Goal: Task Accomplishment & Management: Complete application form

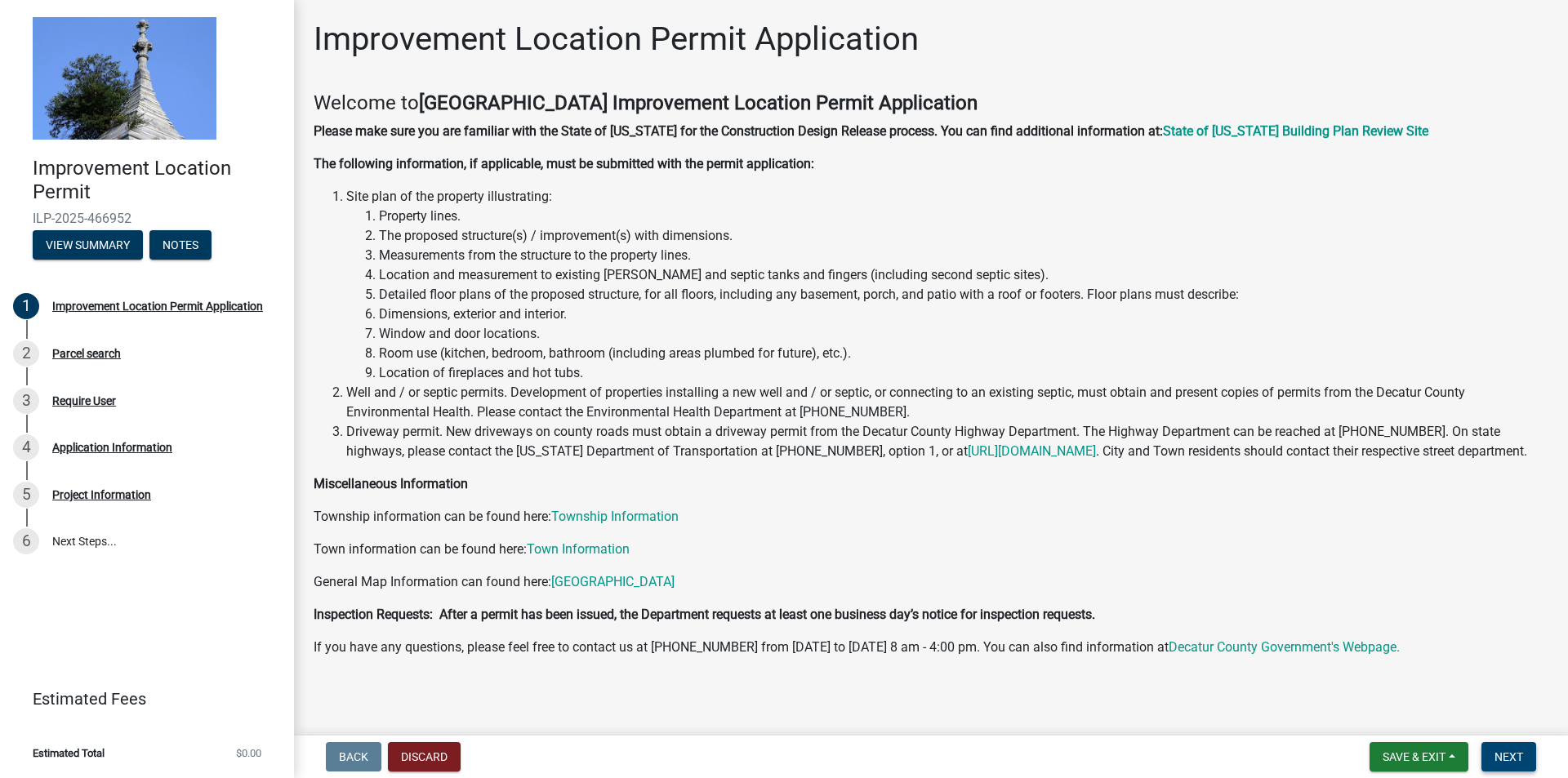
click at [1504, 756] on span "Next" at bounding box center [1508, 757] width 28 height 13
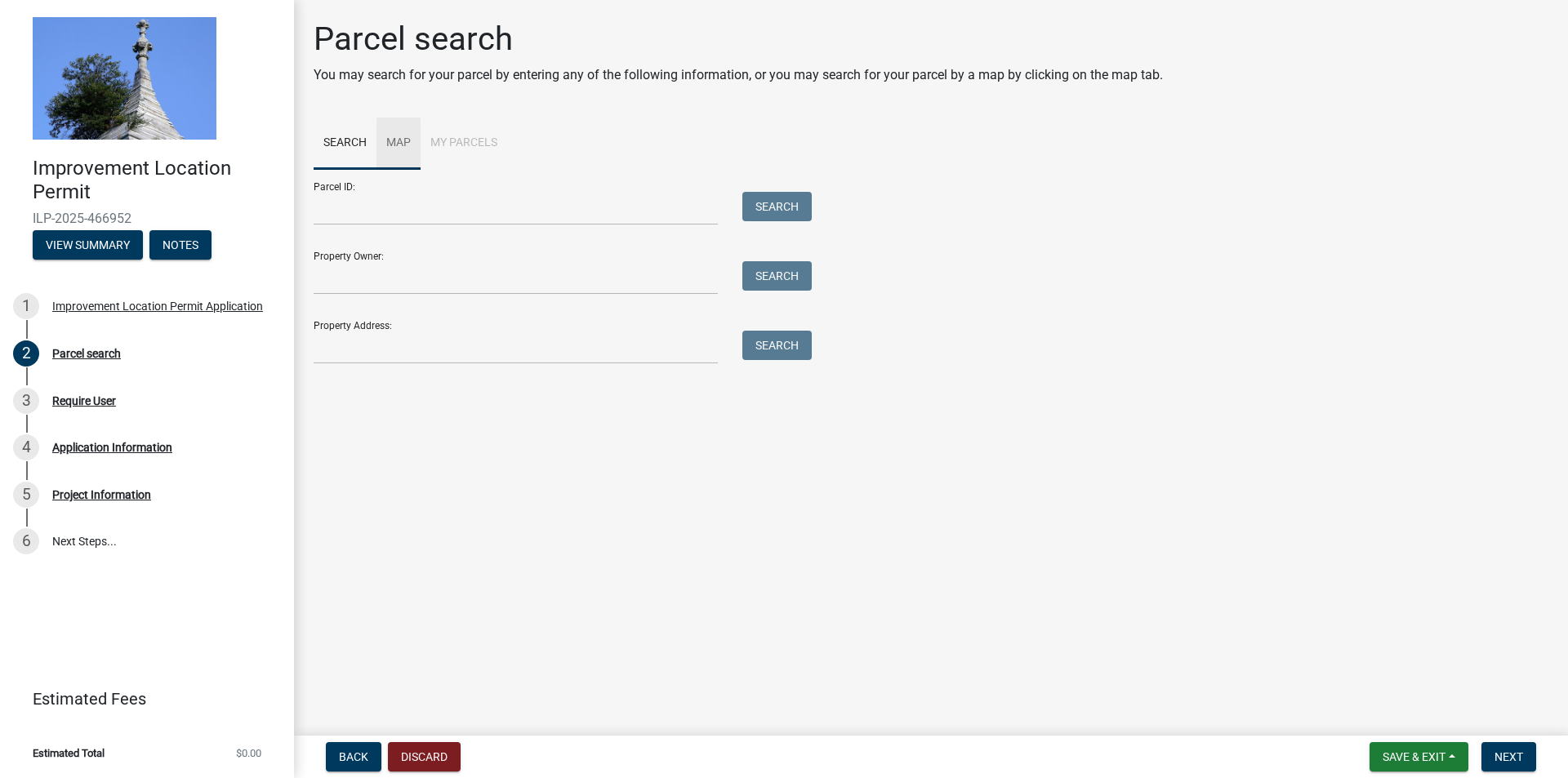
click at [397, 141] on link "Map" at bounding box center [398, 143] width 44 height 52
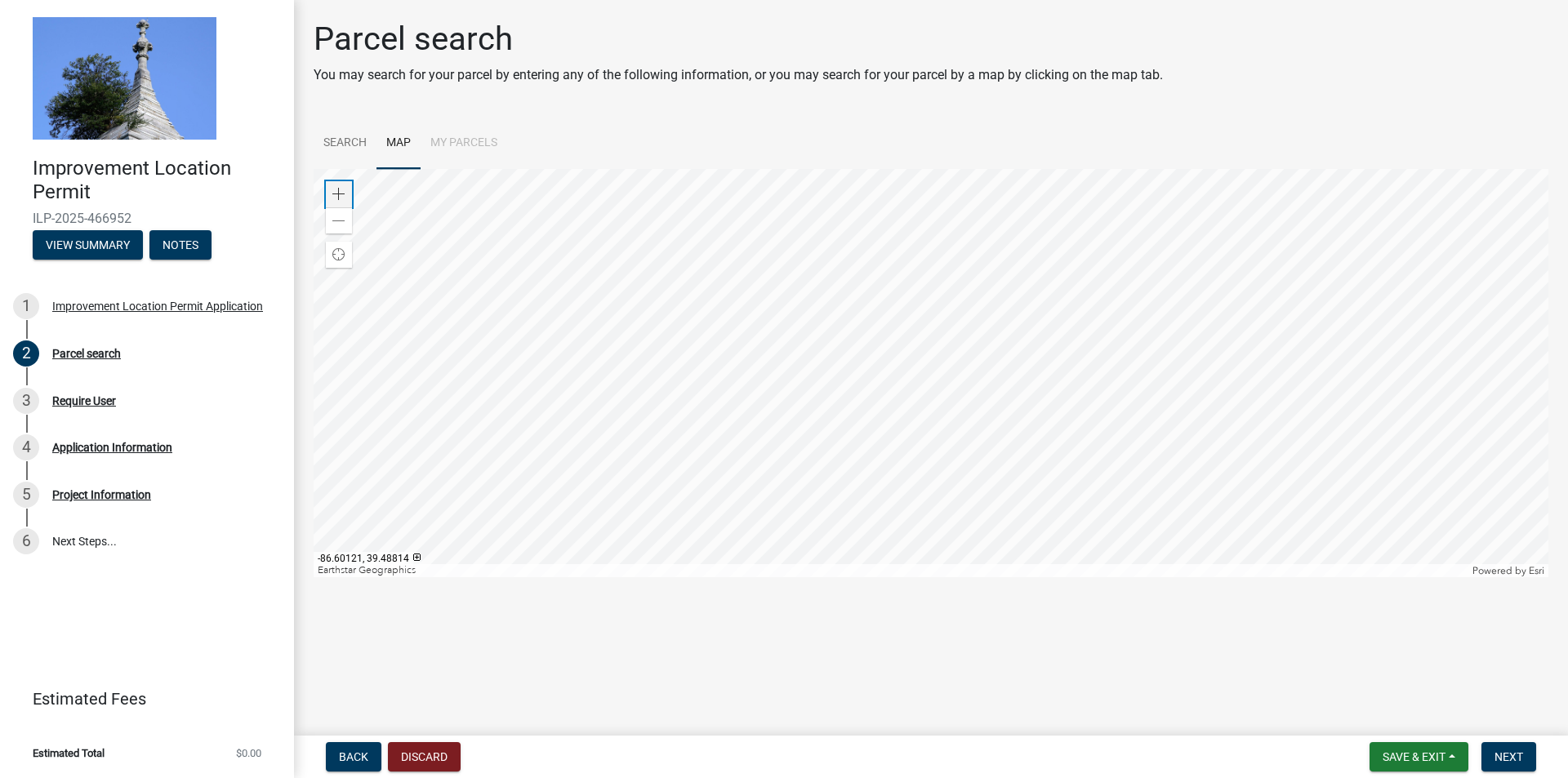
click at [332, 195] on span at bounding box center [339, 194] width 13 height 13
click at [328, 192] on div "Zoom in" at bounding box center [338, 194] width 26 height 26
click at [621, 420] on div at bounding box center [931, 373] width 1235 height 408
click at [762, 451] on div at bounding box center [931, 373] width 1235 height 408
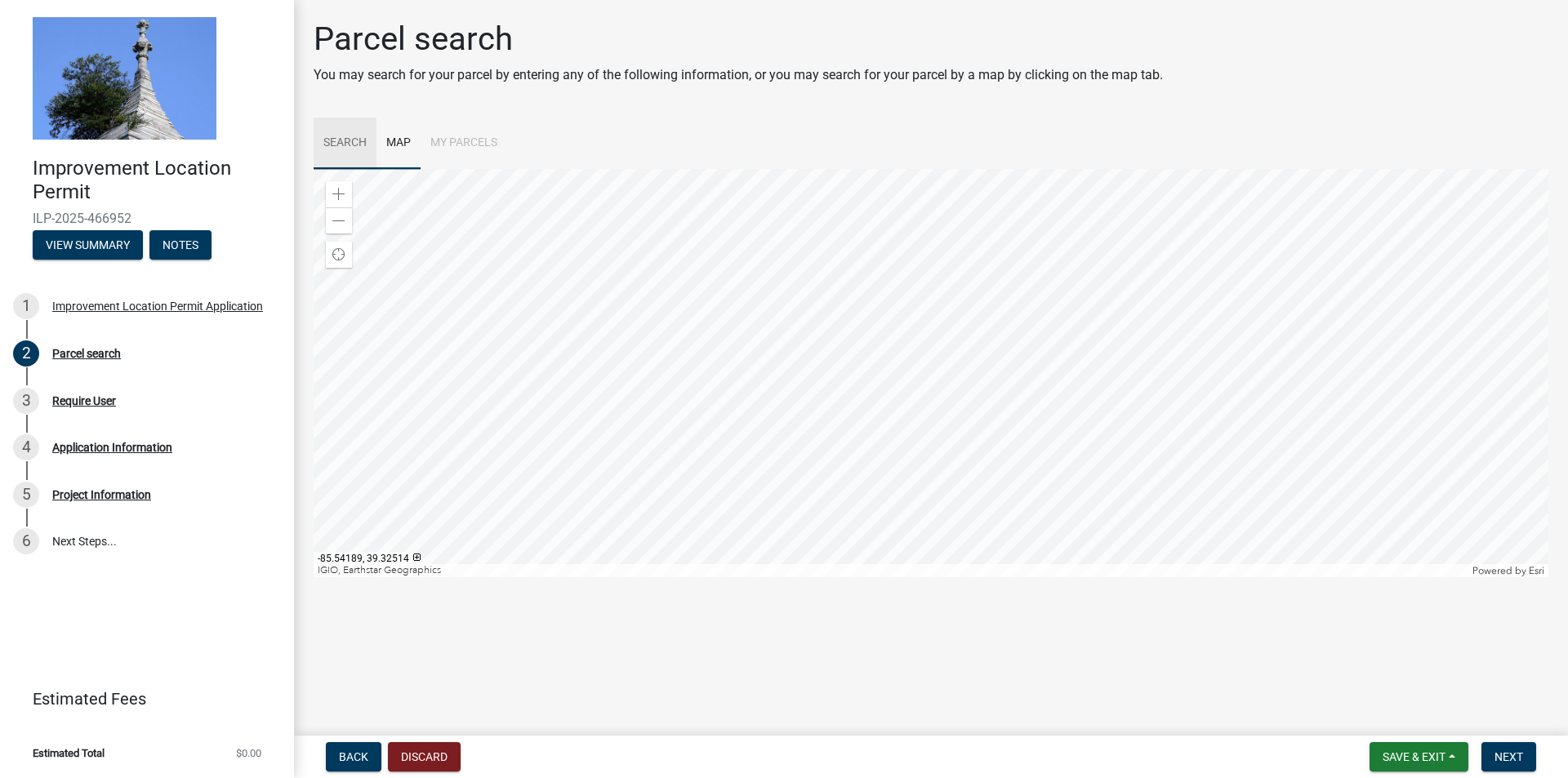
click at [342, 146] on link "Search" at bounding box center [344, 143] width 62 height 52
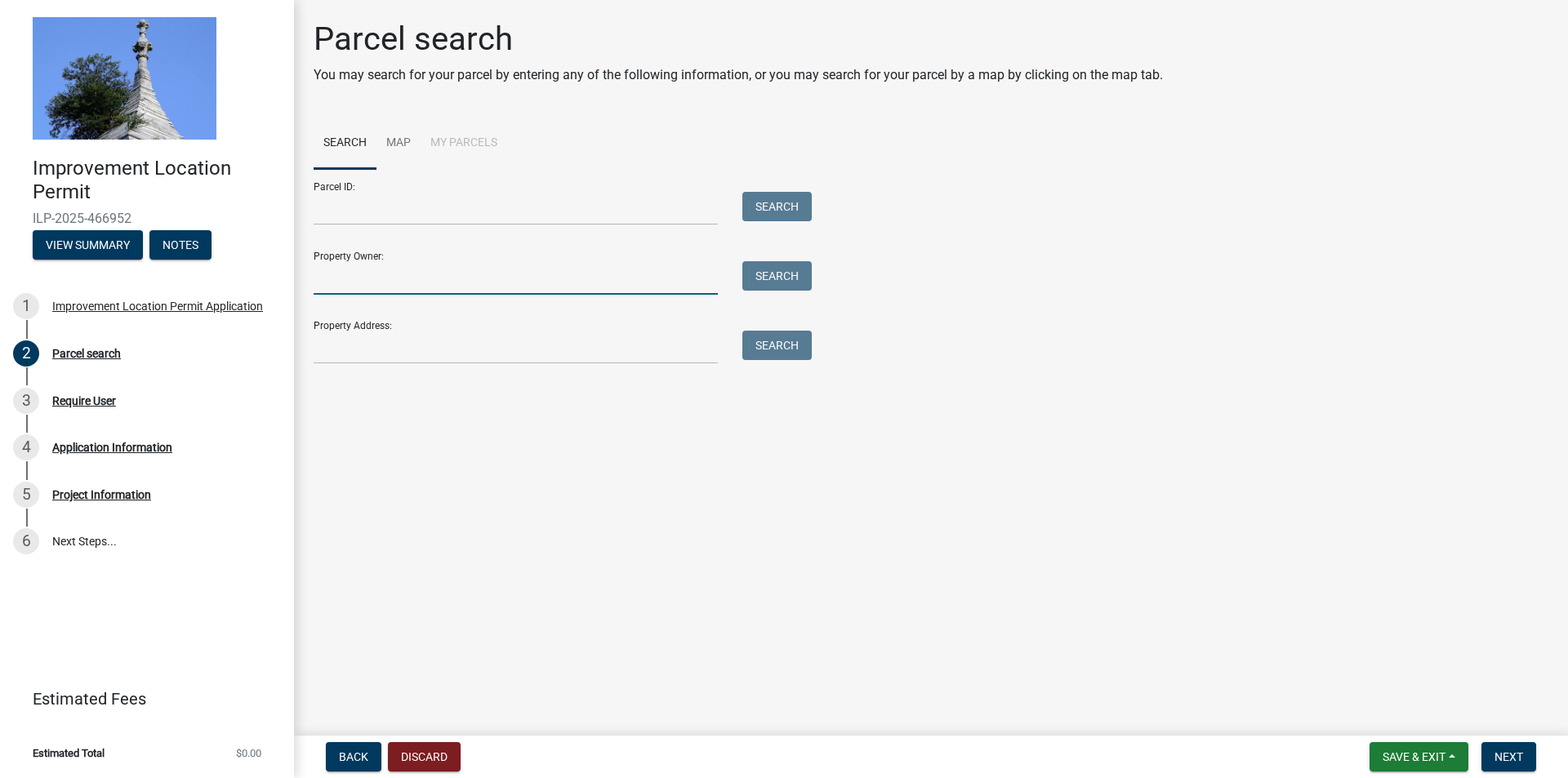
click at [437, 287] on input "Property Owner:" at bounding box center [515, 278] width 404 height 33
type input "[PERSON_NAME]"
click at [797, 271] on button "Search" at bounding box center [777, 276] width 69 height 29
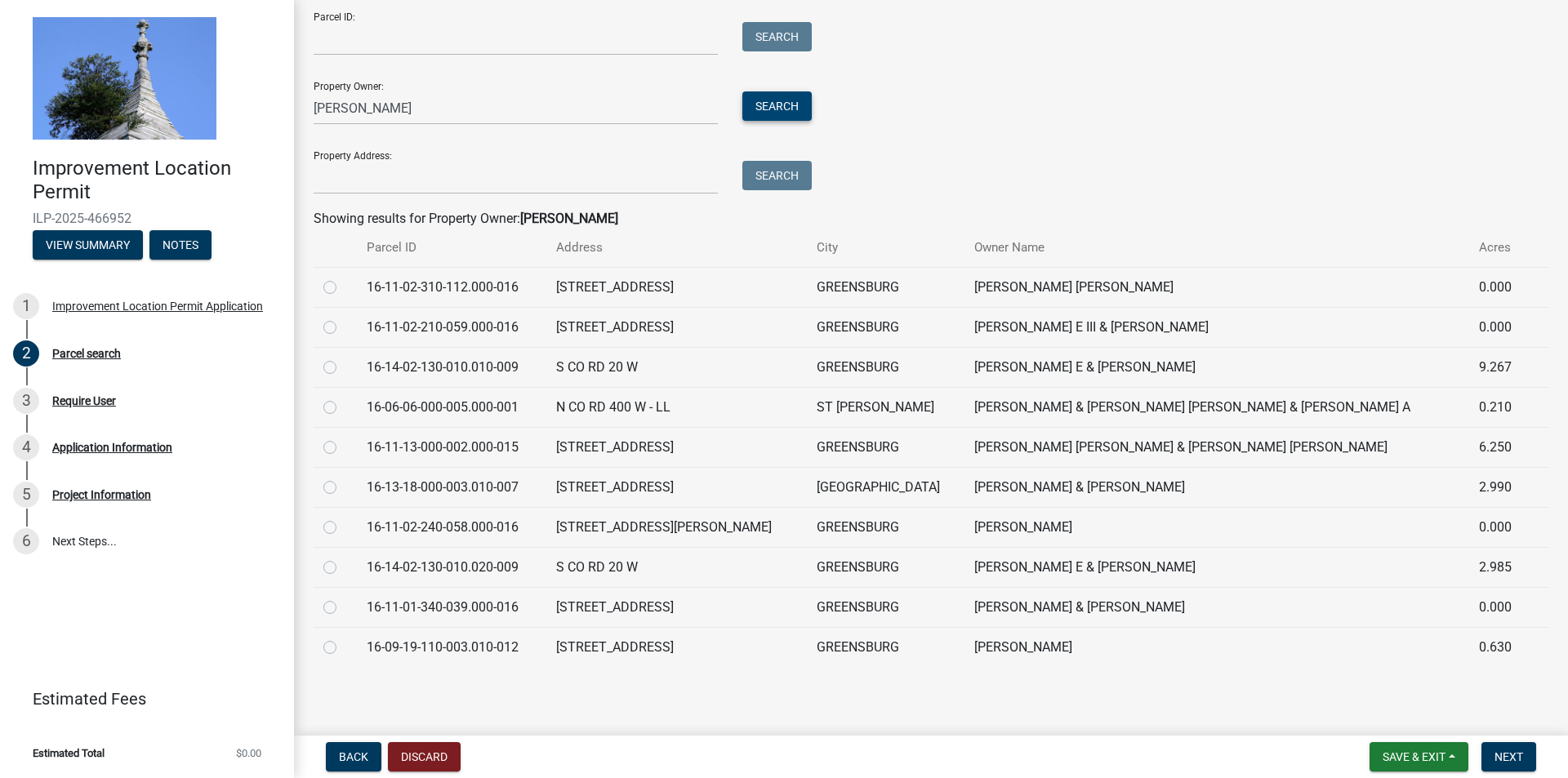
scroll to position [172, 0]
click at [402, 43] on input "Parcel ID:" at bounding box center [515, 37] width 404 height 33
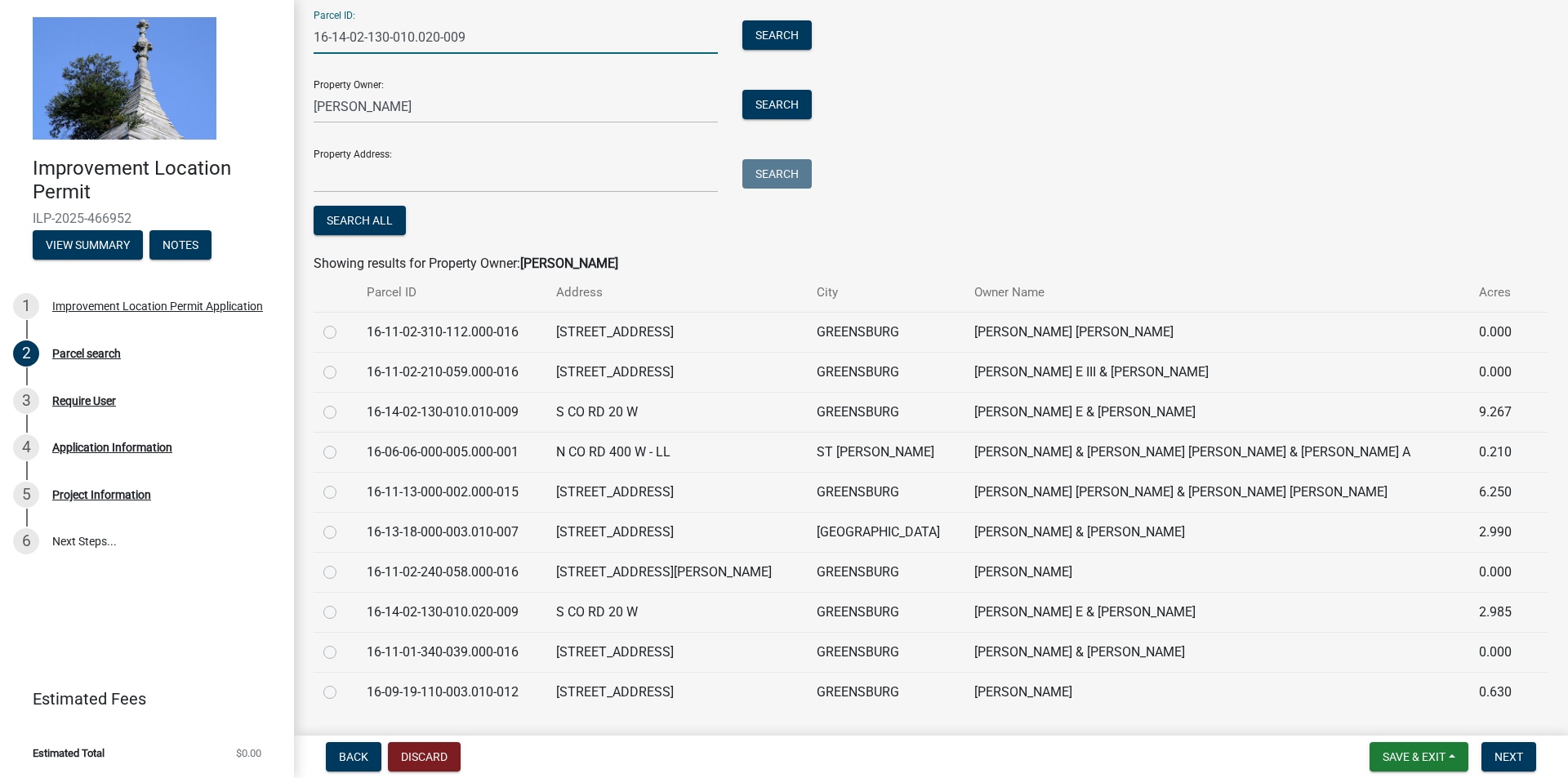
type input "16-14-02-130-010.020-009"
click at [742, 21] on button "Search" at bounding box center [777, 35] width 69 height 29
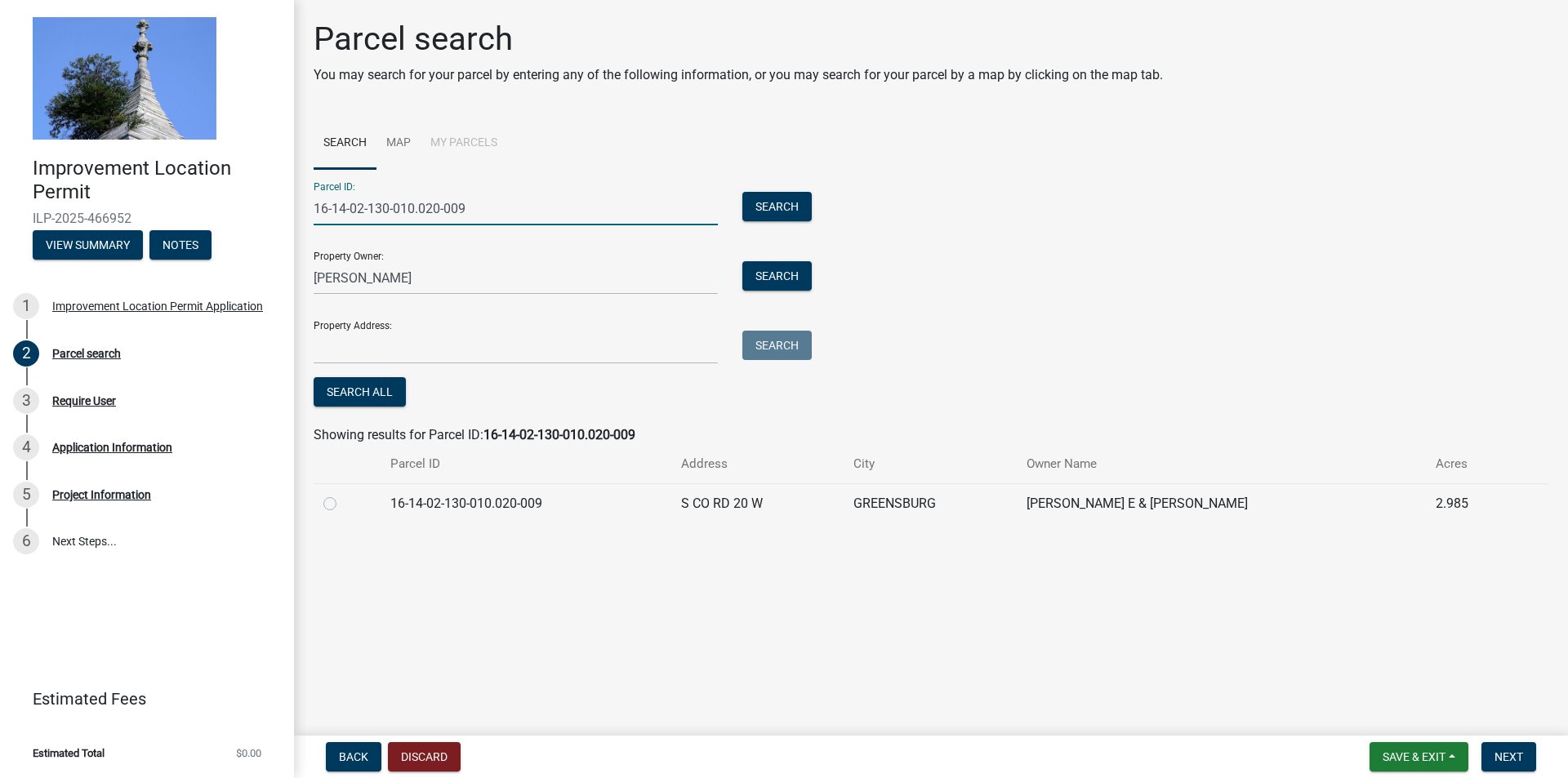
drag, startPoint x: 329, startPoint y: 506, endPoint x: 363, endPoint y: 512, distance: 34.5
click at [343, 494] on label at bounding box center [343, 494] width 0 height 0
click at [343, 505] on input "radio" at bounding box center [348, 499] width 11 height 11
radio input "true"
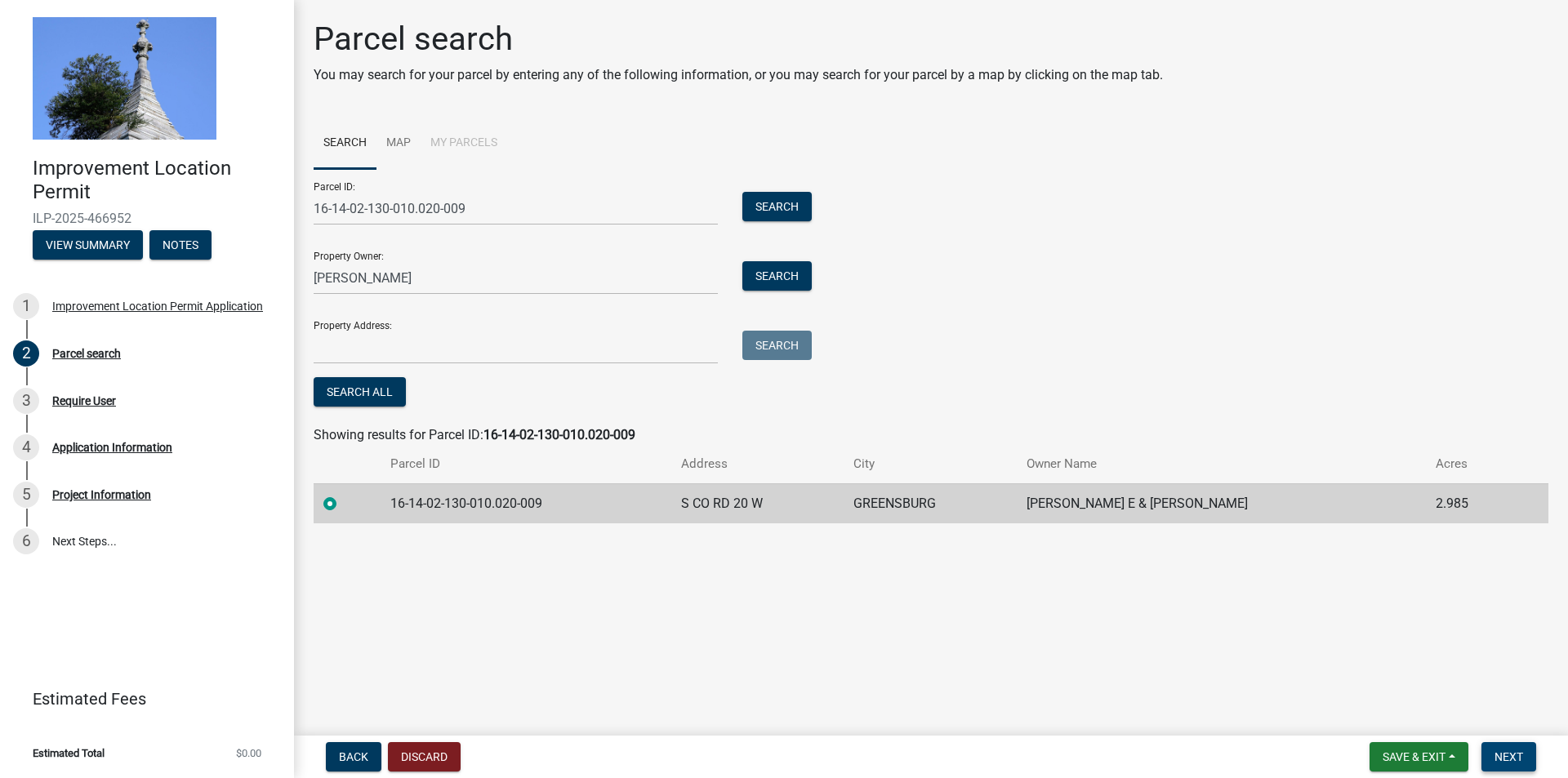
click at [1506, 758] on span "Next" at bounding box center [1508, 757] width 28 height 13
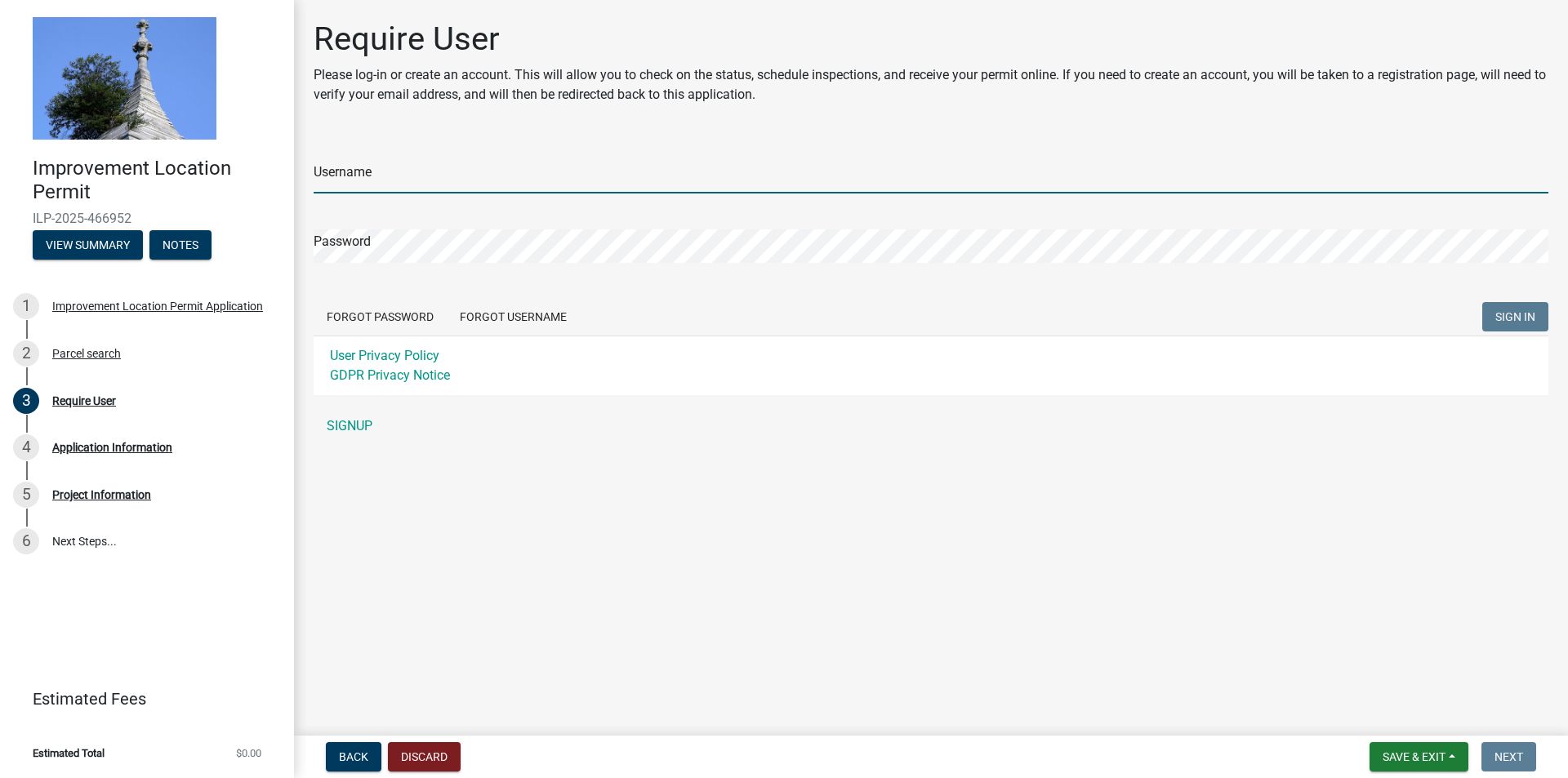
type input "tascheibler"
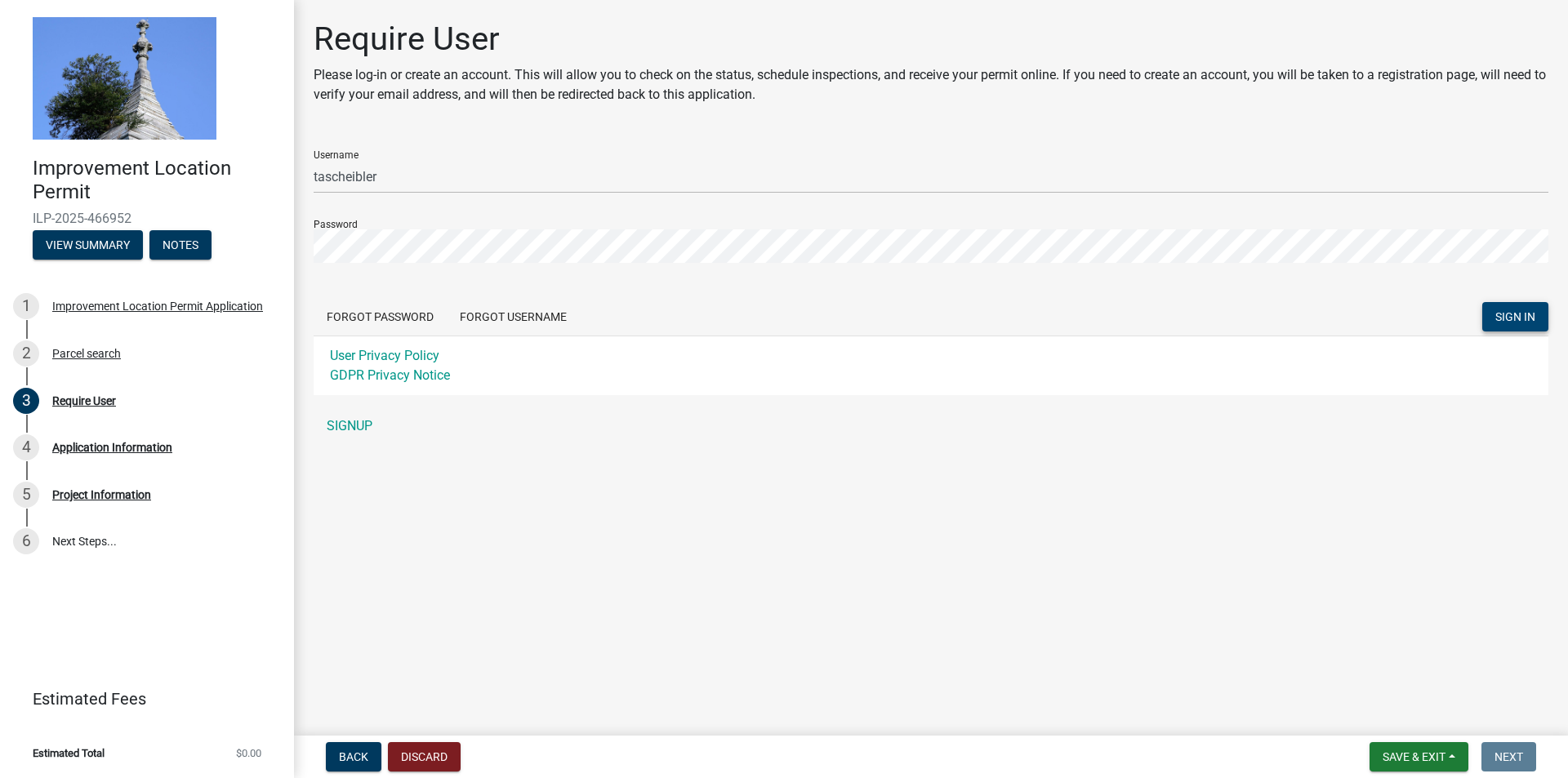
click at [1526, 321] on span "SIGN IN" at bounding box center [1515, 317] width 40 height 13
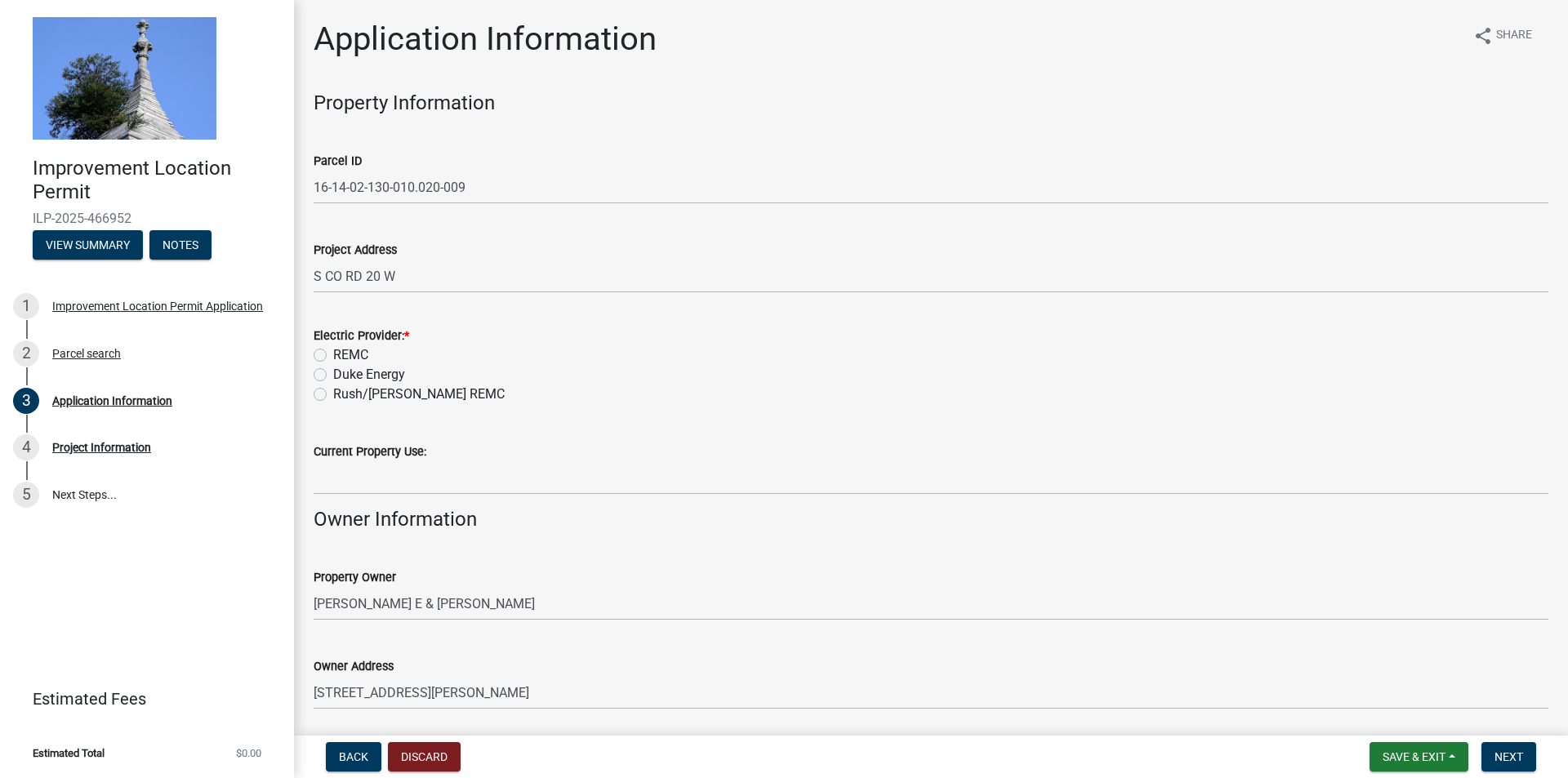
click at [333, 355] on label "REMC" at bounding box center [351, 356] width 35 height 20
click at [333, 355] on input "REMC" at bounding box center [338, 351] width 11 height 11
radio input "true"
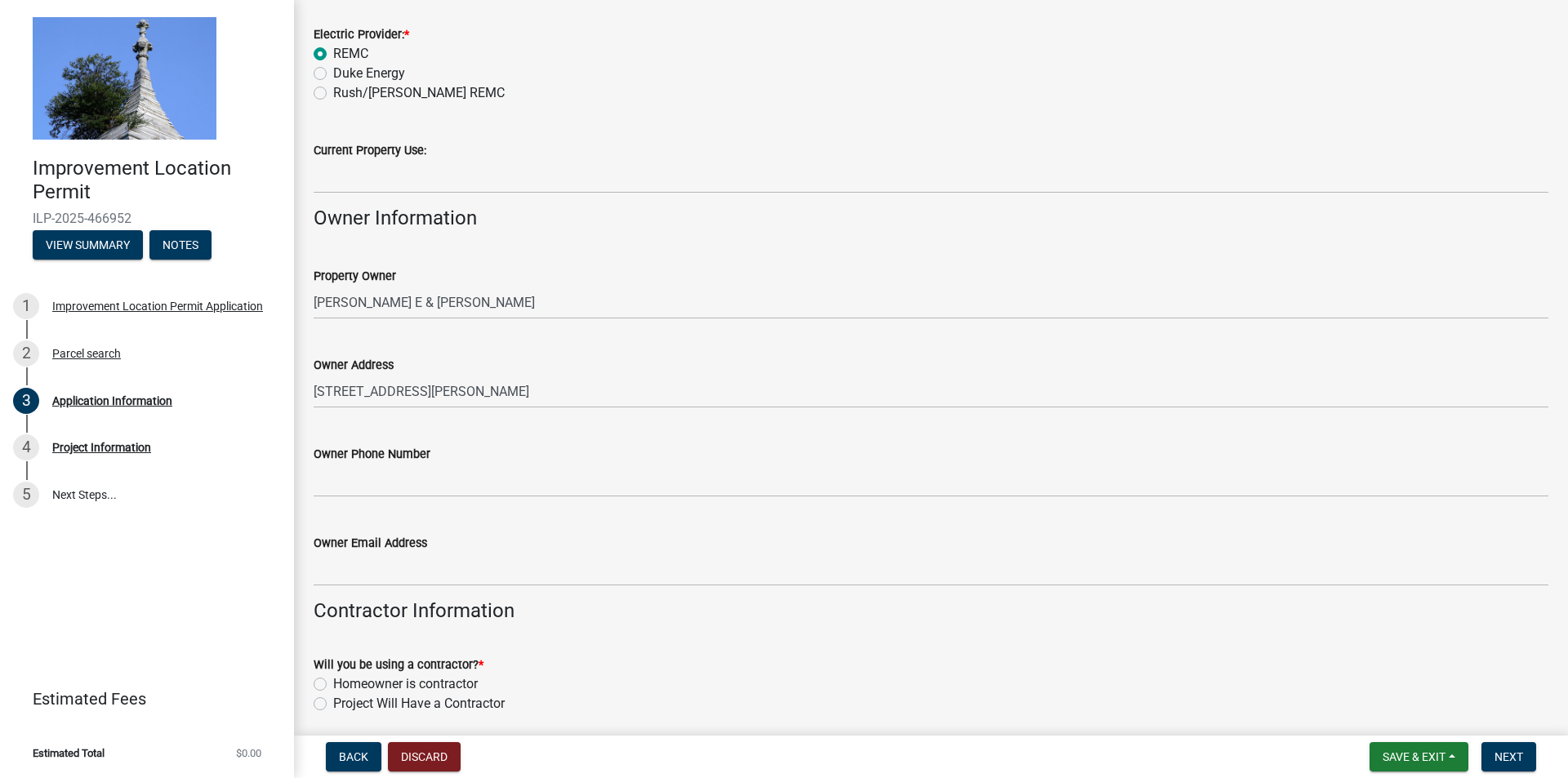
scroll to position [327, 0]
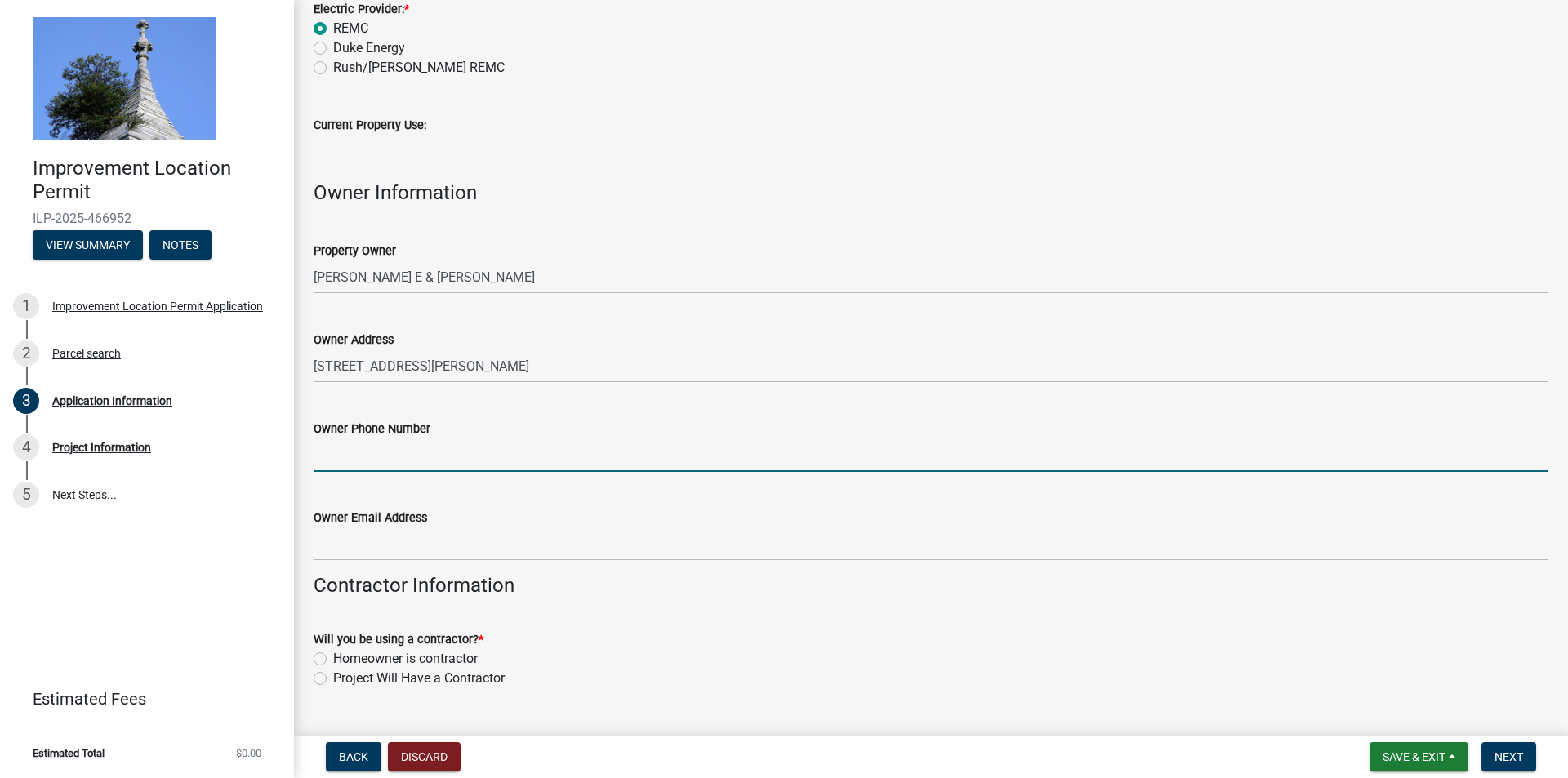
click at [423, 451] on input "Owner Phone Number" at bounding box center [931, 455] width 1235 height 33
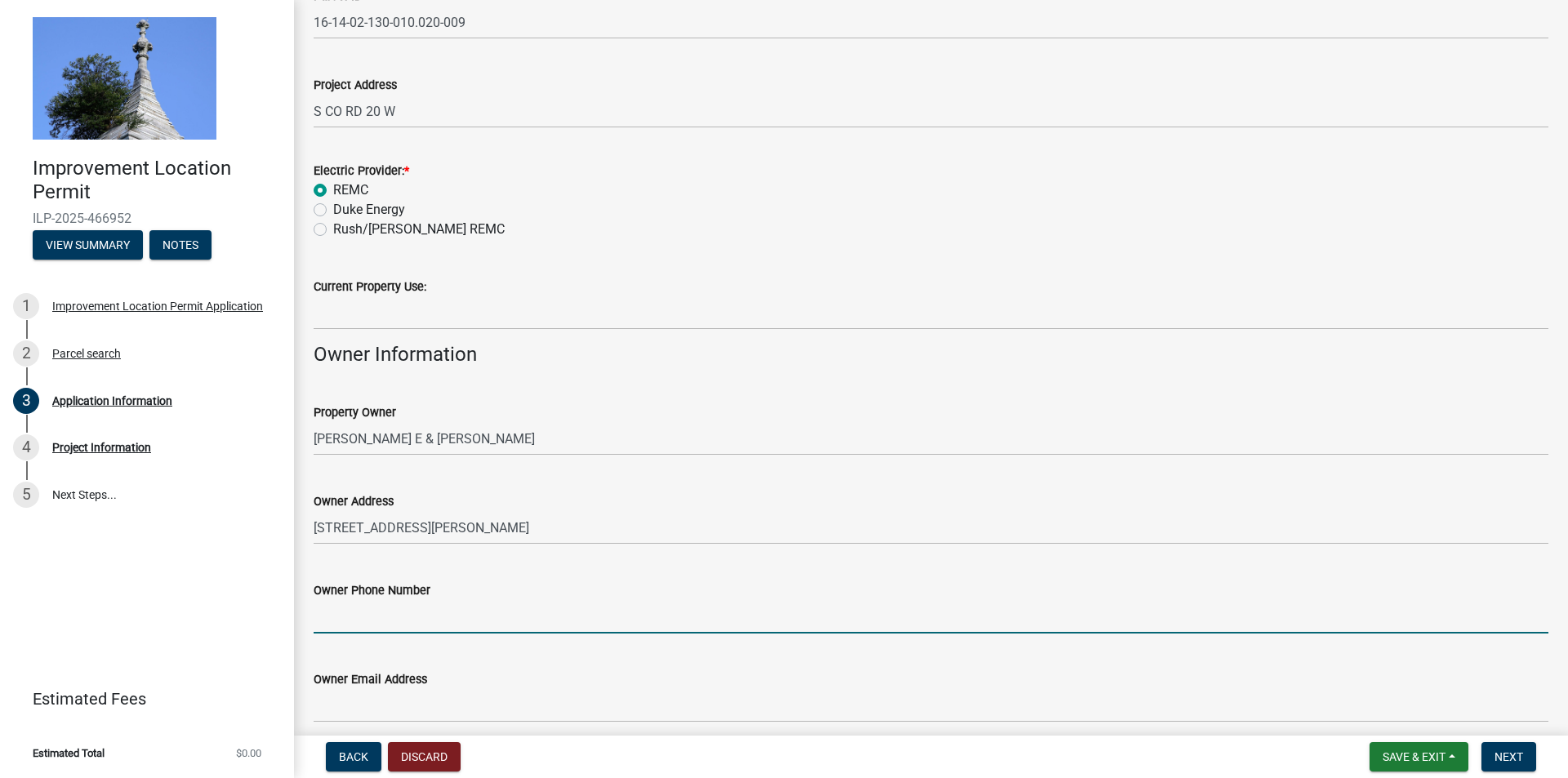
scroll to position [163, 0]
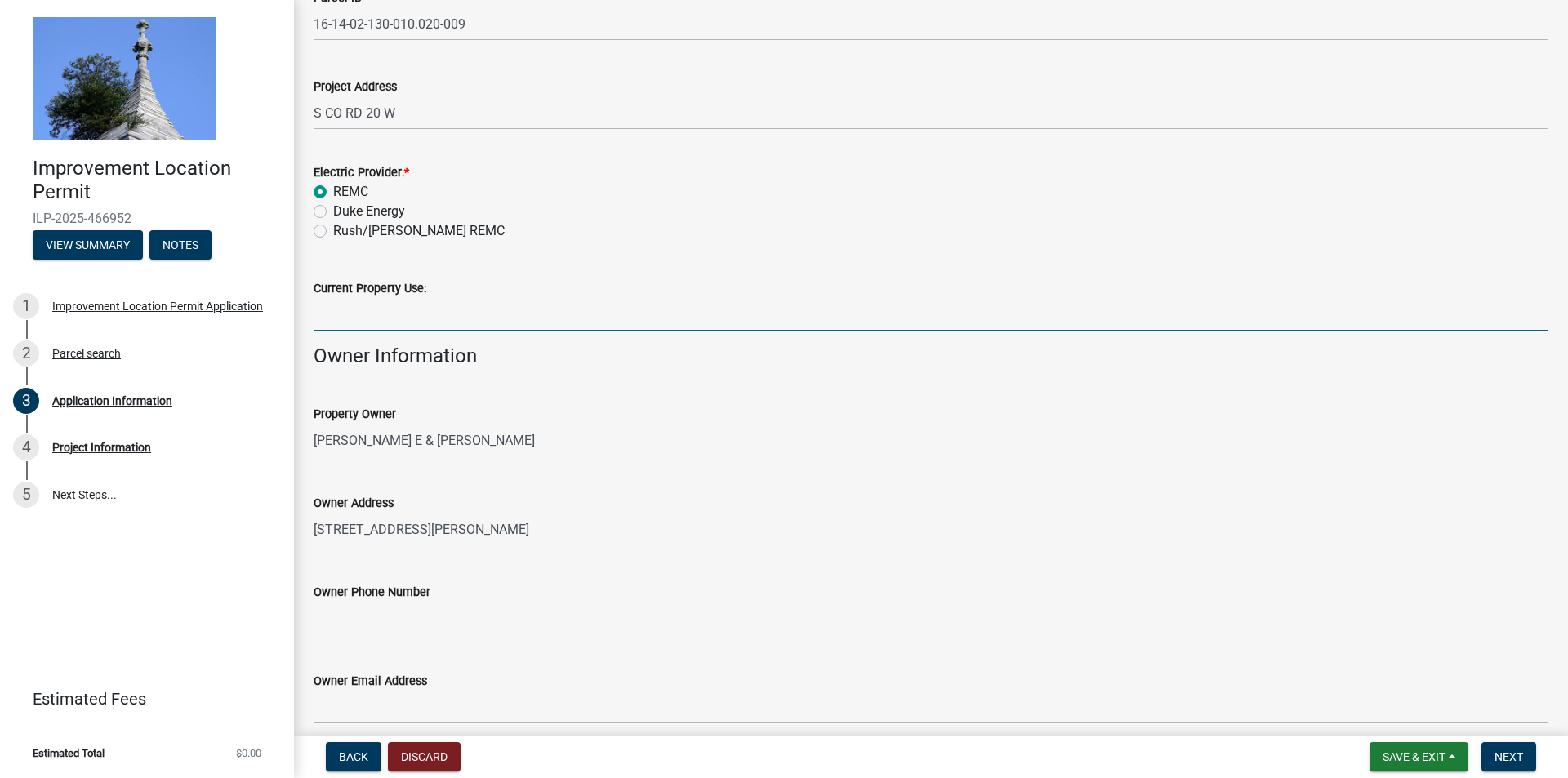
click at [417, 314] on input "Current Property Use:" at bounding box center [931, 315] width 1235 height 33
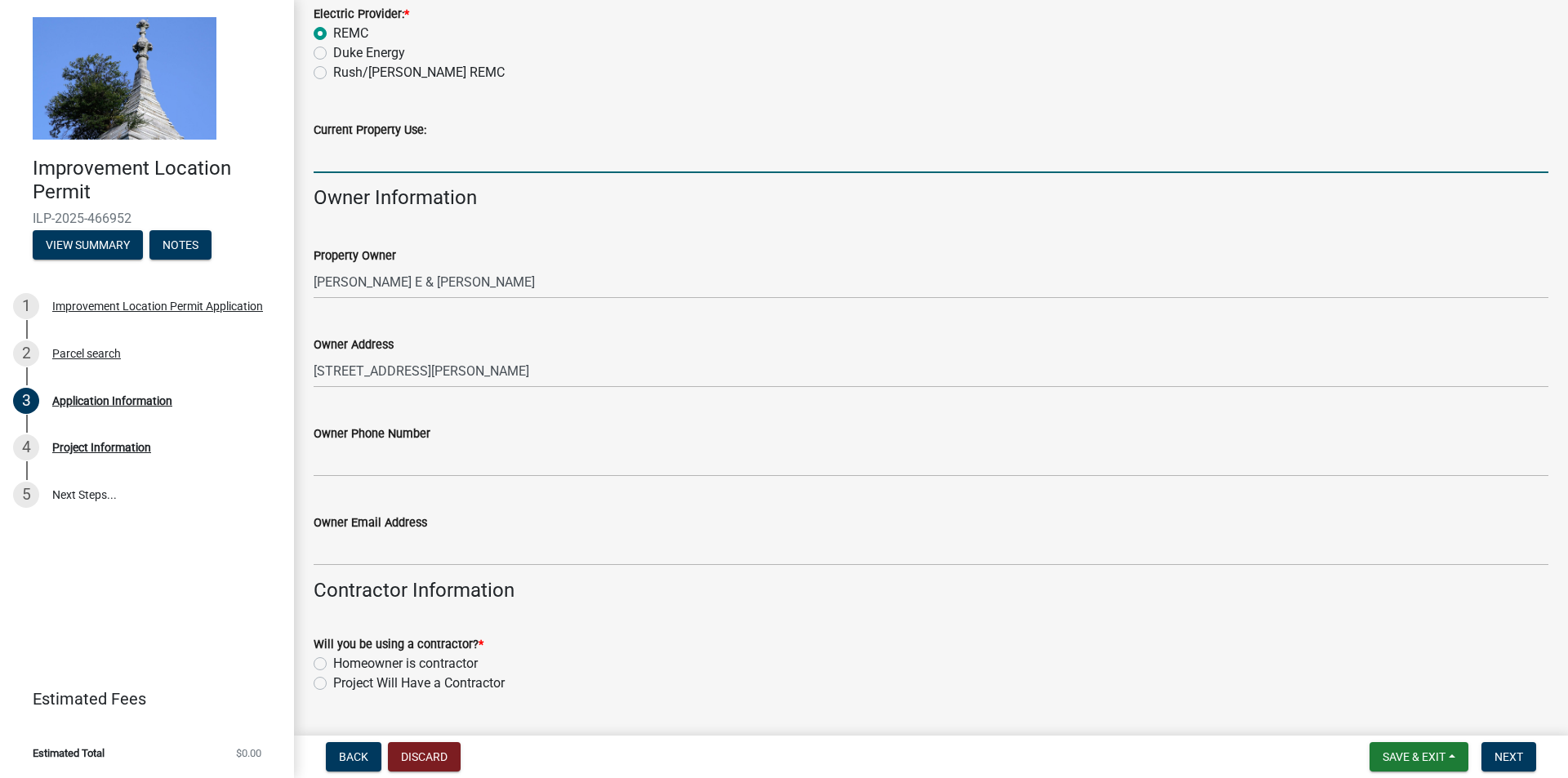
scroll to position [327, 0]
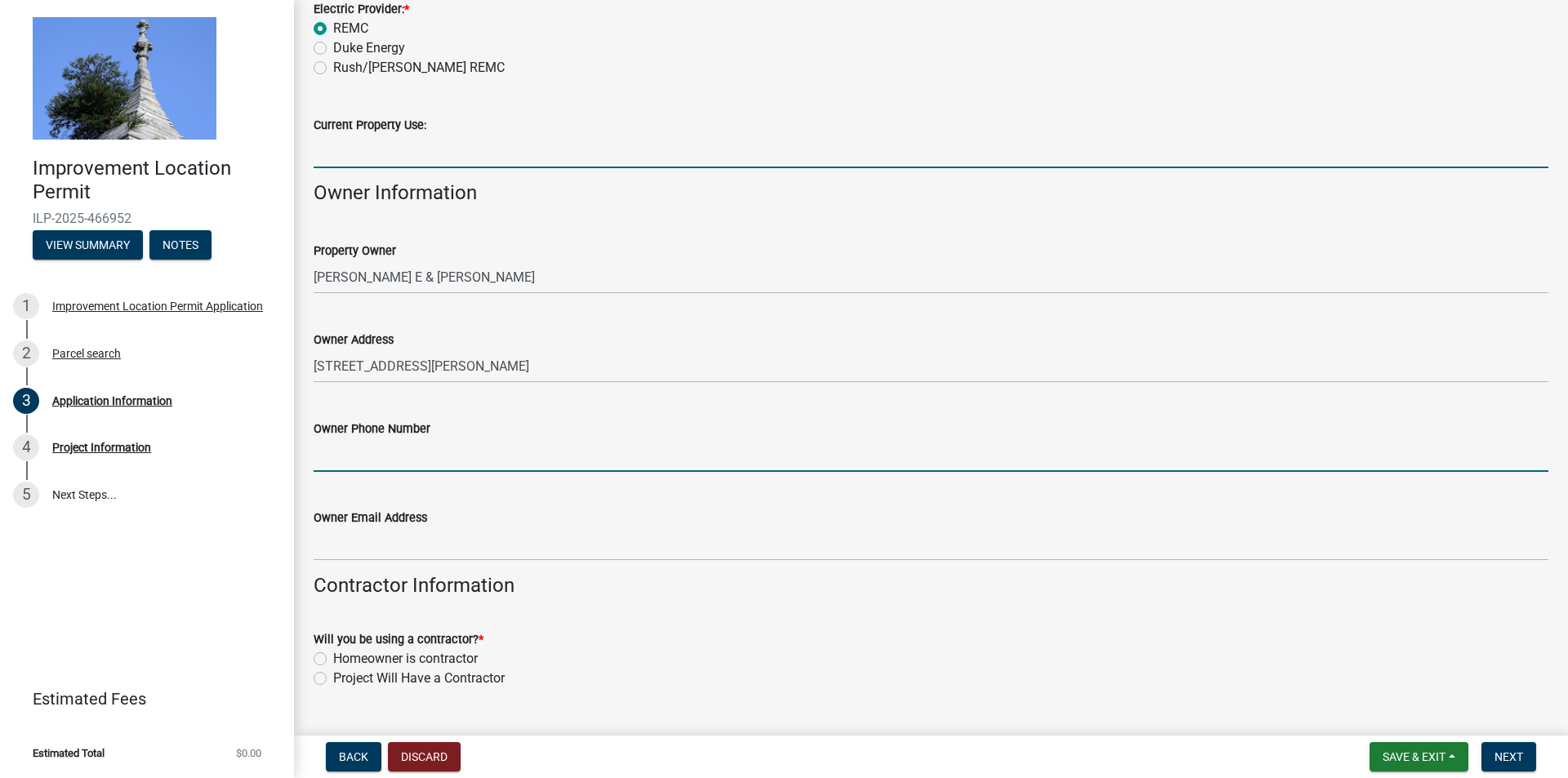
click at [417, 453] on input "Owner Phone Number" at bounding box center [931, 455] width 1235 height 33
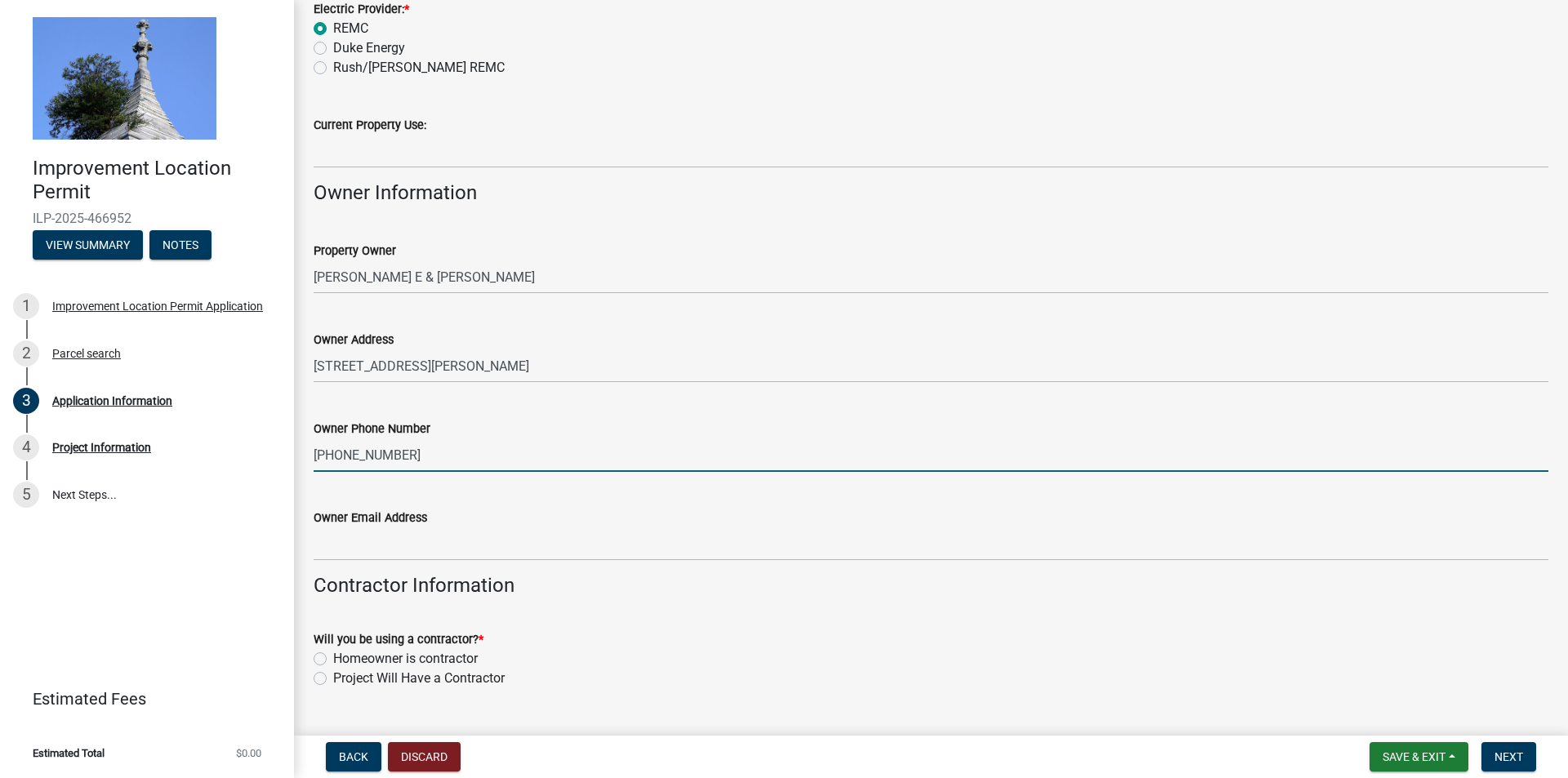
type input "[PHONE_NUMBER]"
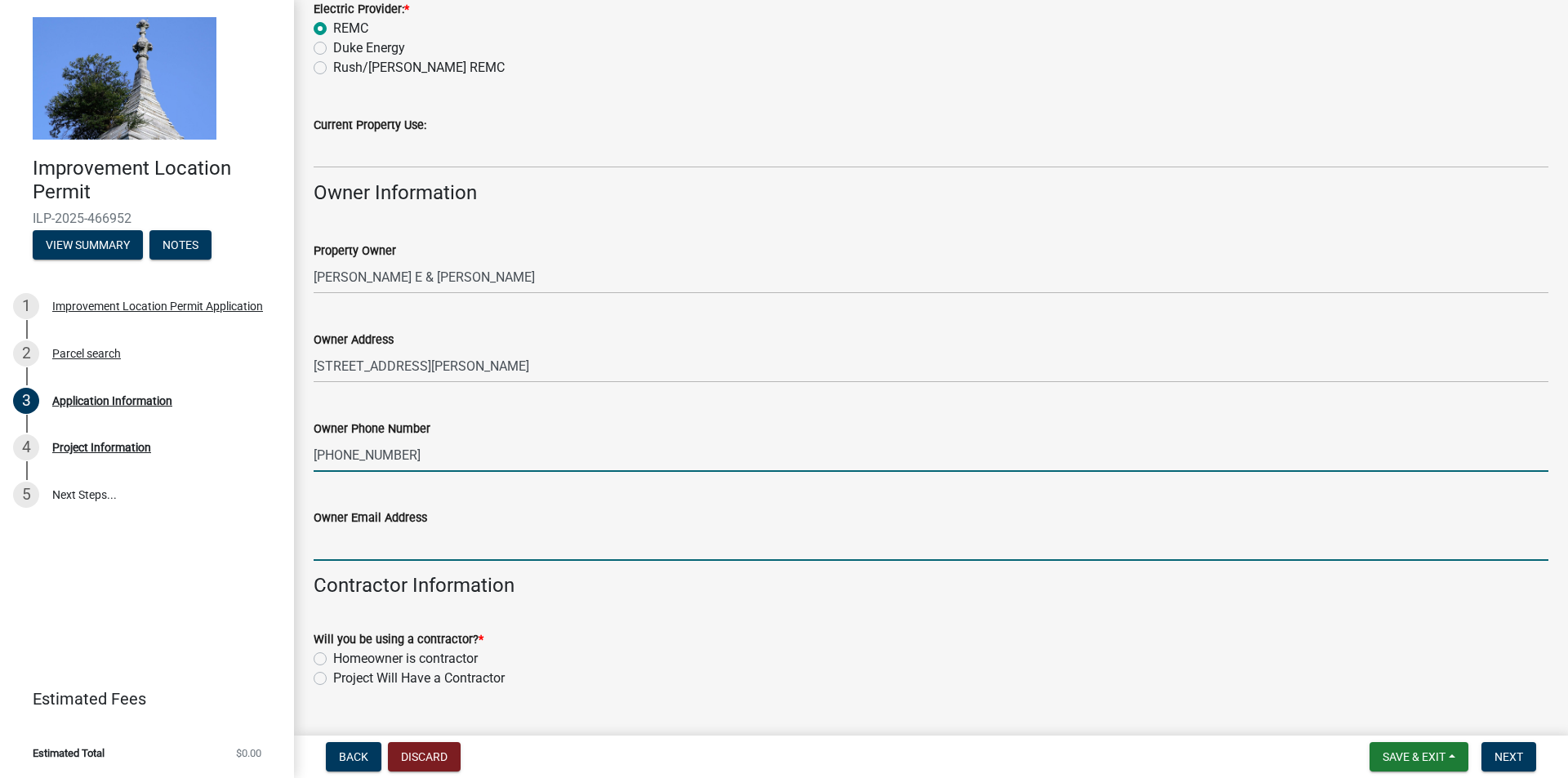
click at [432, 541] on input "Owner Email Address" at bounding box center [931, 544] width 1235 height 33
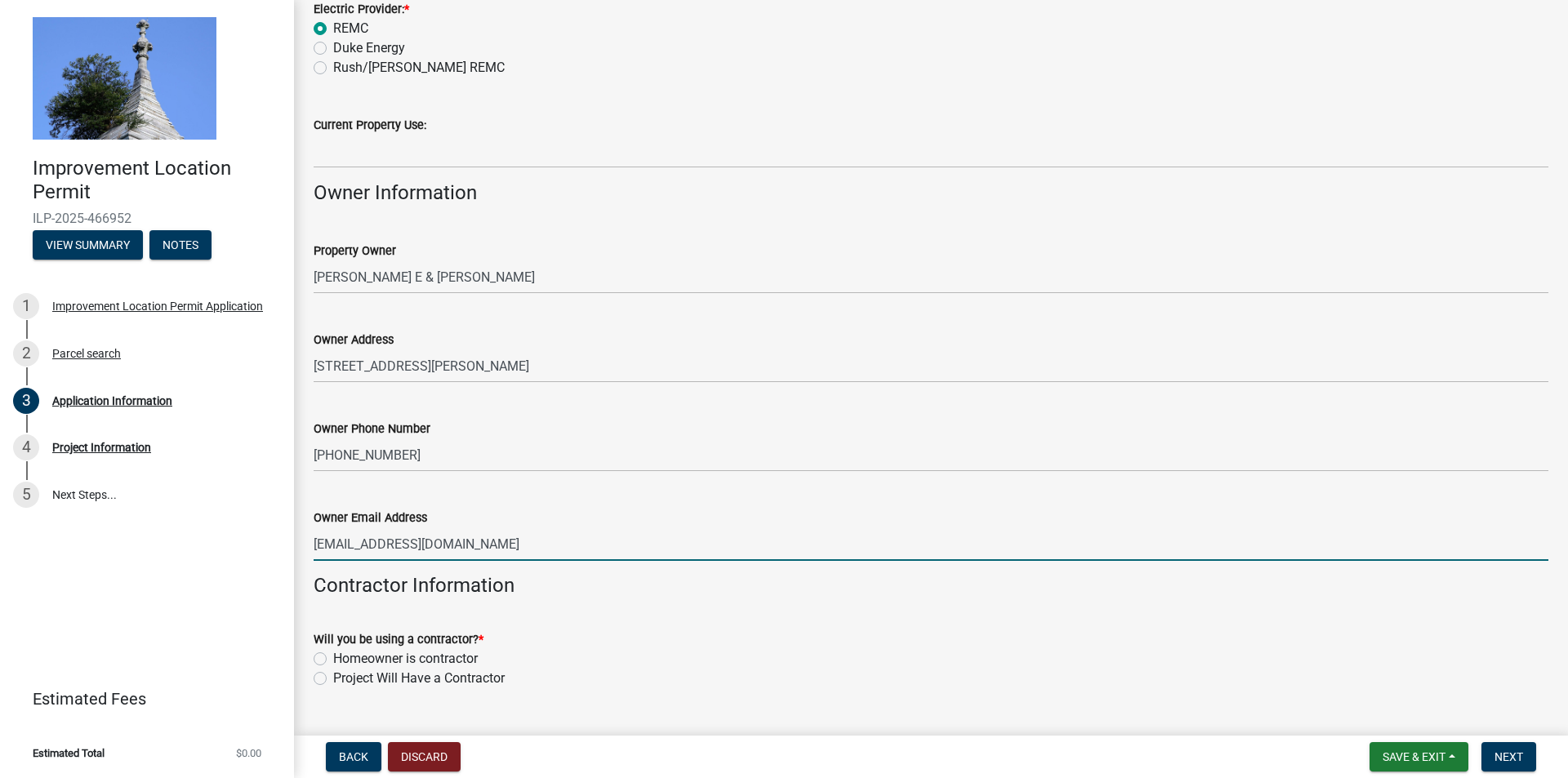
type input "[EMAIL_ADDRESS][DOMAIN_NAME]"
click at [327, 681] on div "Project Will Have a Contractor" at bounding box center [931, 679] width 1235 height 20
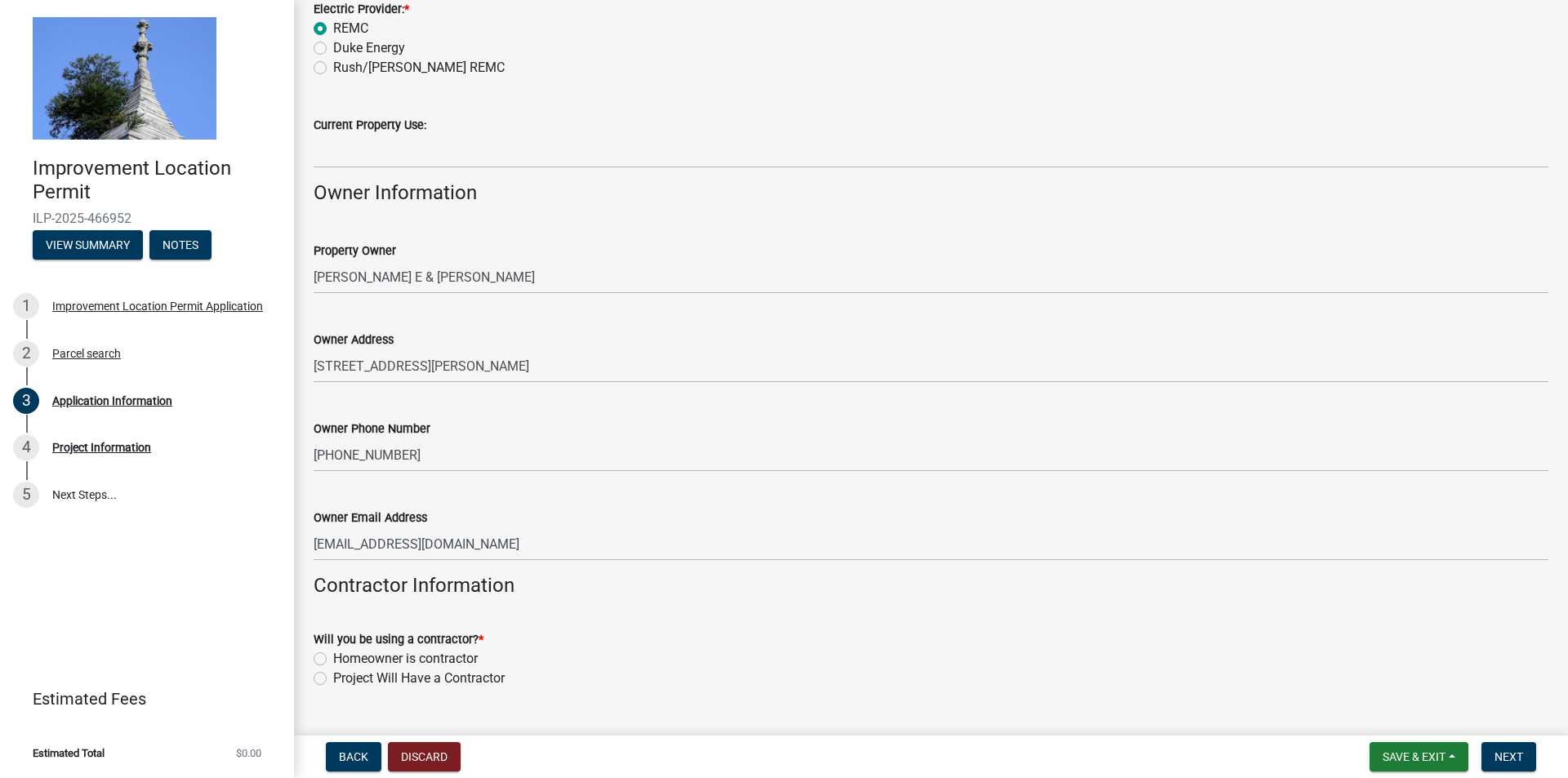
click at [333, 679] on label "Project Will Have a Contractor" at bounding box center [419, 679] width 172 height 20
click at [333, 679] on input "Project Will Have a Contractor" at bounding box center [338, 674] width 11 height 11
radio input "true"
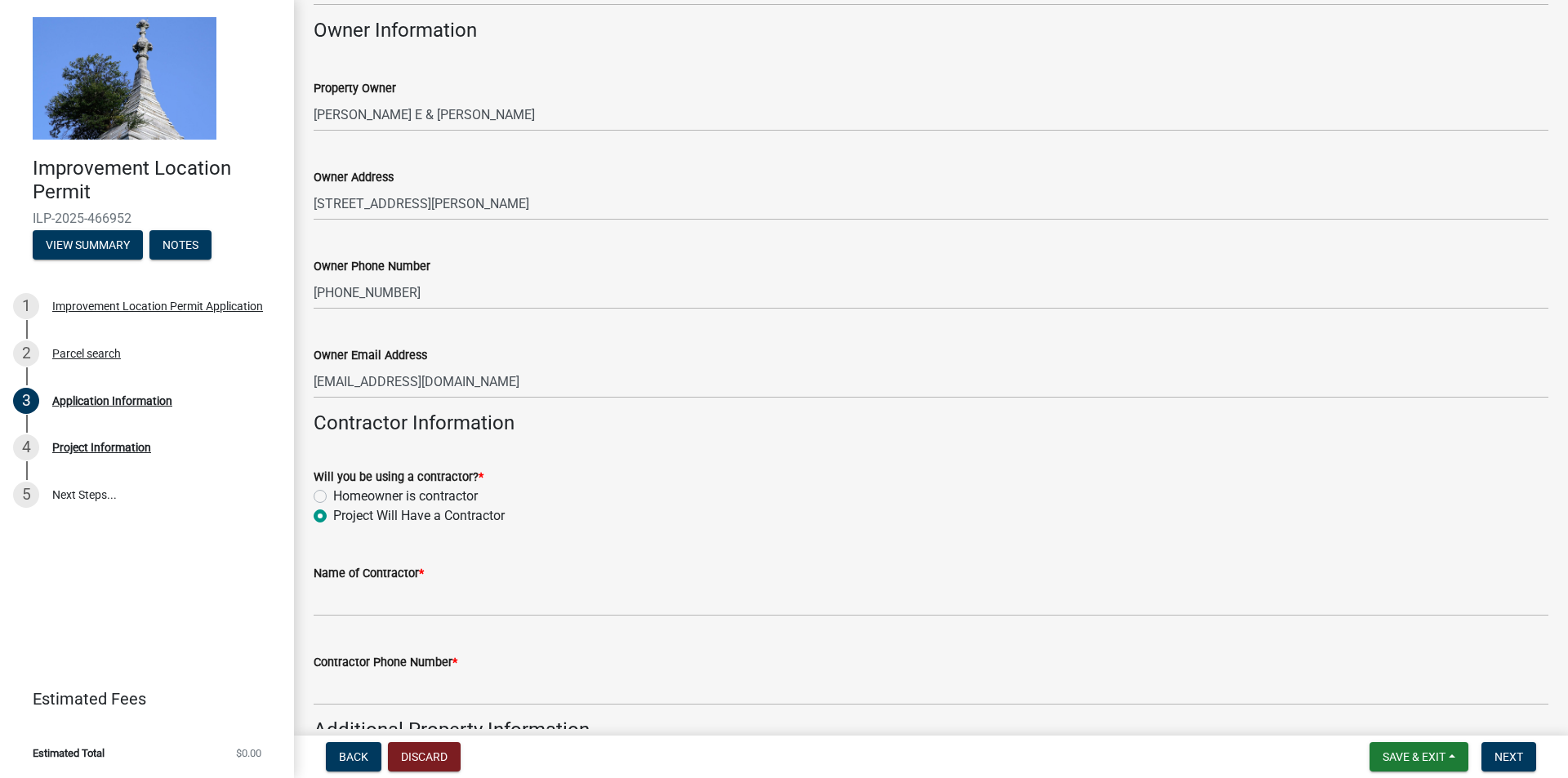
scroll to position [490, 0]
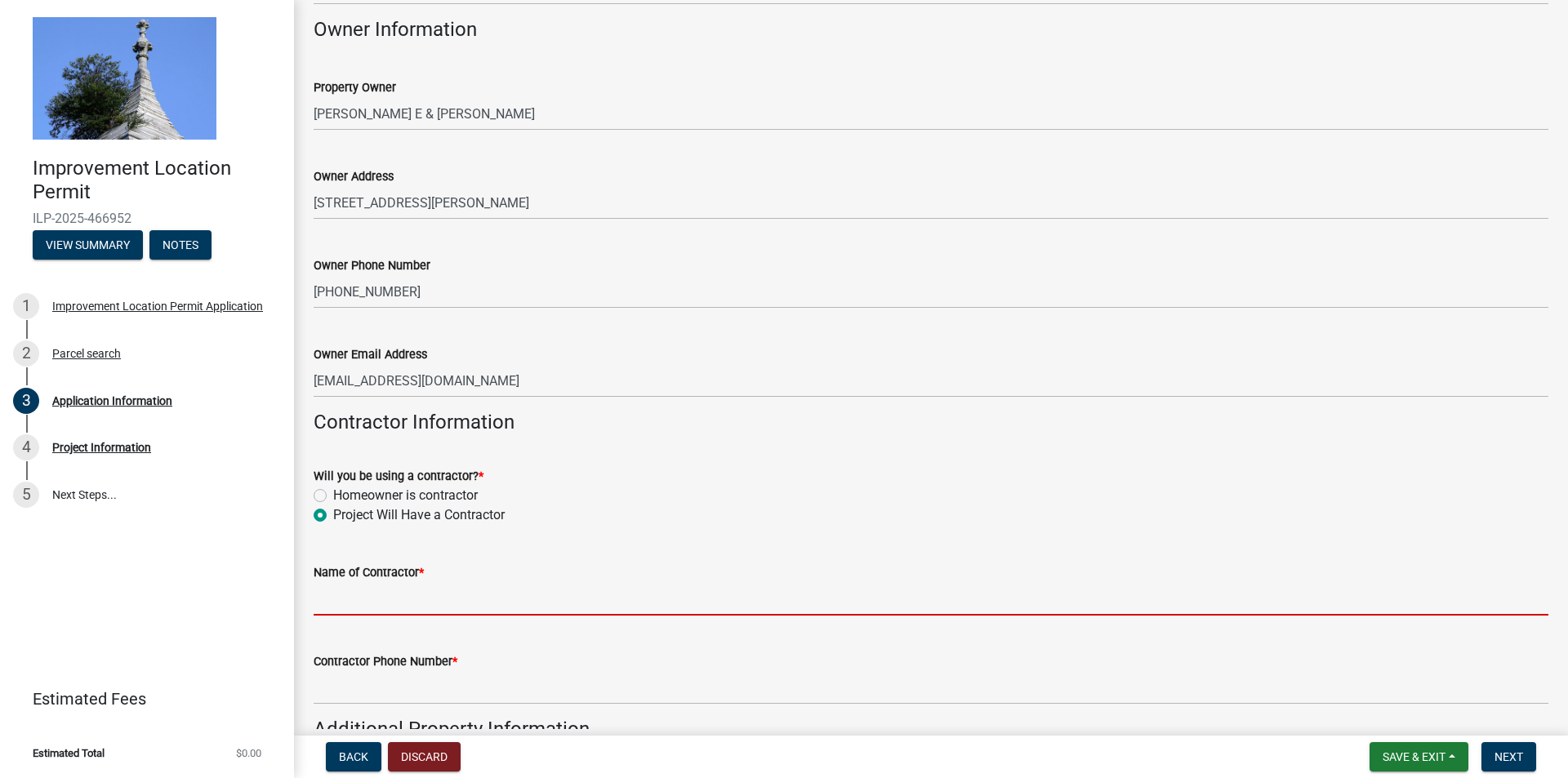
click at [441, 598] on input "Name of Contractor *" at bounding box center [931, 599] width 1235 height 33
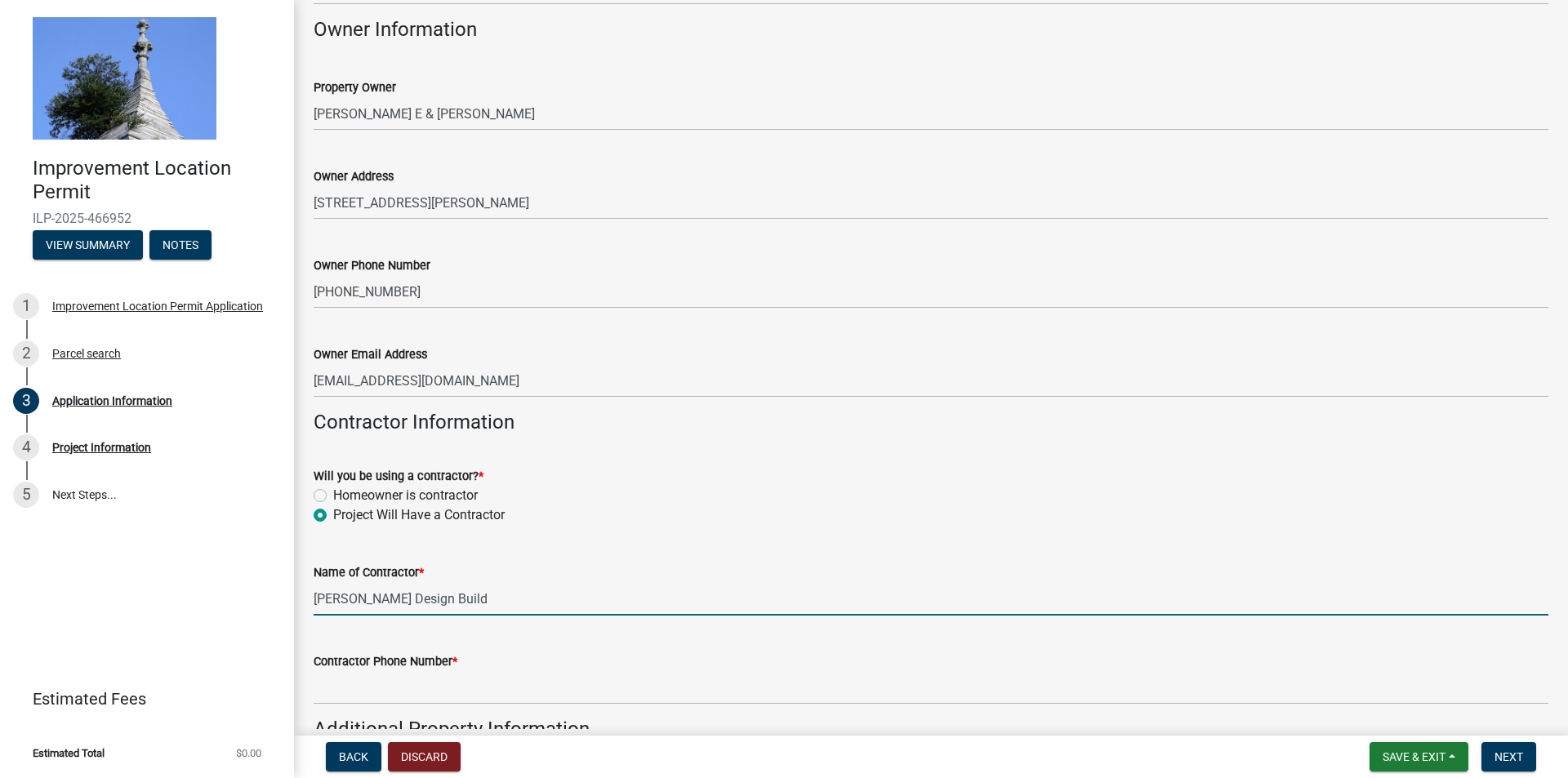
type input "[PERSON_NAME] Design Build"
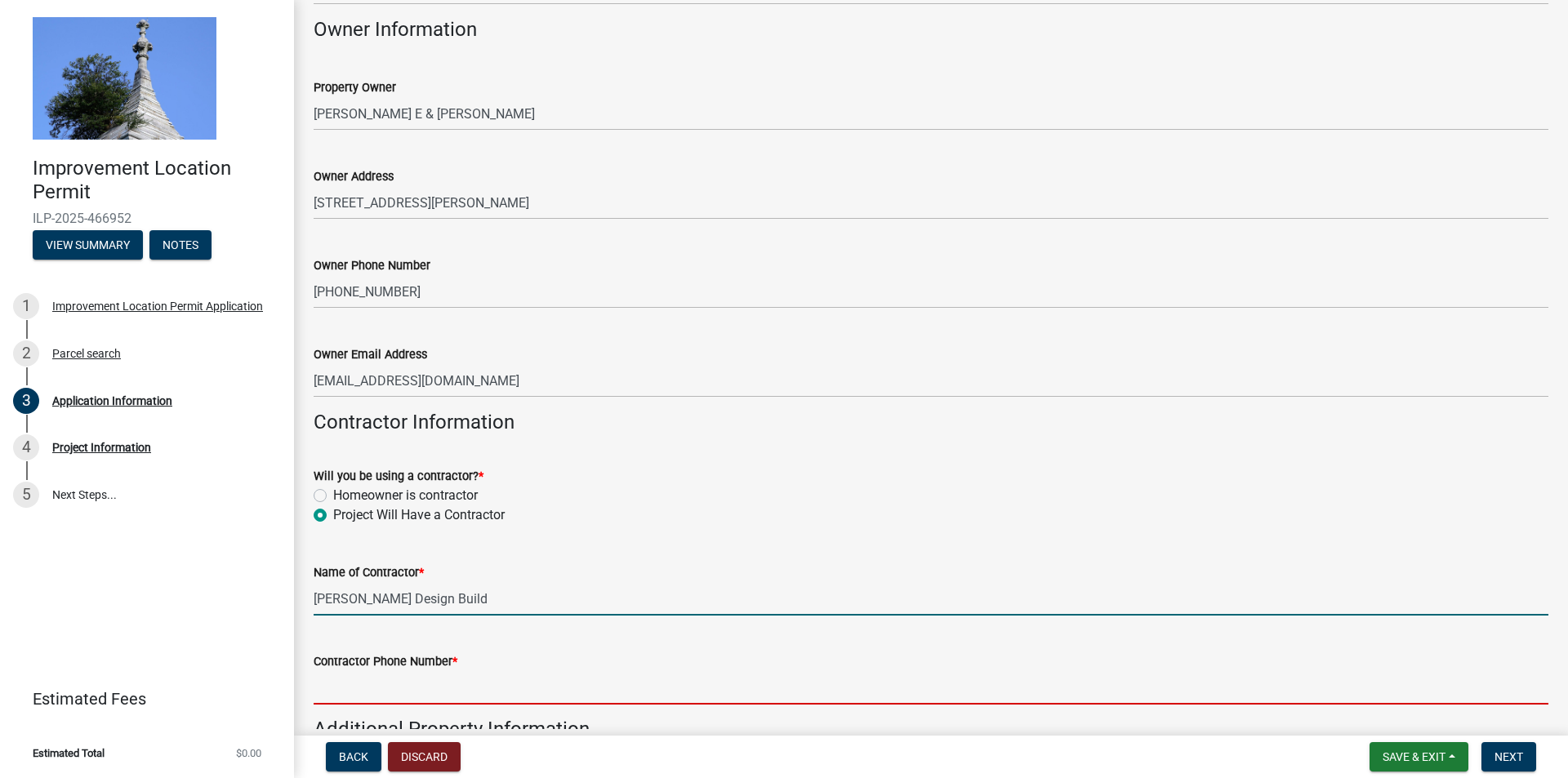
click at [405, 693] on input "Contractor Phone Number *" at bounding box center [931, 688] width 1235 height 33
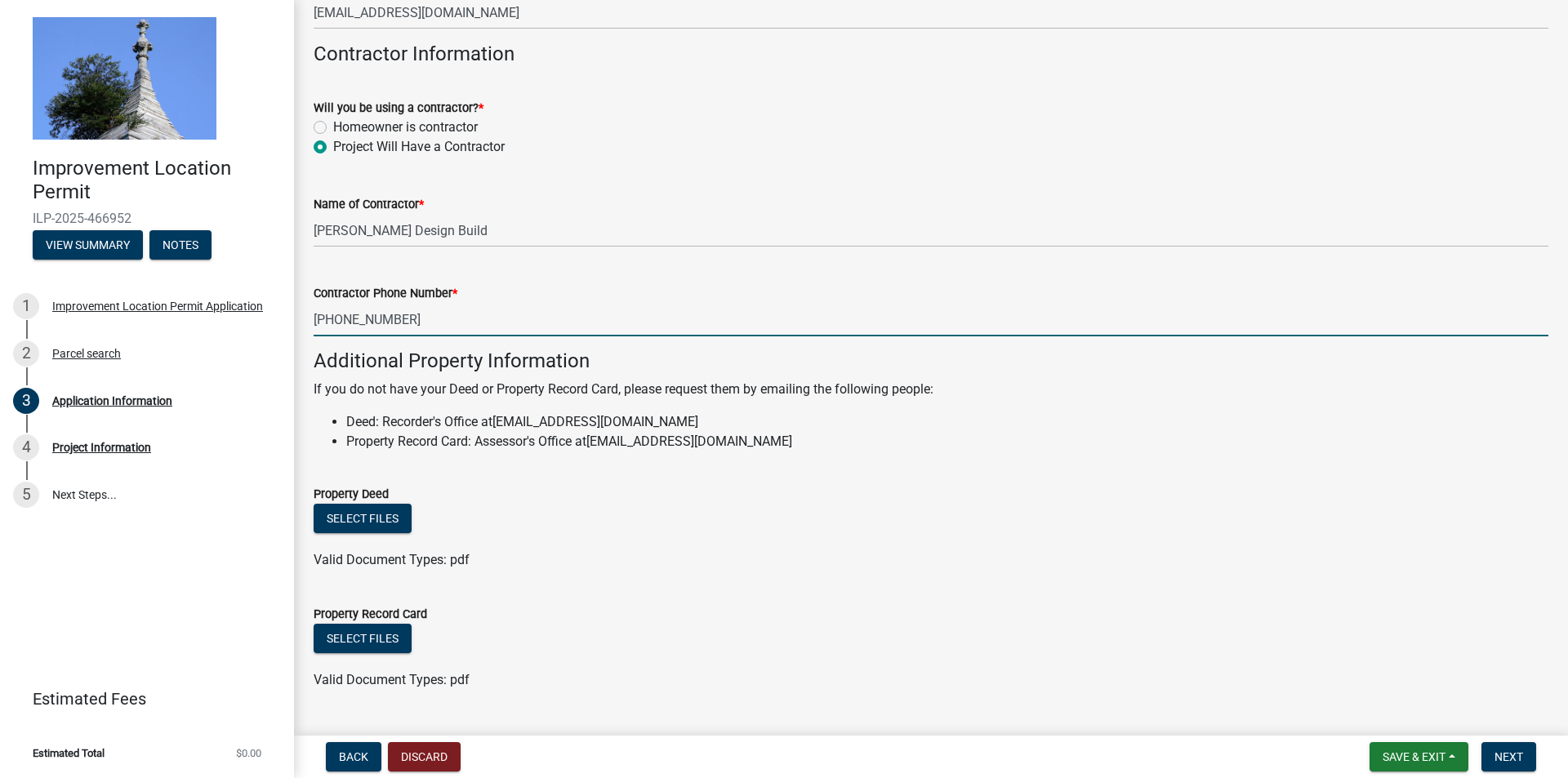
scroll to position [897, 0]
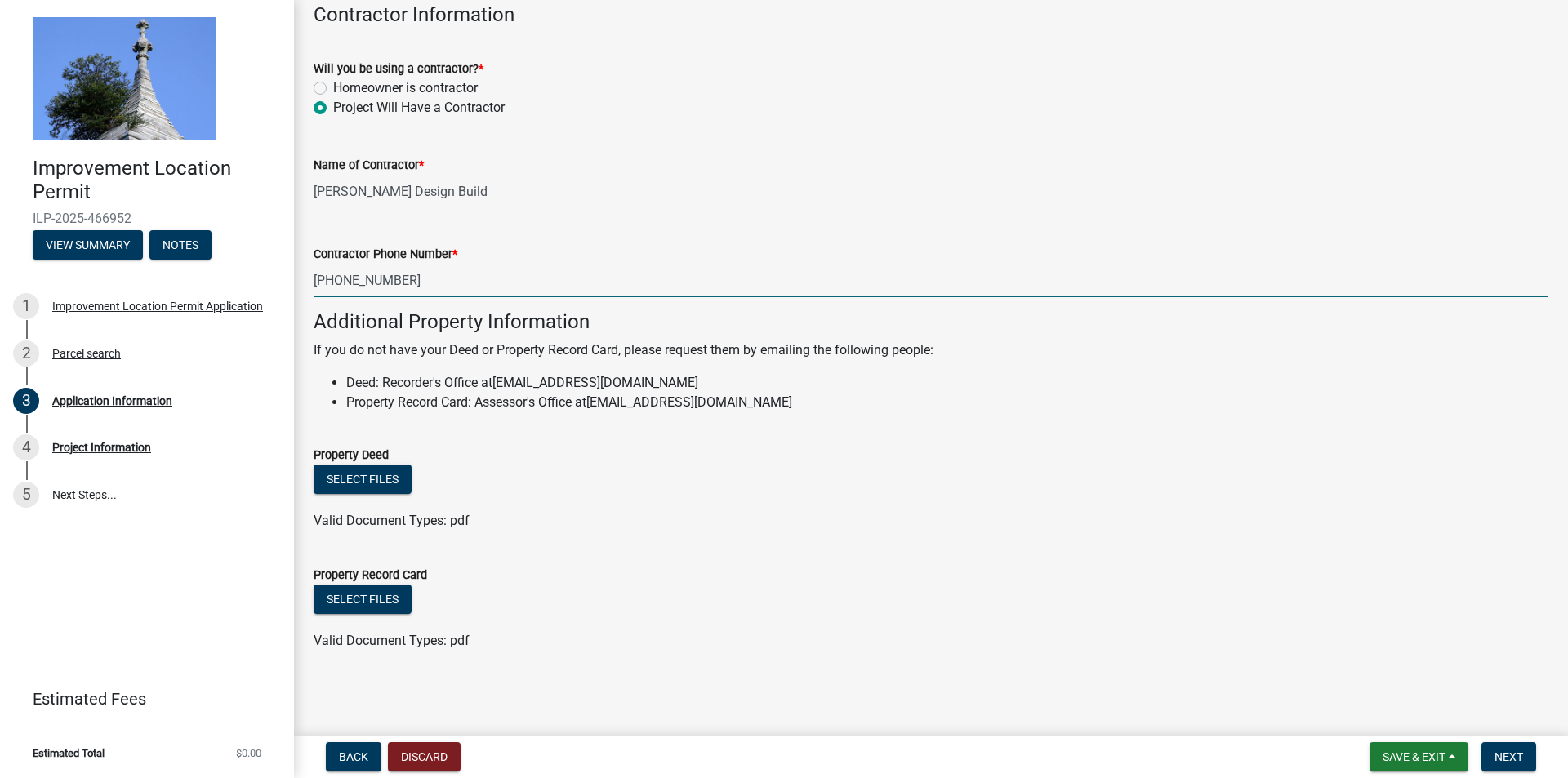
type input "[PHONE_NUMBER]"
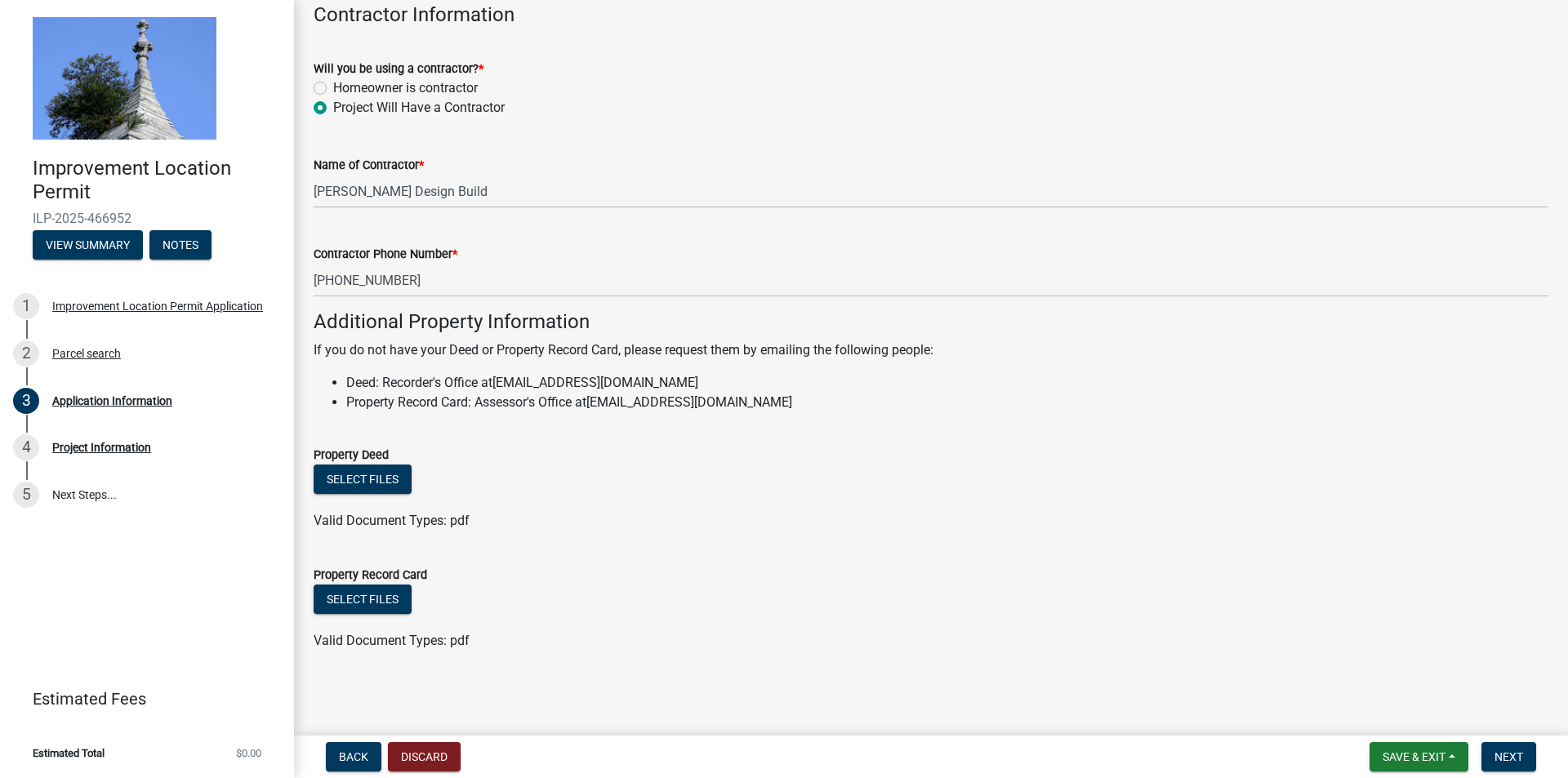
drag, startPoint x: 697, startPoint y: 383, endPoint x: 498, endPoint y: 386, distance: 199.0
click at [498, 386] on li "Deed: Recorder's Office at [EMAIL_ADDRESS][DOMAIN_NAME]" at bounding box center [947, 383] width 1202 height 20
copy link "[EMAIL_ADDRESS][DOMAIN_NAME]"
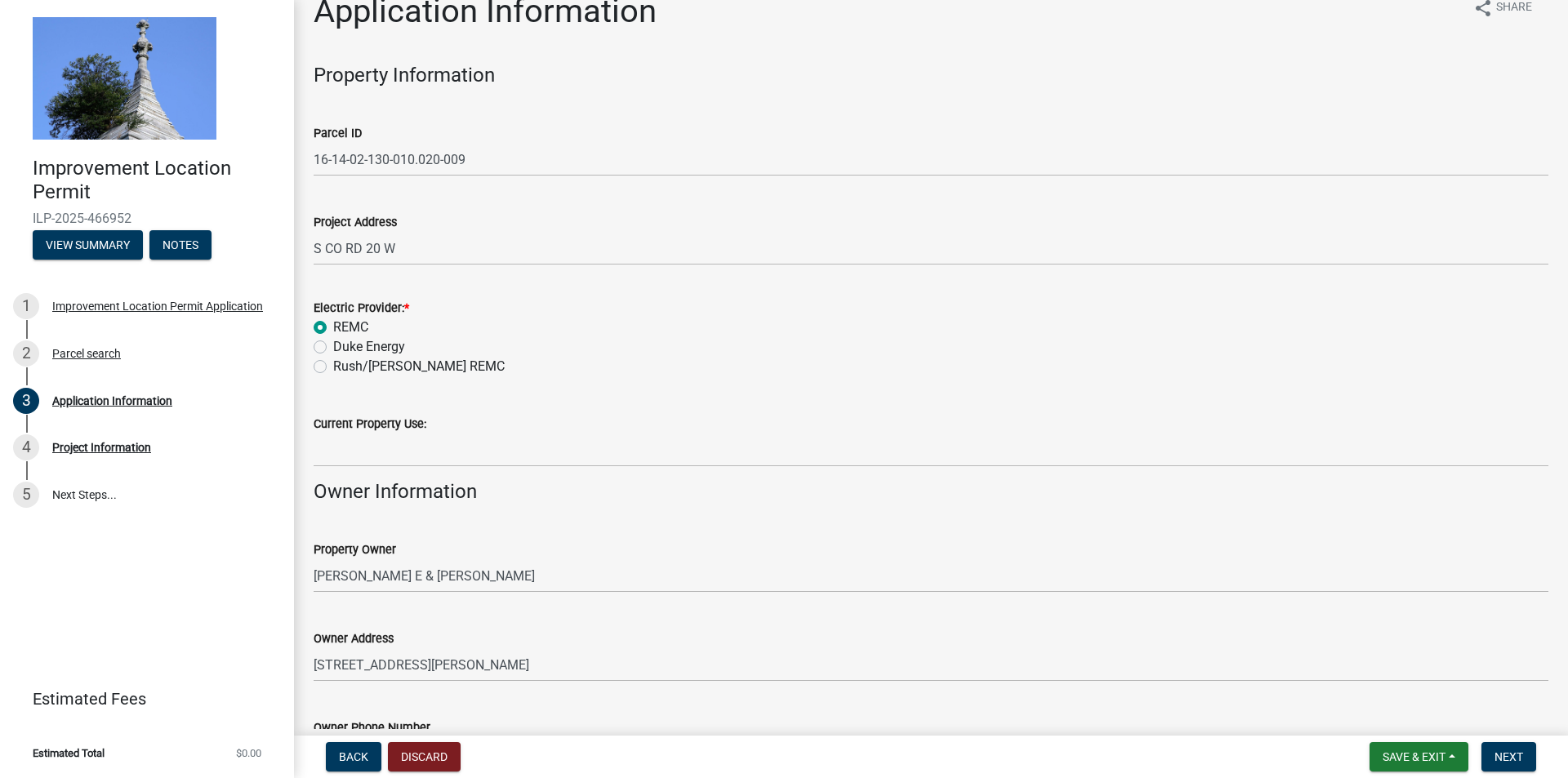
scroll to position [0, 0]
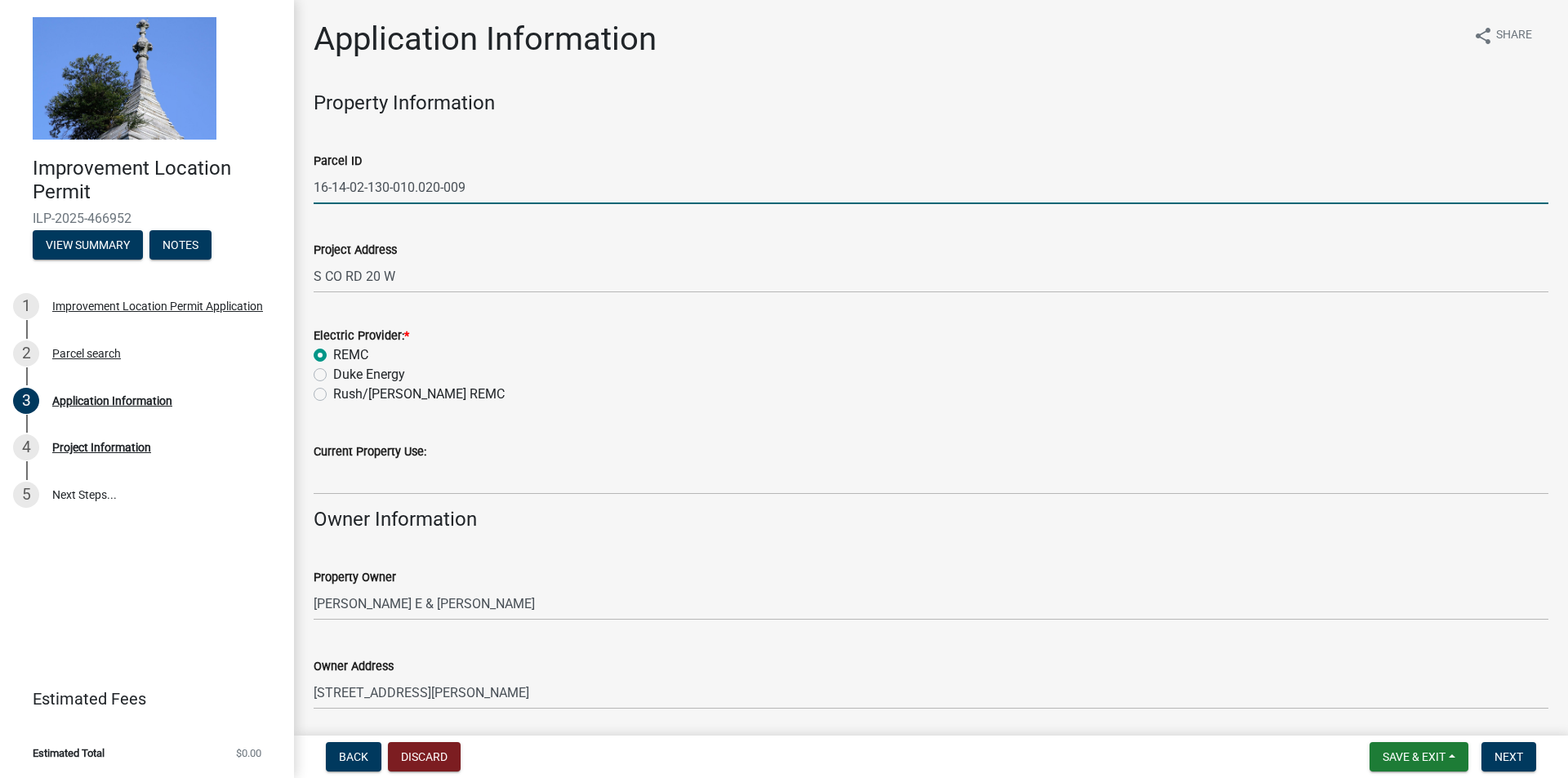
drag, startPoint x: 503, startPoint y: 190, endPoint x: 313, endPoint y: 192, distance: 190.0
click at [313, 192] on input "16-14-02-130-010.020-009" at bounding box center [931, 187] width 1235 height 33
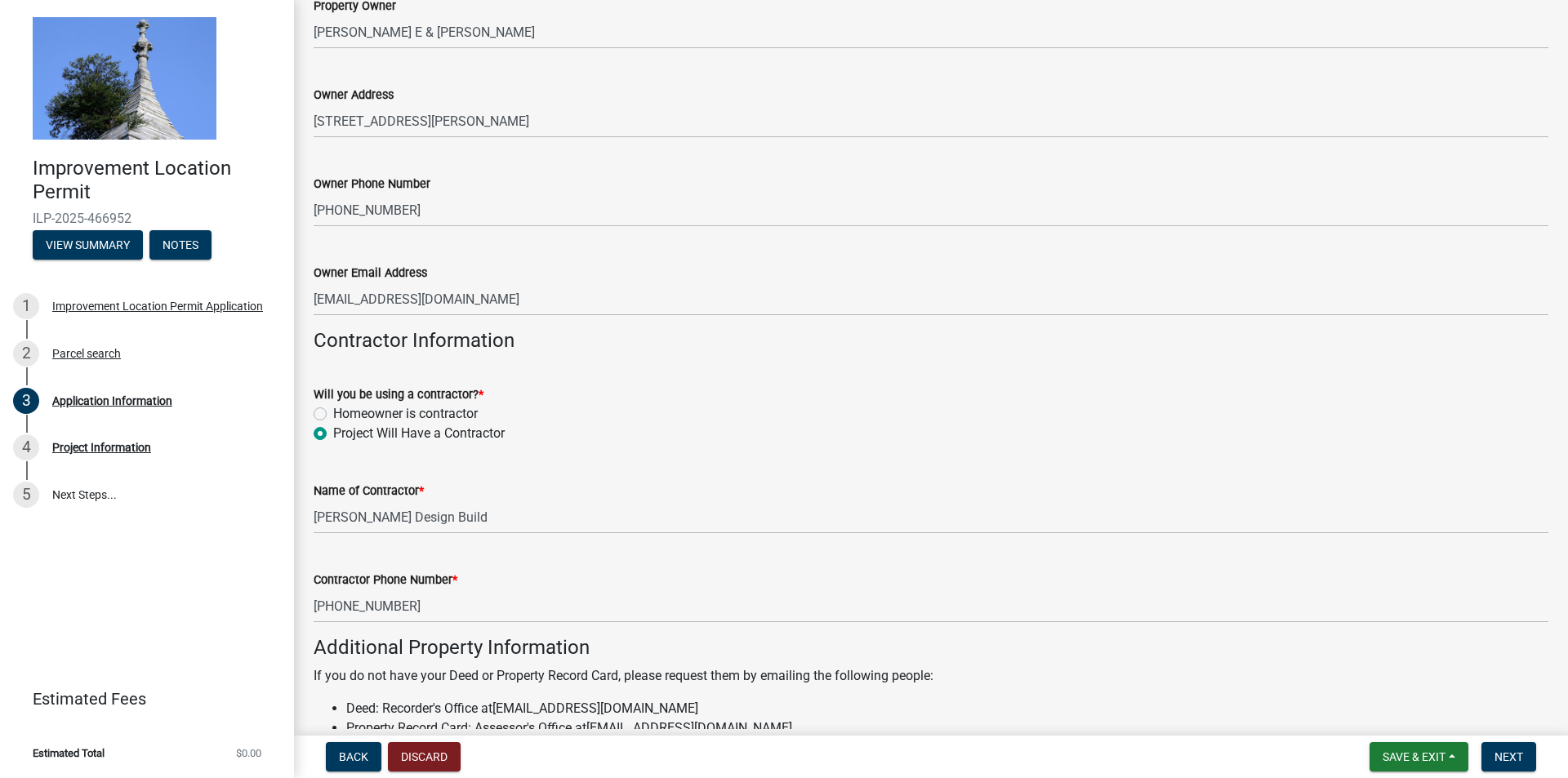
scroll to position [897, 0]
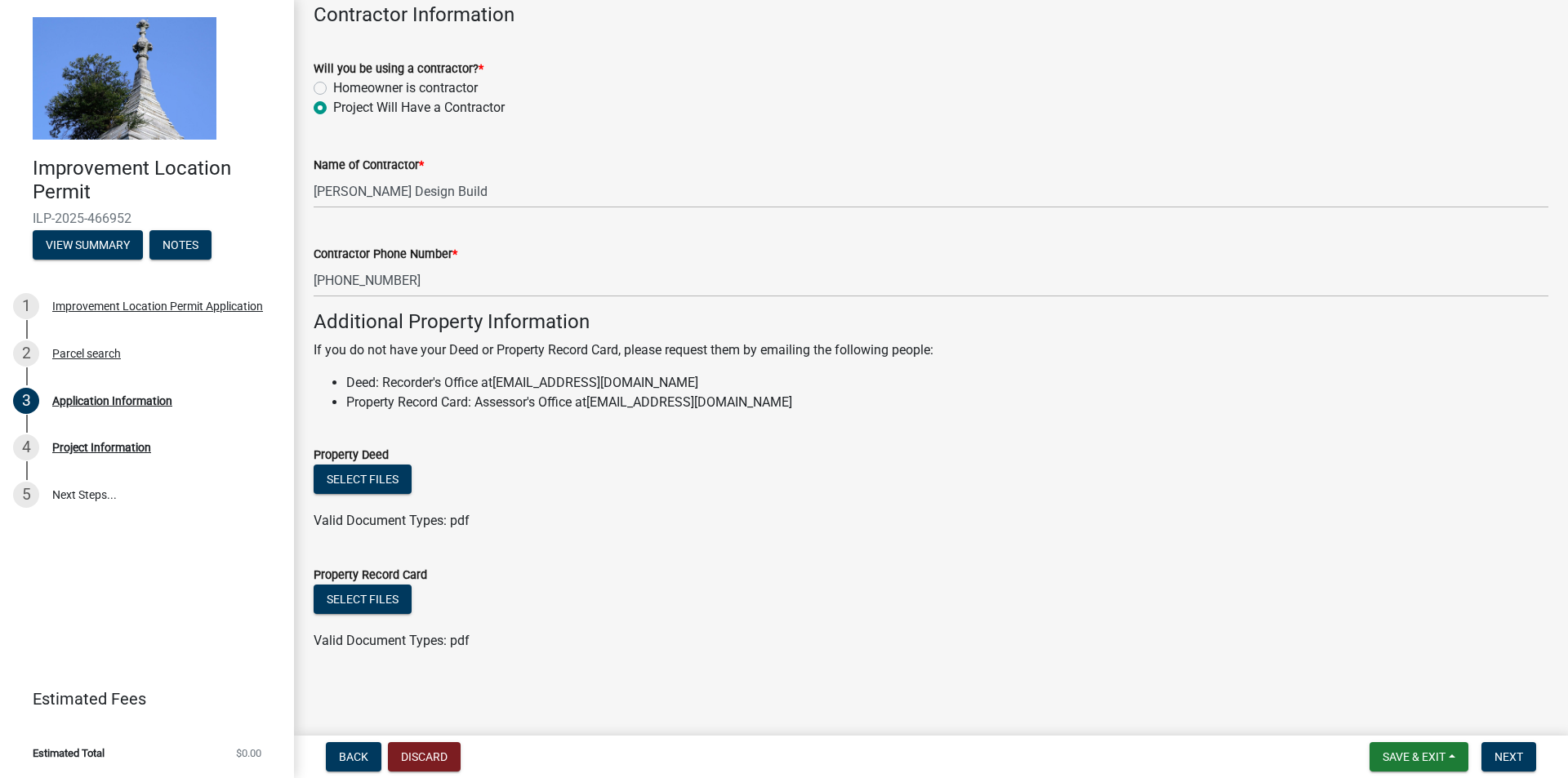
drag, startPoint x: 795, startPoint y: 399, endPoint x: 597, endPoint y: 416, distance: 198.7
click at [597, 416] on wm-data-entity-input "Additional Property Information If you do not have your Deed or Property Record…" at bounding box center [931, 367] width 1235 height 115
copy link "[EMAIL_ADDRESS][DOMAIN_NAME]"
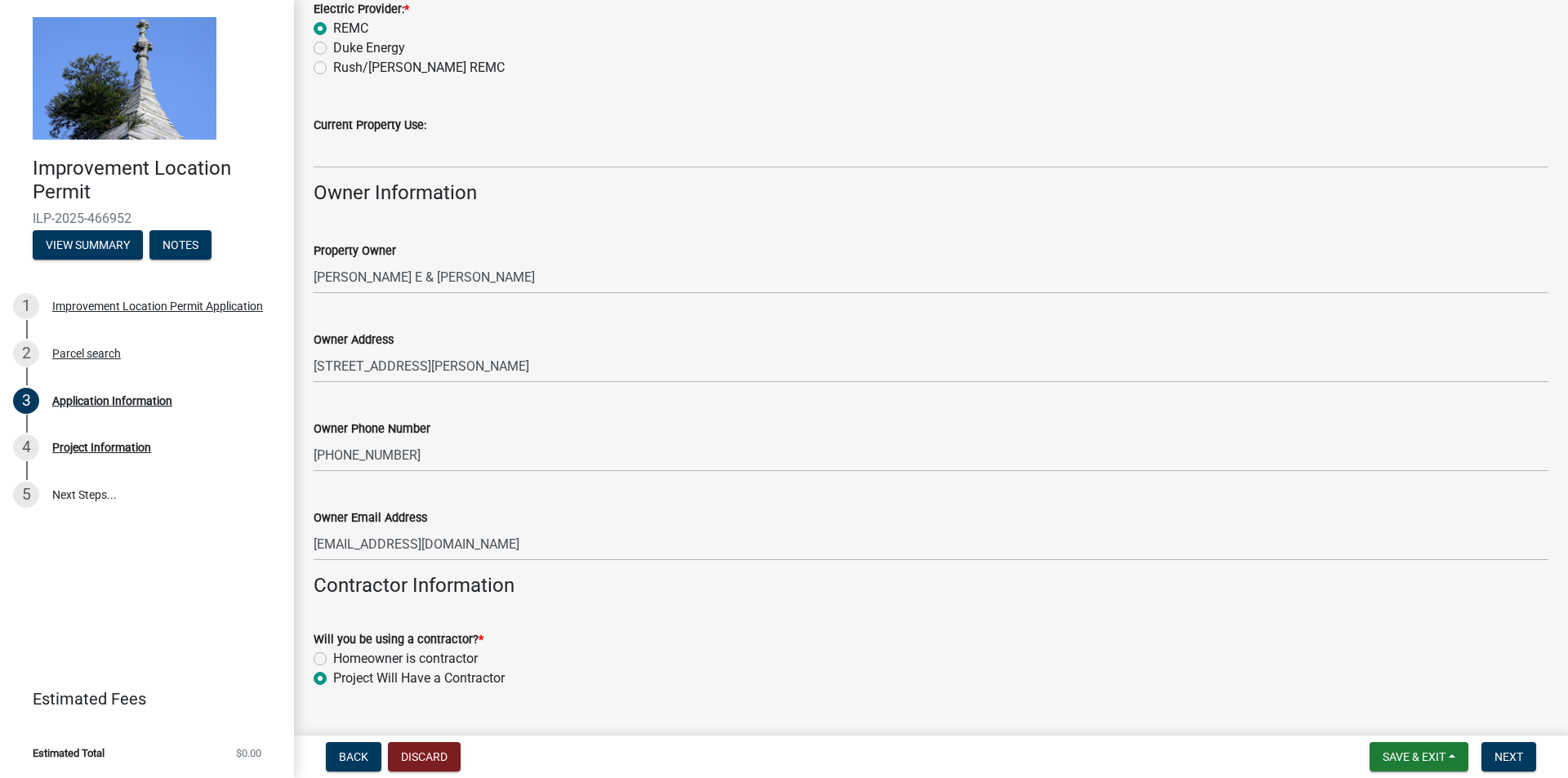
scroll to position [0, 0]
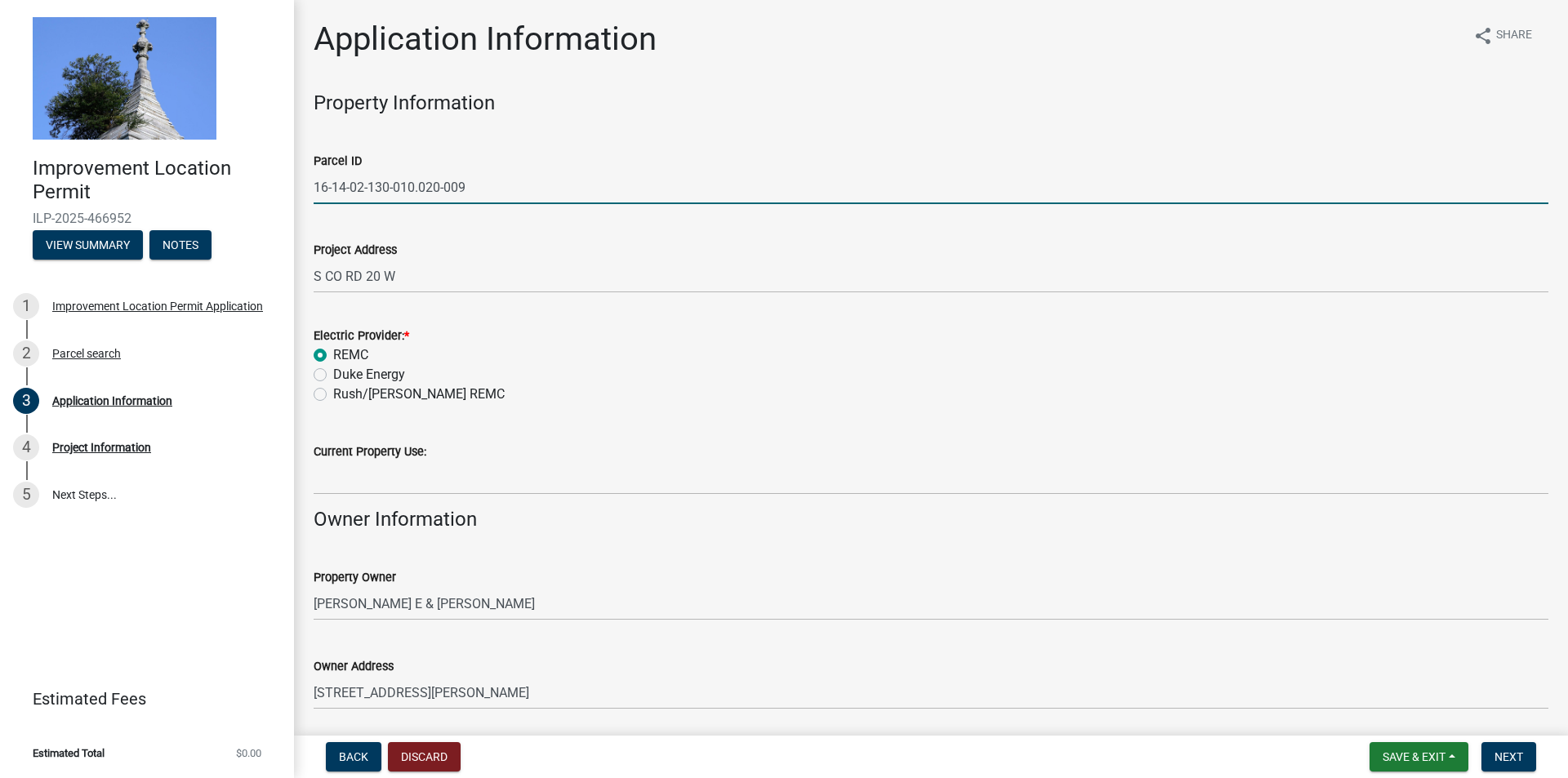
drag, startPoint x: 477, startPoint y: 184, endPoint x: 315, endPoint y: 193, distance: 162.2
click at [315, 193] on input "16-14-02-130-010.020-009" at bounding box center [931, 187] width 1235 height 33
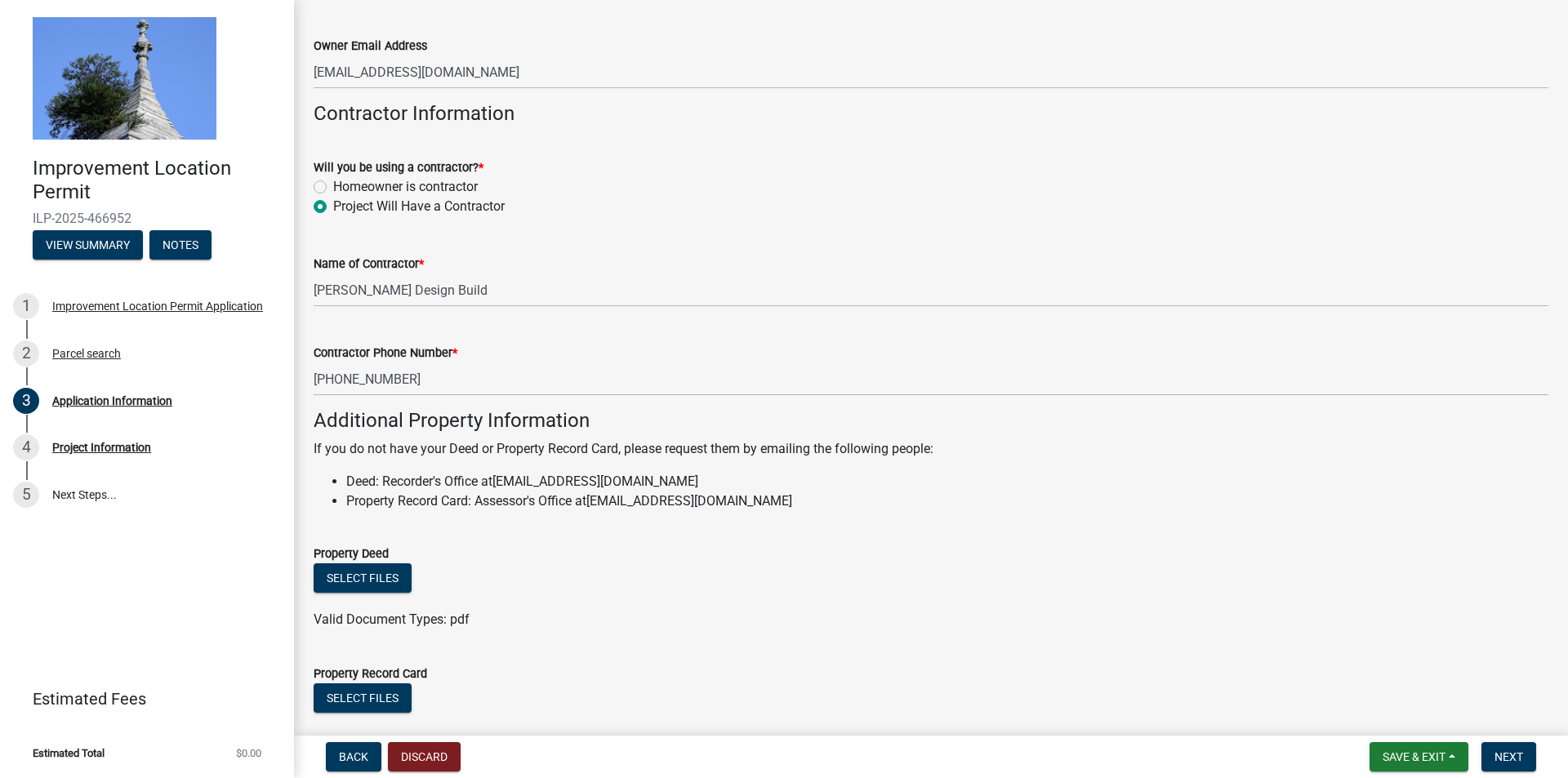
scroll to position [897, 0]
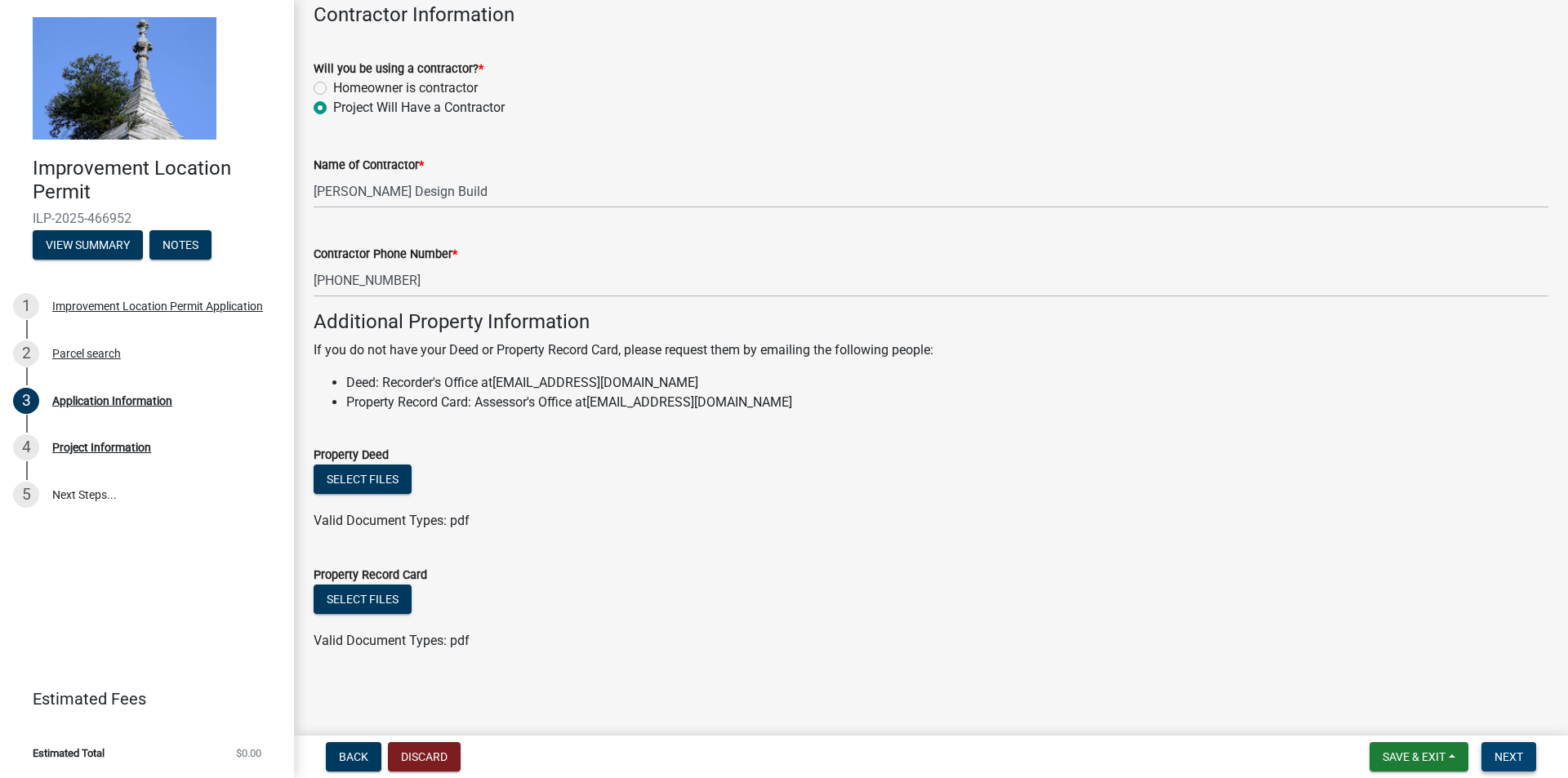
click at [1513, 756] on span "Next" at bounding box center [1508, 757] width 28 height 13
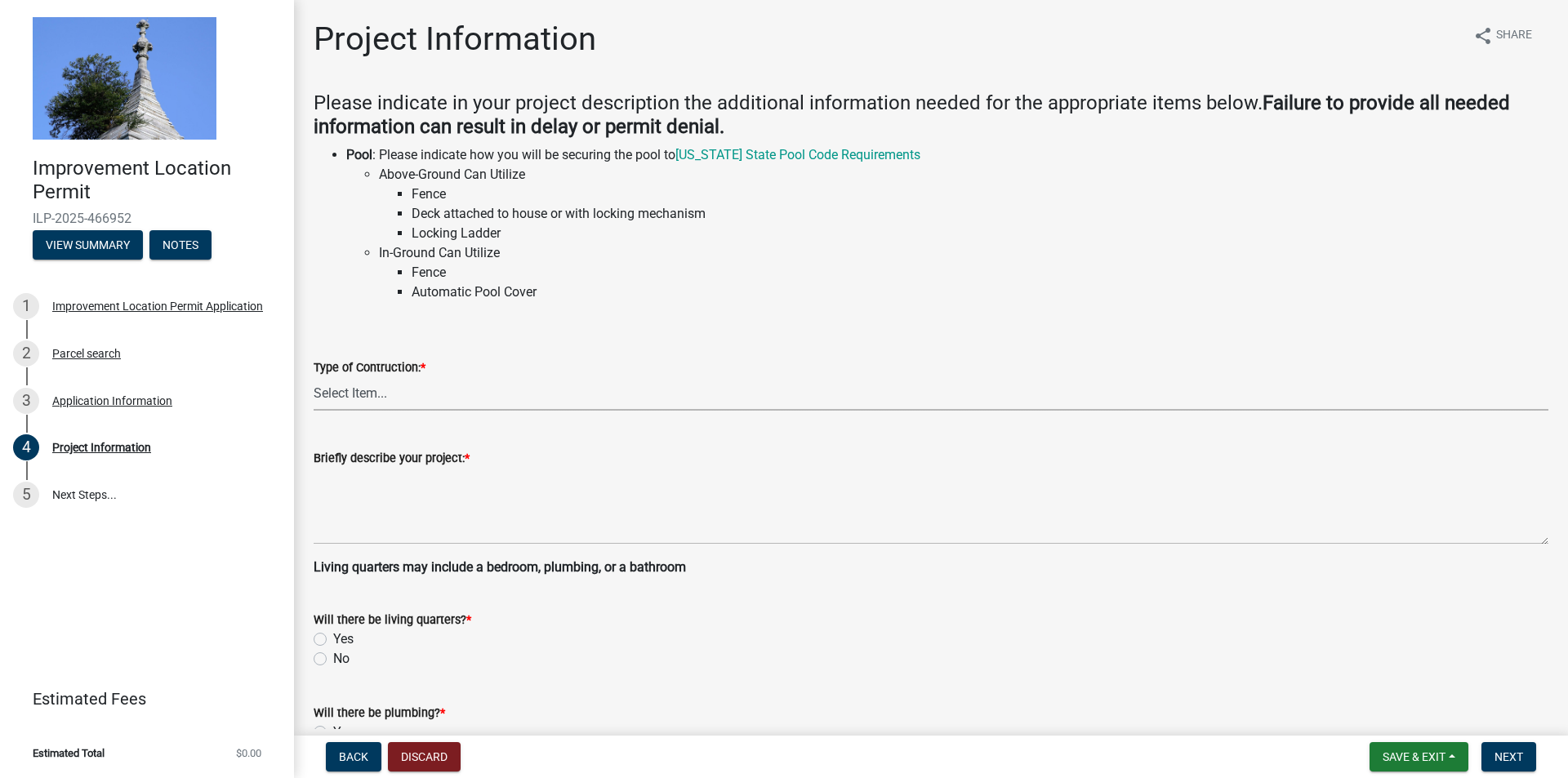
click at [397, 393] on select "Select Item... Addition Attached Garage Boat Dock Cell Tower/Co-Locate Commerci…" at bounding box center [931, 394] width 1235 height 33
click at [313, 377] on select "Select Item... Addition Attached Garage Boat Dock Cell Tower/Co-Locate Commerci…" at bounding box center [931, 394] width 1235 height 33
select select "9d64ea5b-356b-46b9-9003-cd08e8d798e4"
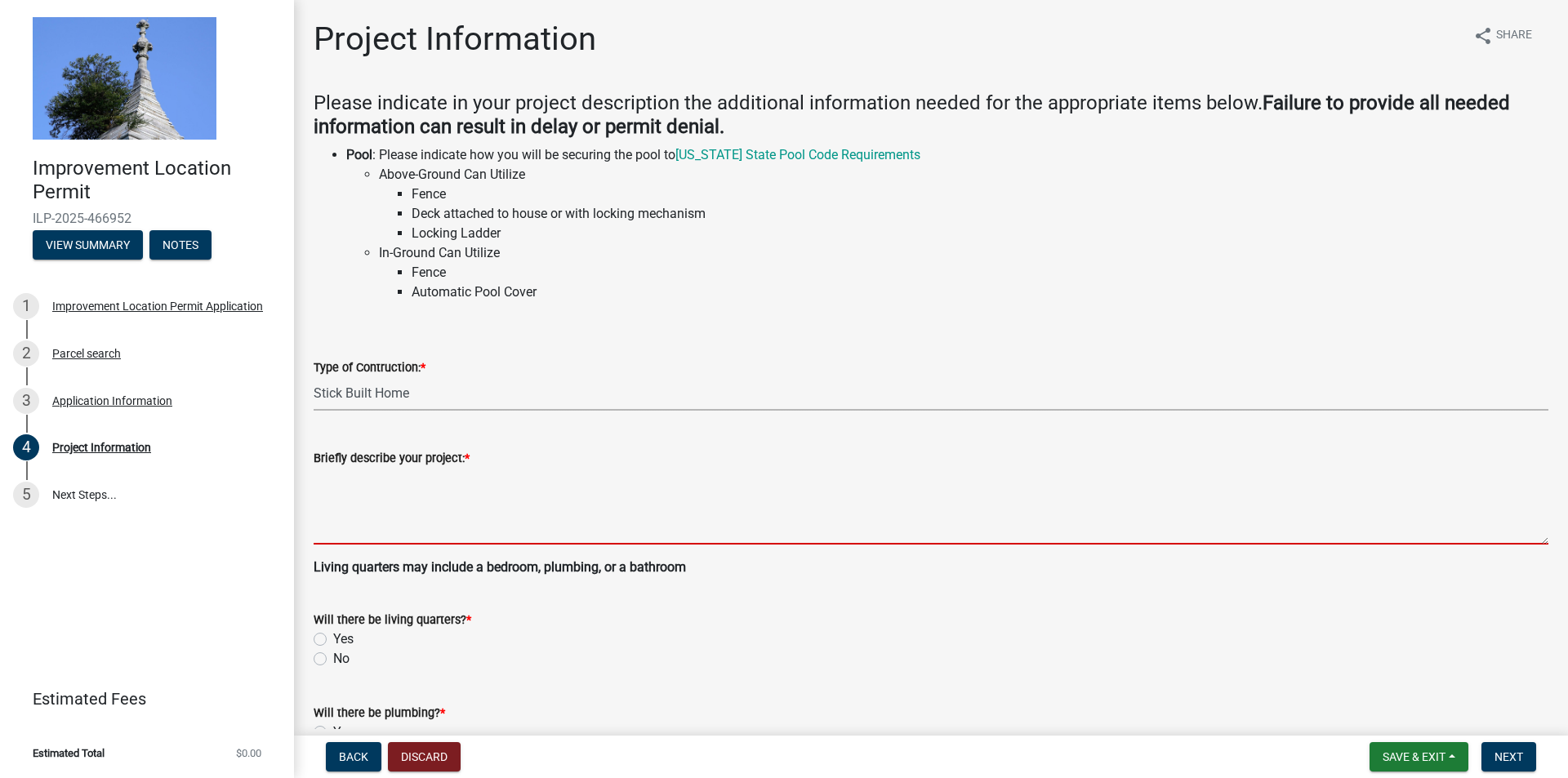
click at [439, 524] on textarea "Briefly describe your project: *" at bounding box center [931, 506] width 1235 height 77
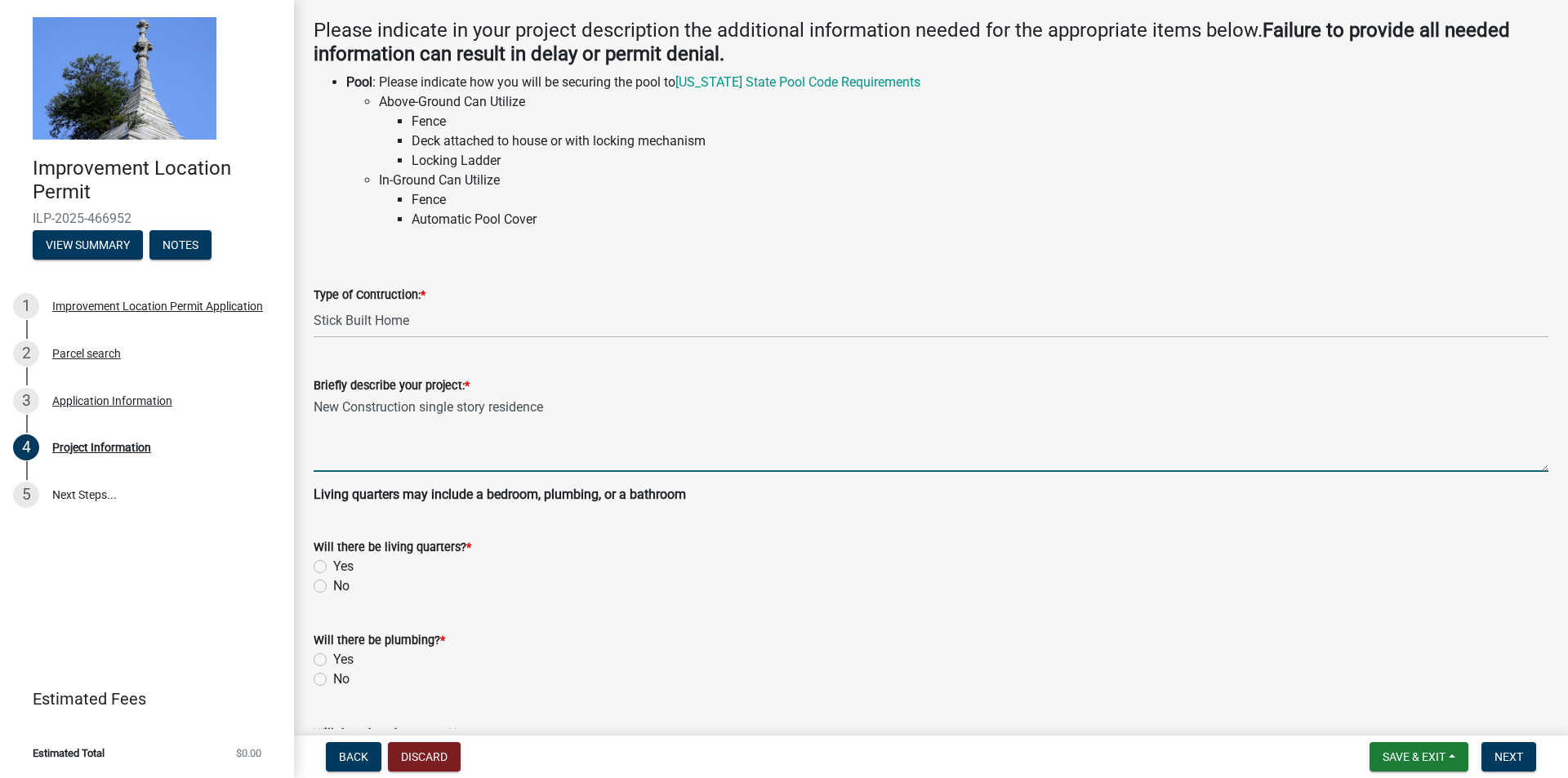
scroll to position [163, 0]
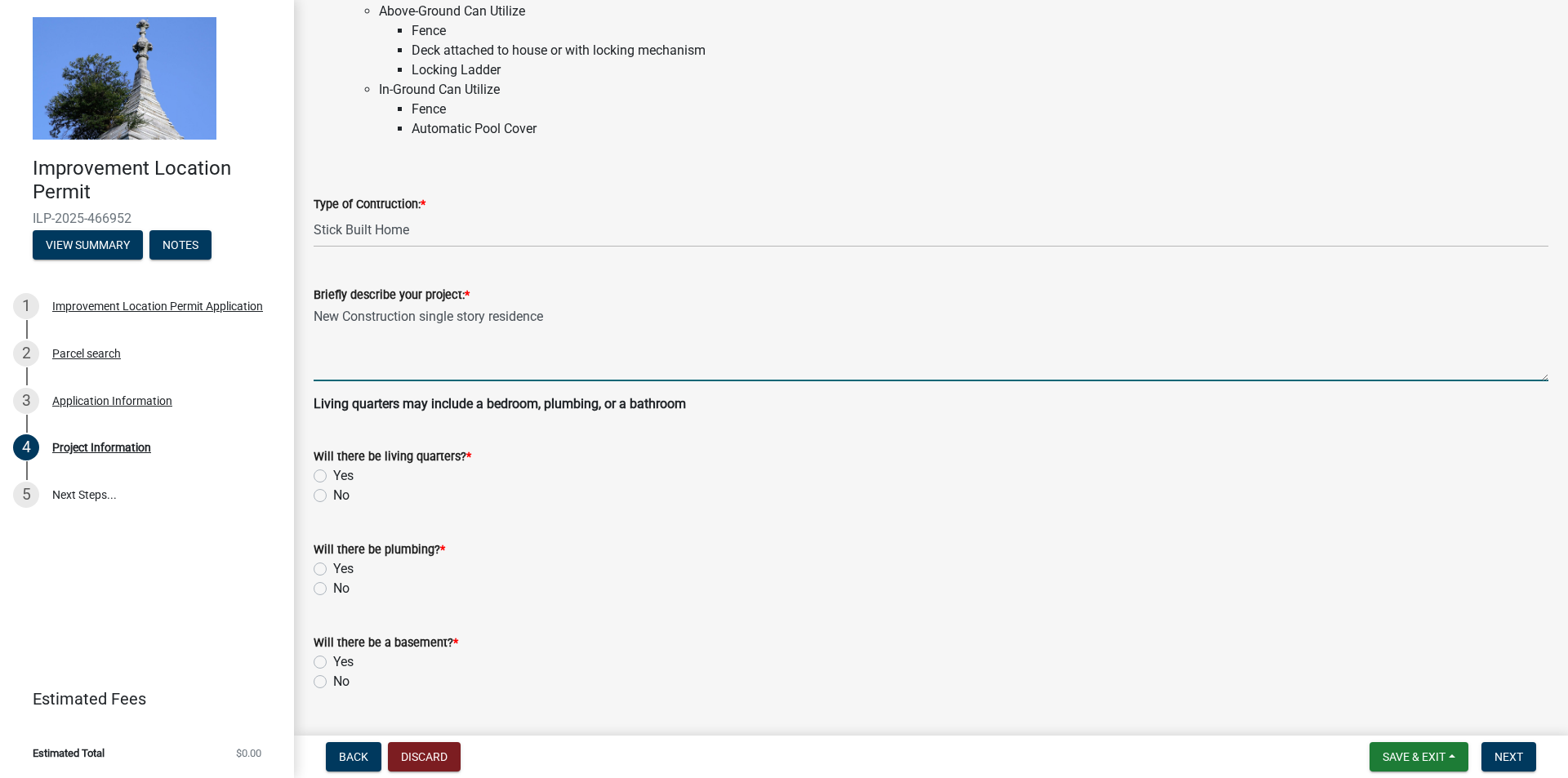
type textarea "New Construction single story residence"
click at [333, 475] on label "Yes" at bounding box center [343, 476] width 21 height 20
click at [333, 475] on input "Yes" at bounding box center [338, 471] width 11 height 11
radio input "true"
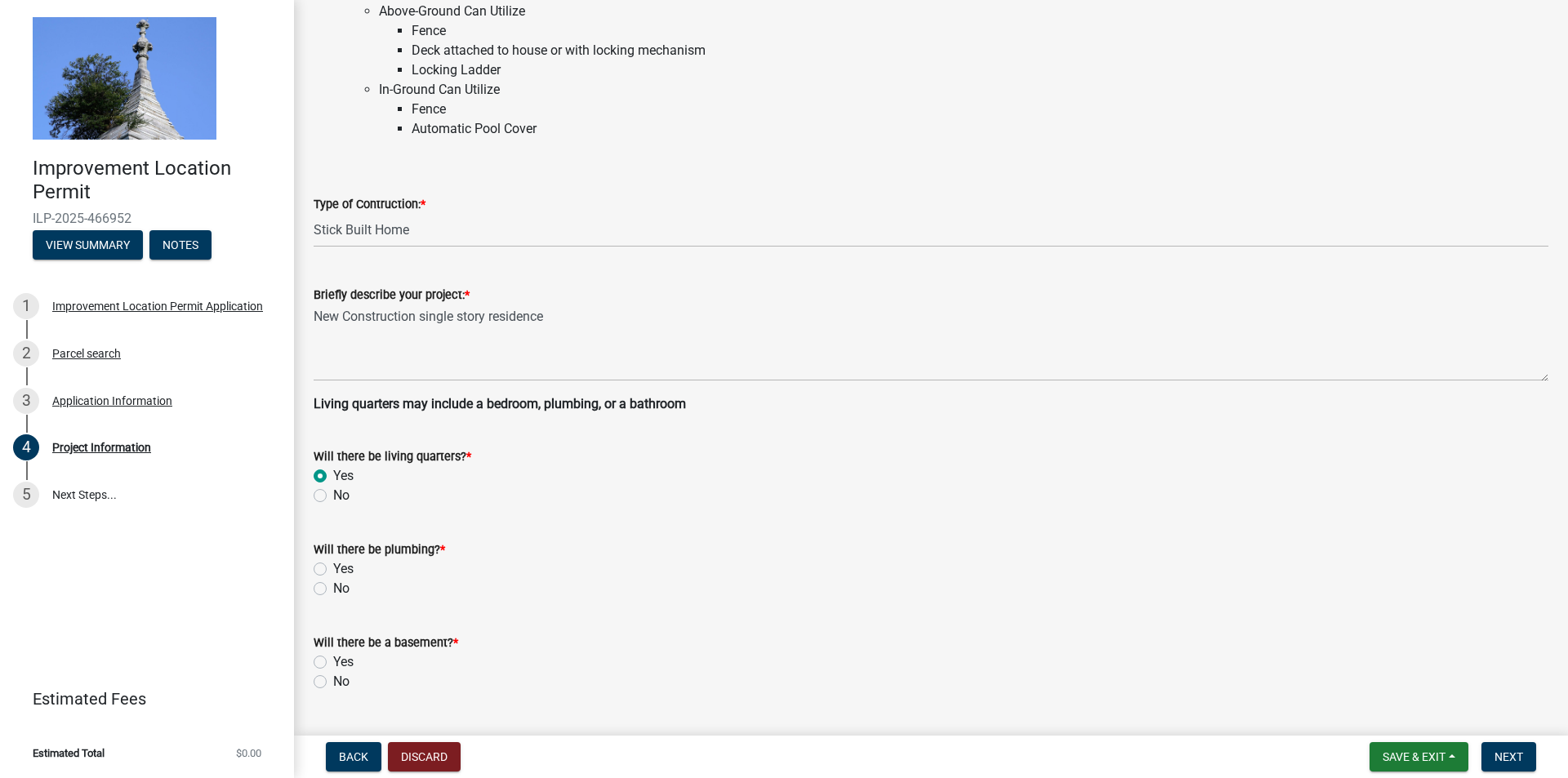
click at [333, 565] on label "Yes" at bounding box center [343, 569] width 21 height 20
click at [333, 565] on input "Yes" at bounding box center [338, 564] width 11 height 11
radio input "true"
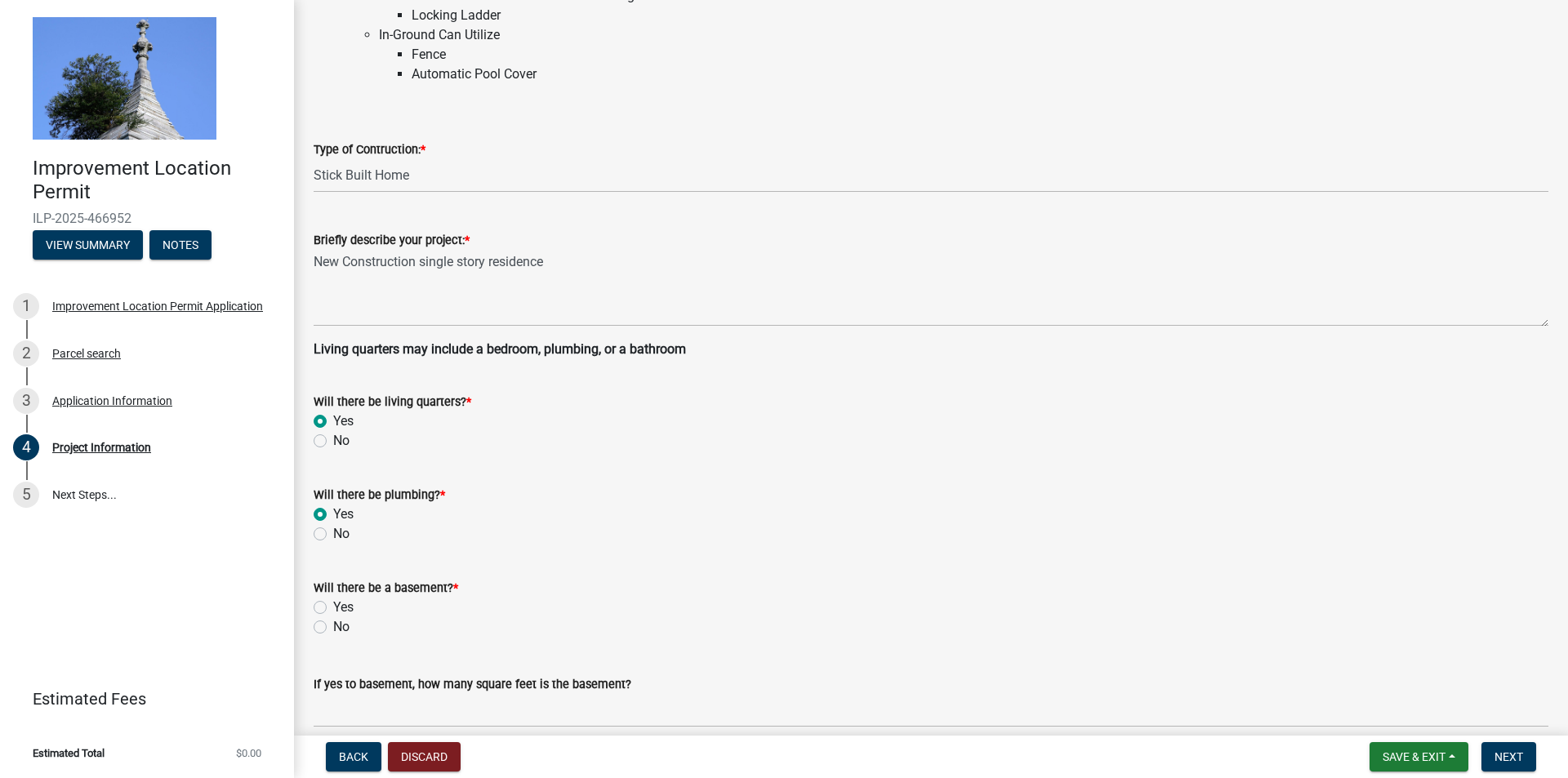
scroll to position [245, 0]
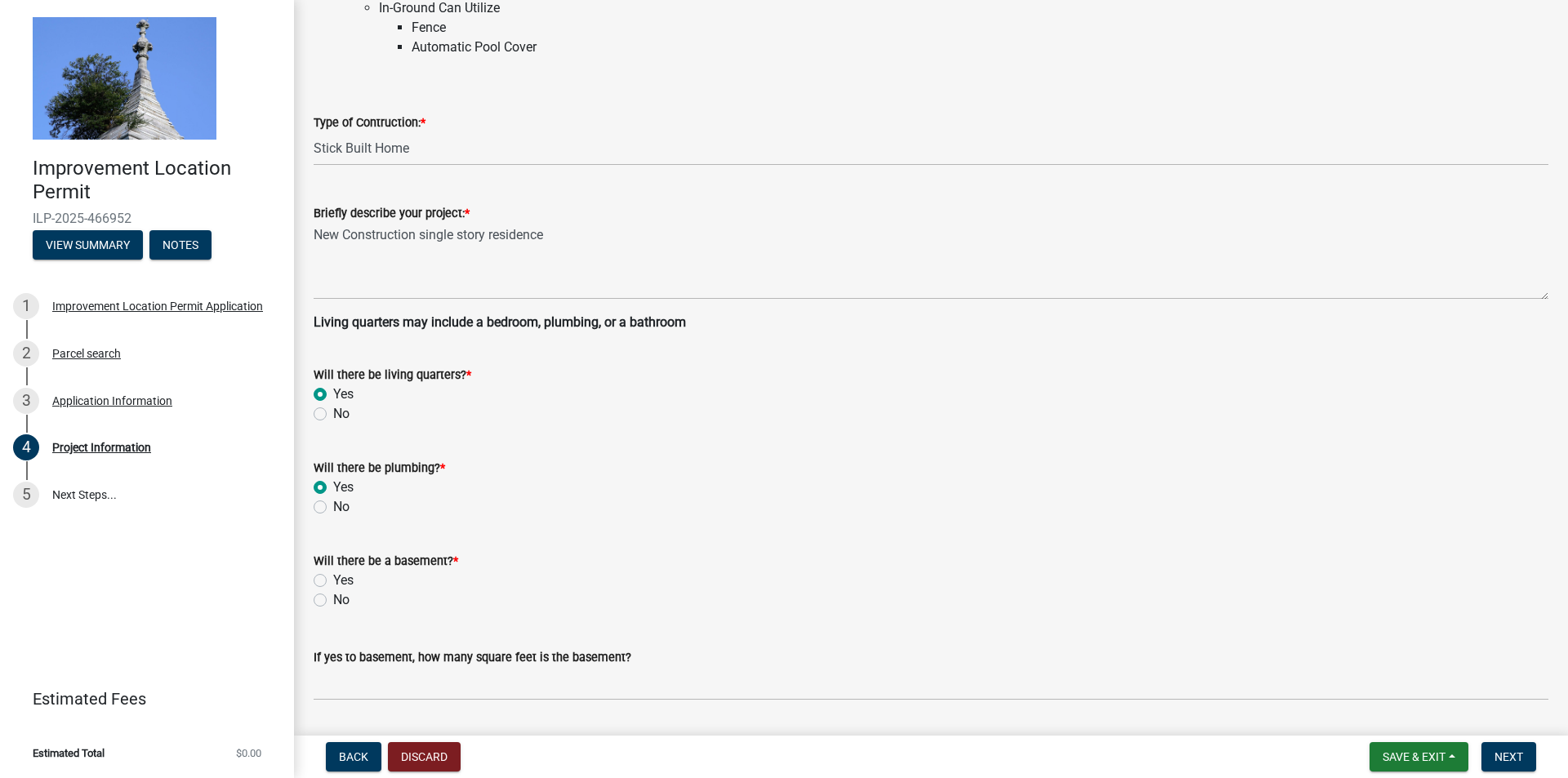
click at [333, 581] on label "Yes" at bounding box center [343, 581] width 21 height 20
click at [333, 581] on input "Yes" at bounding box center [338, 576] width 11 height 11
radio input "true"
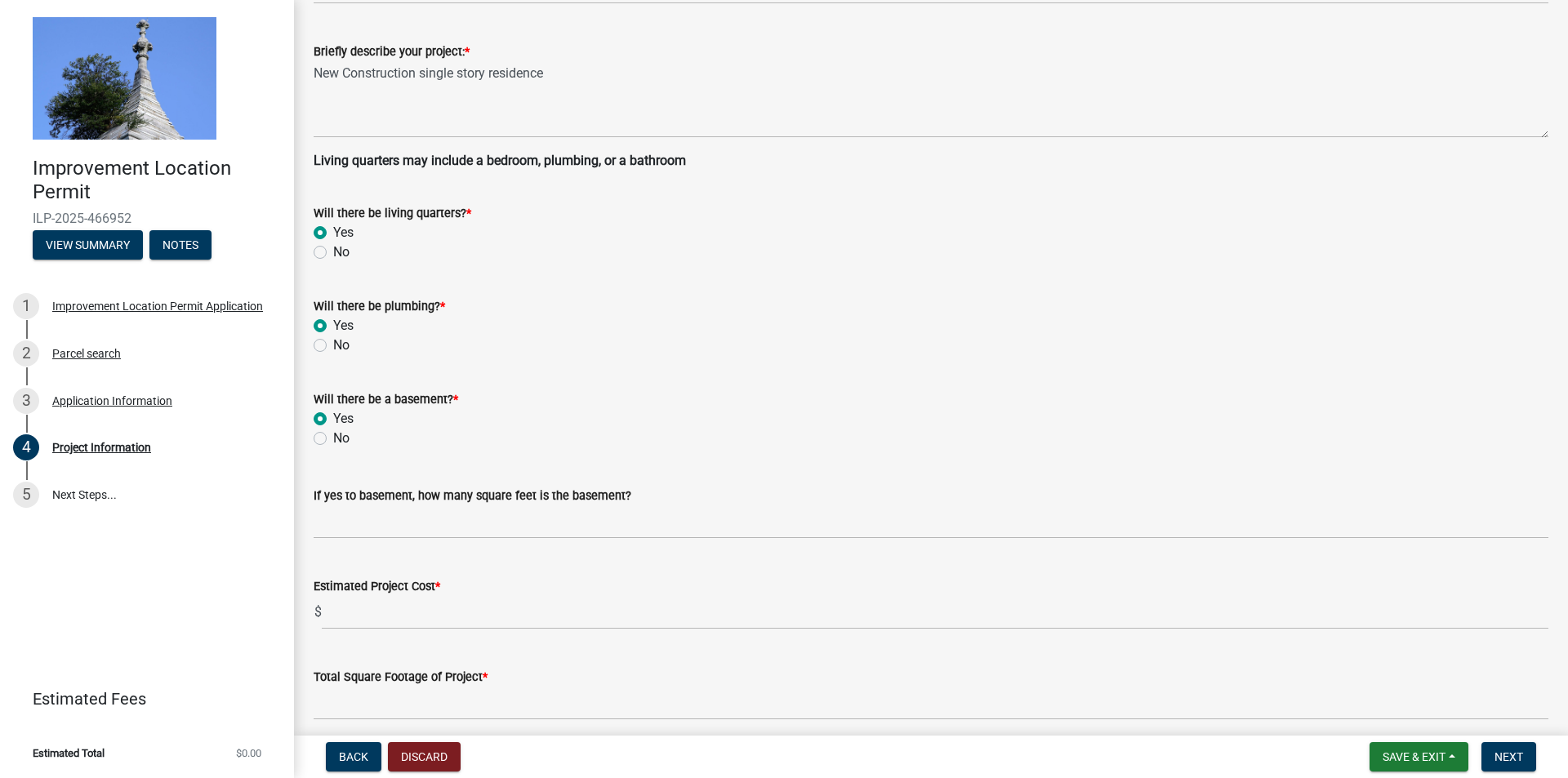
scroll to position [408, 0]
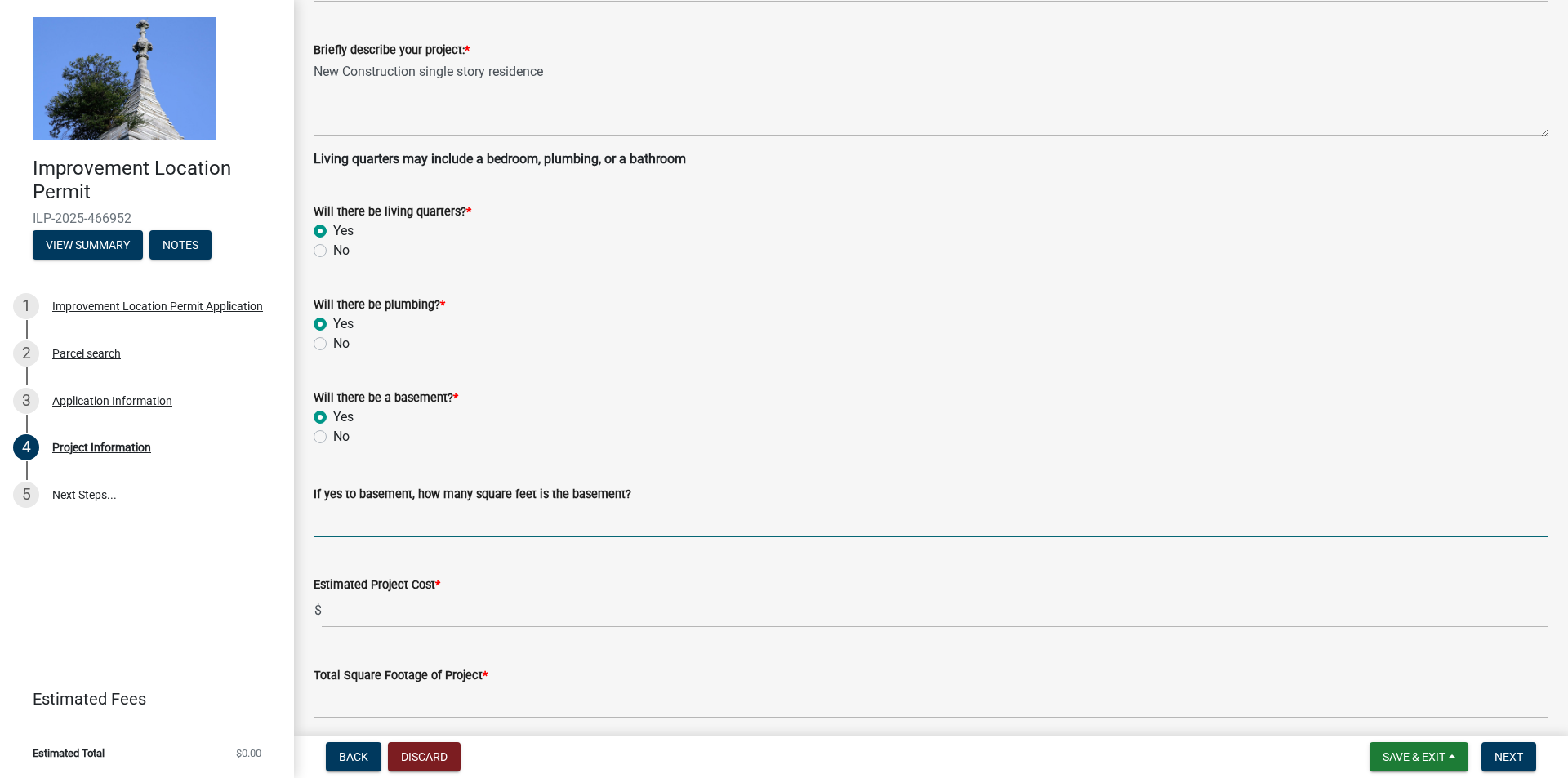
click at [386, 527] on input "text" at bounding box center [931, 521] width 1235 height 33
type input "2519"
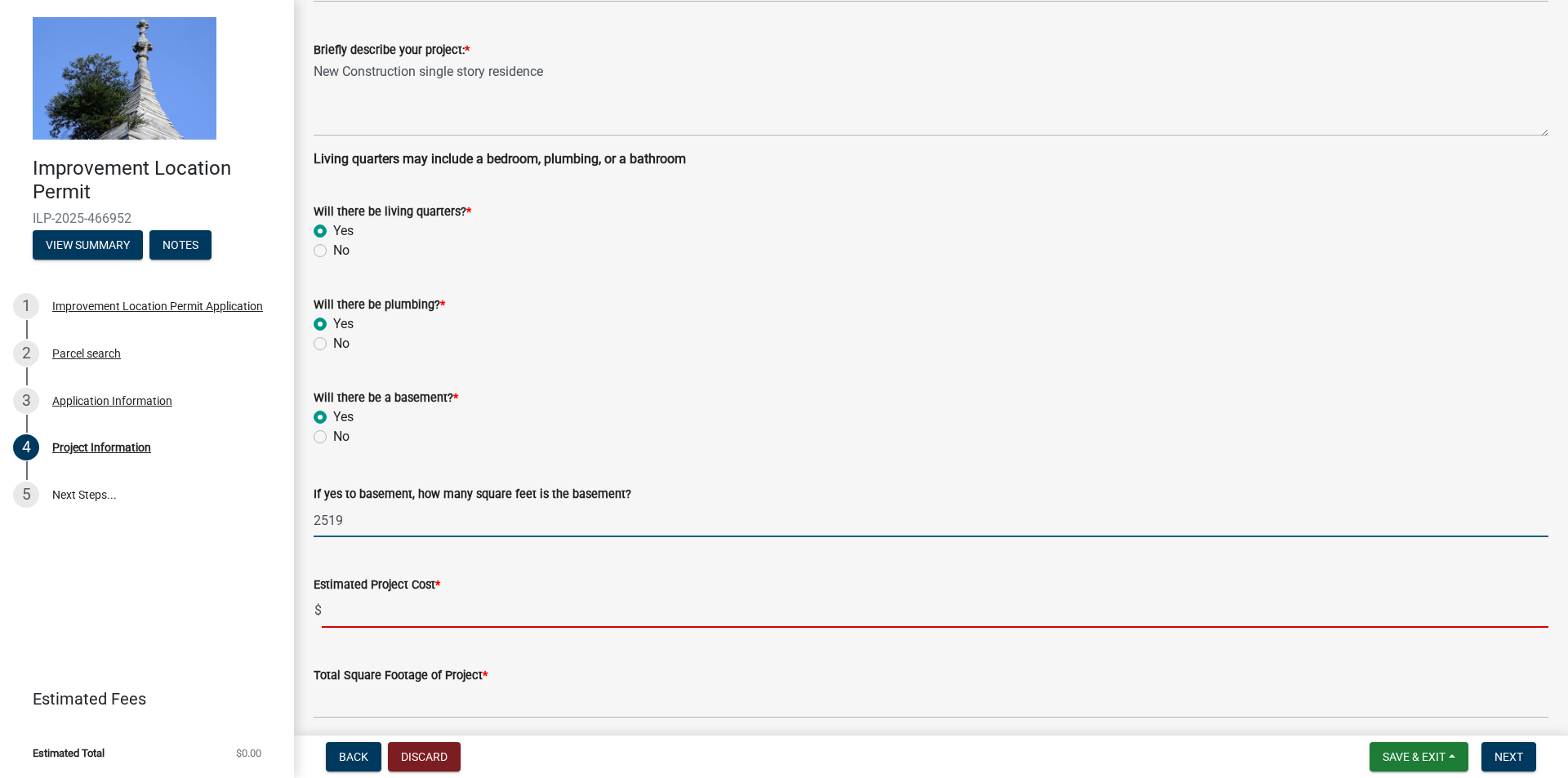
click at [409, 617] on input "text" at bounding box center [935, 611] width 1226 height 33
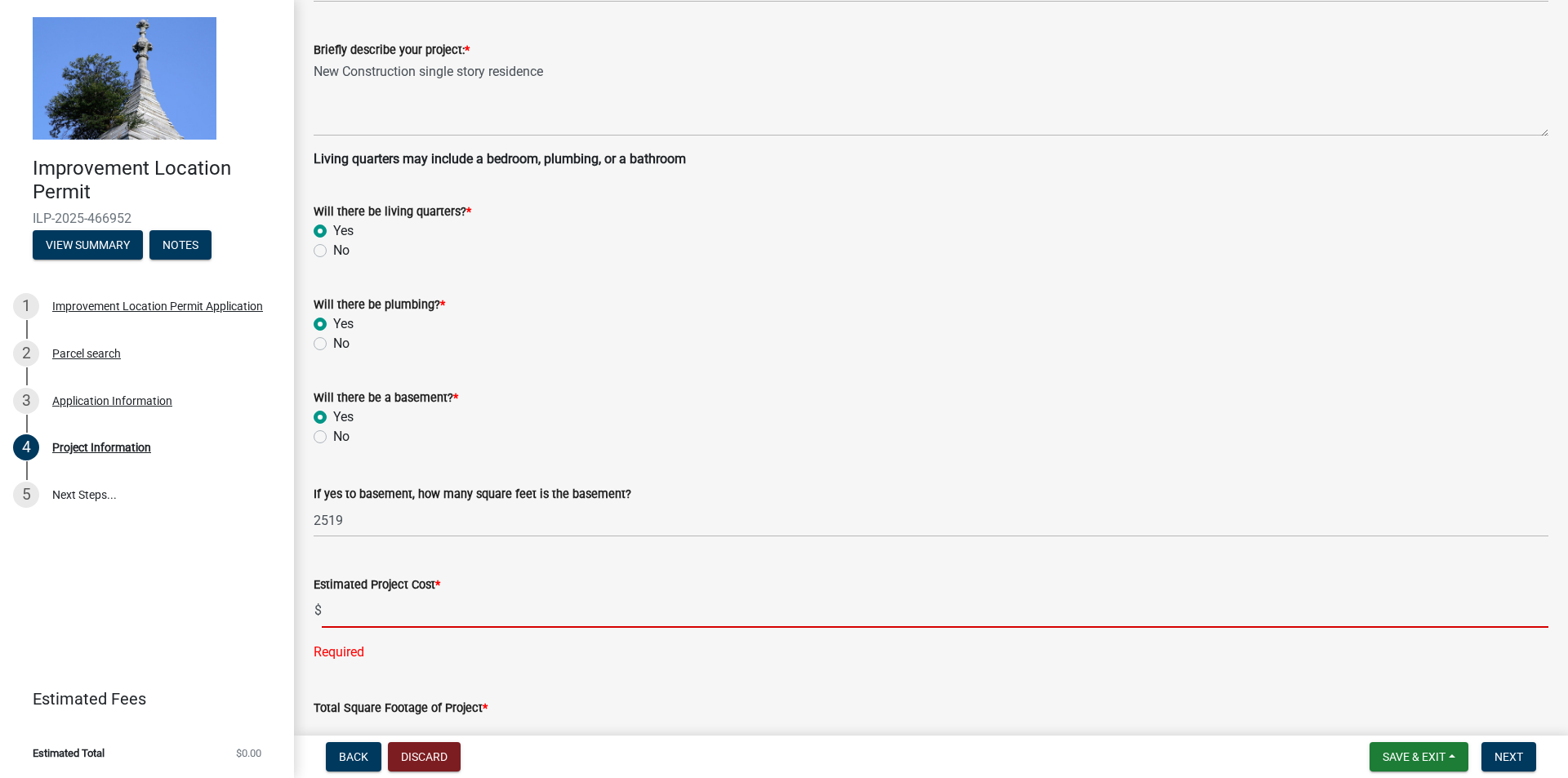
click at [422, 611] on input "text" at bounding box center [935, 611] width 1226 height 33
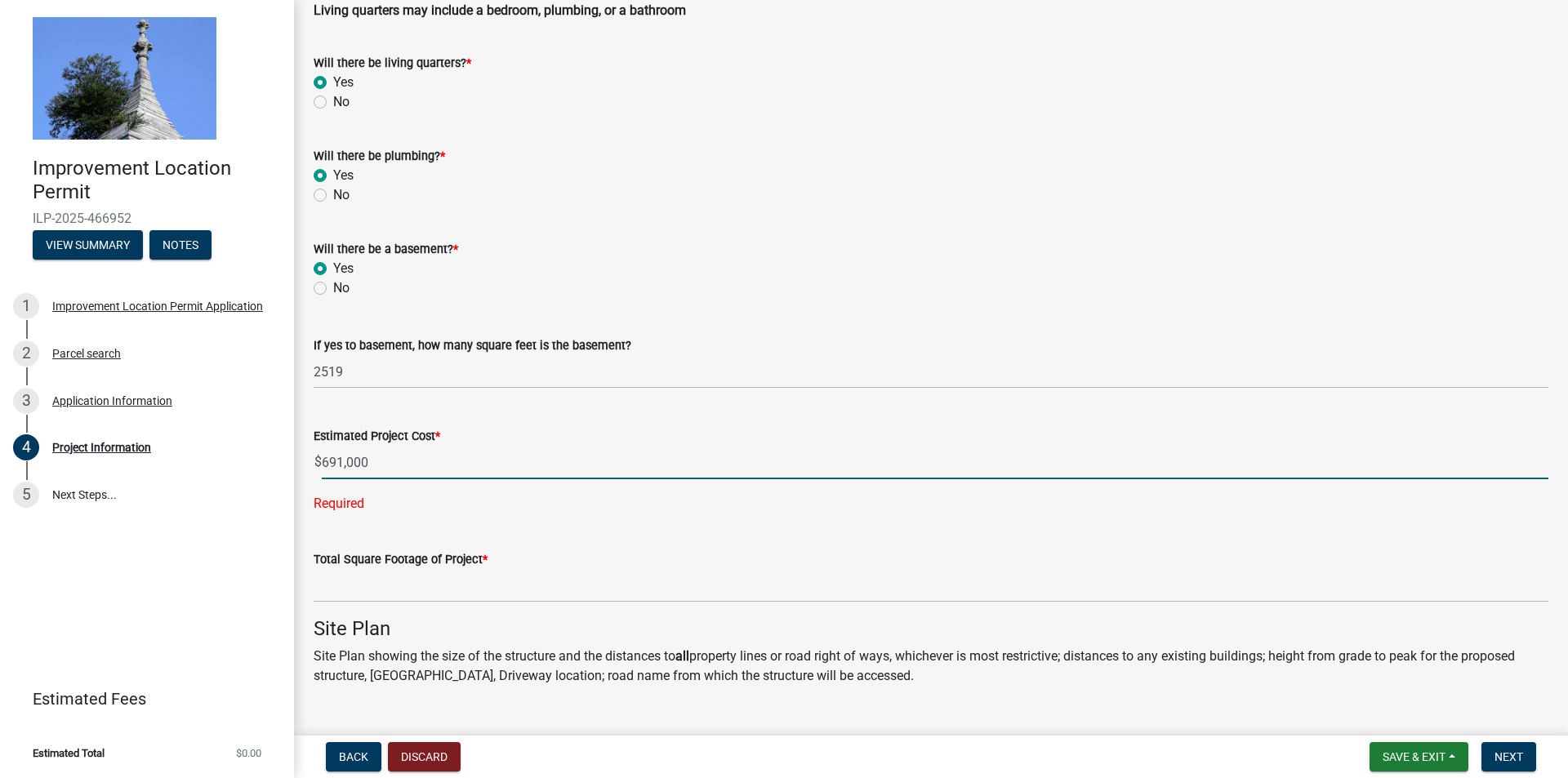
scroll to position [571, 0]
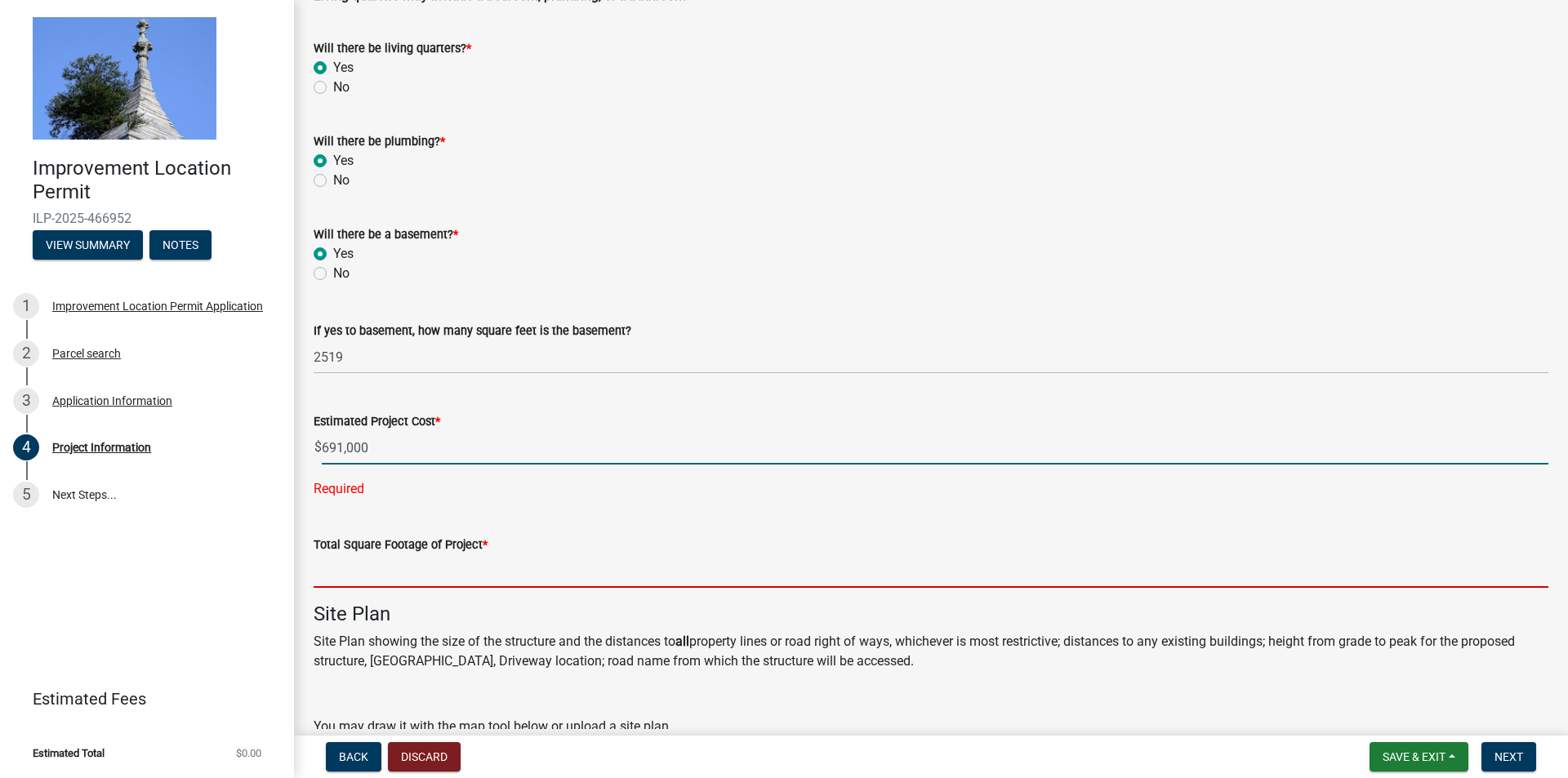
type input "691000"
click at [452, 569] on wm-data-entity-input-list "Please indicate in your project description the additional information needed f…" at bounding box center [931, 503] width 1235 height 1966
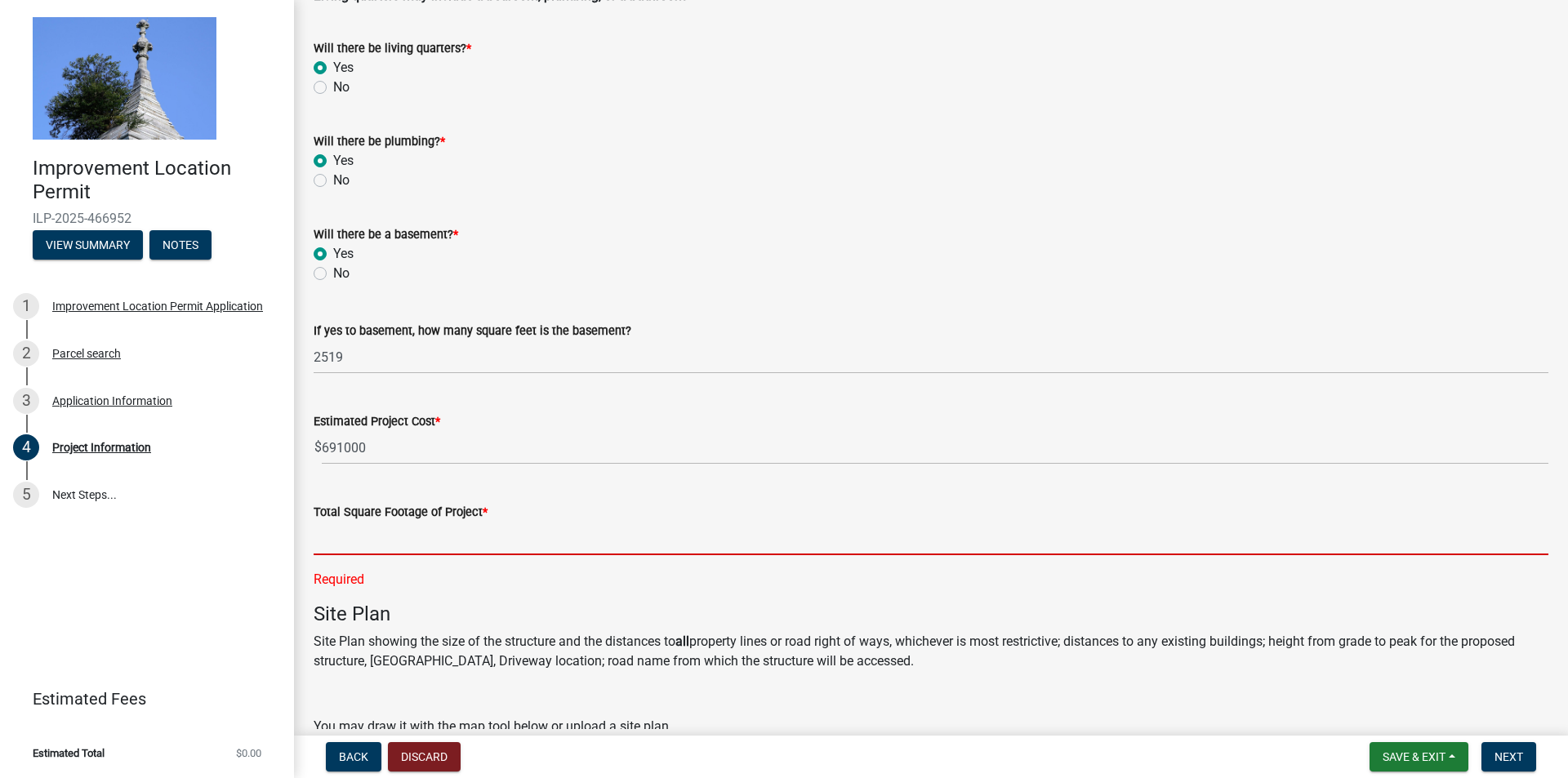
click at [371, 548] on input "text" at bounding box center [931, 538] width 1235 height 33
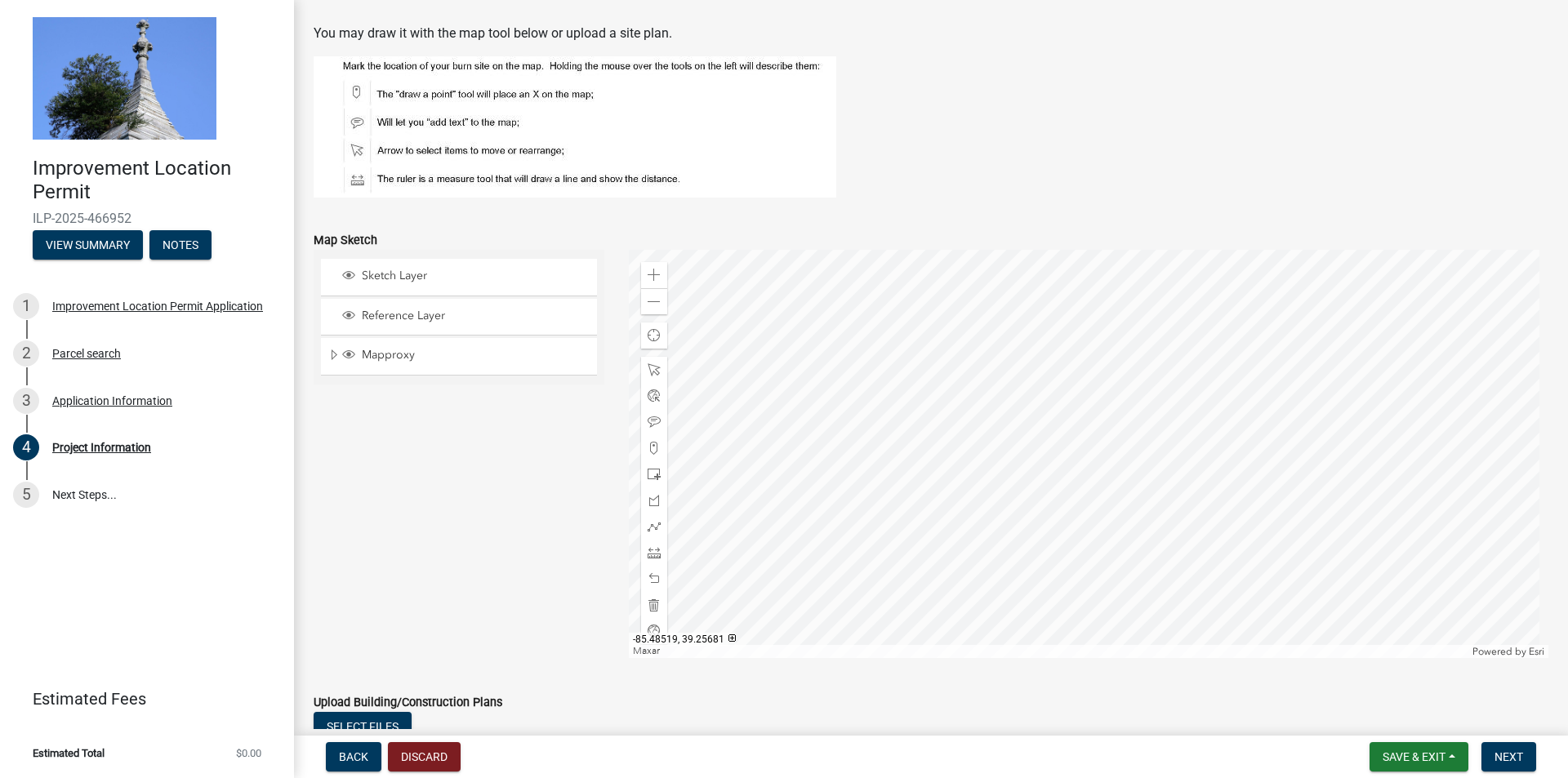
scroll to position [1392, 0]
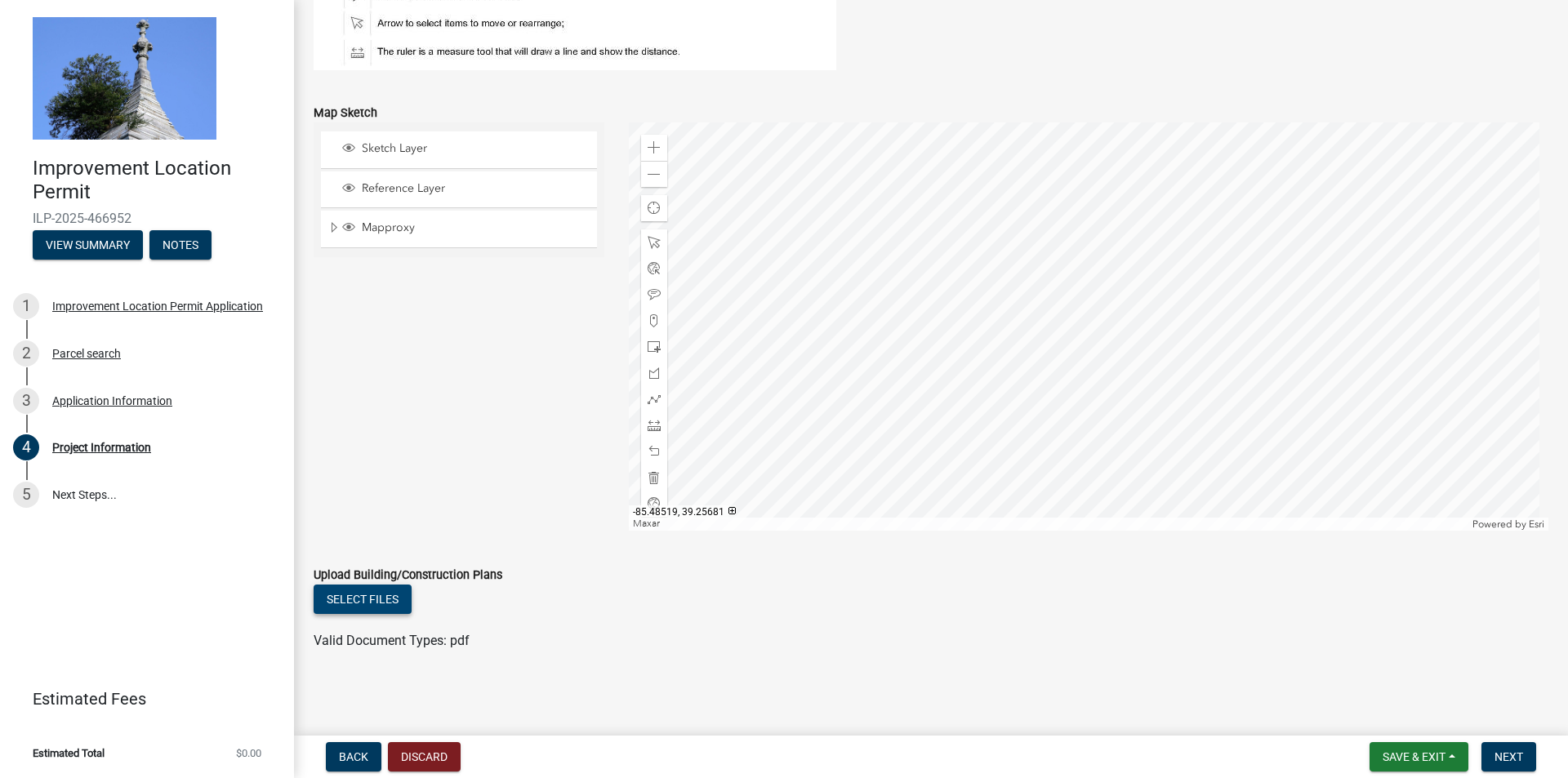
type input "2519"
click at [392, 597] on button "Select files" at bounding box center [362, 599] width 98 height 29
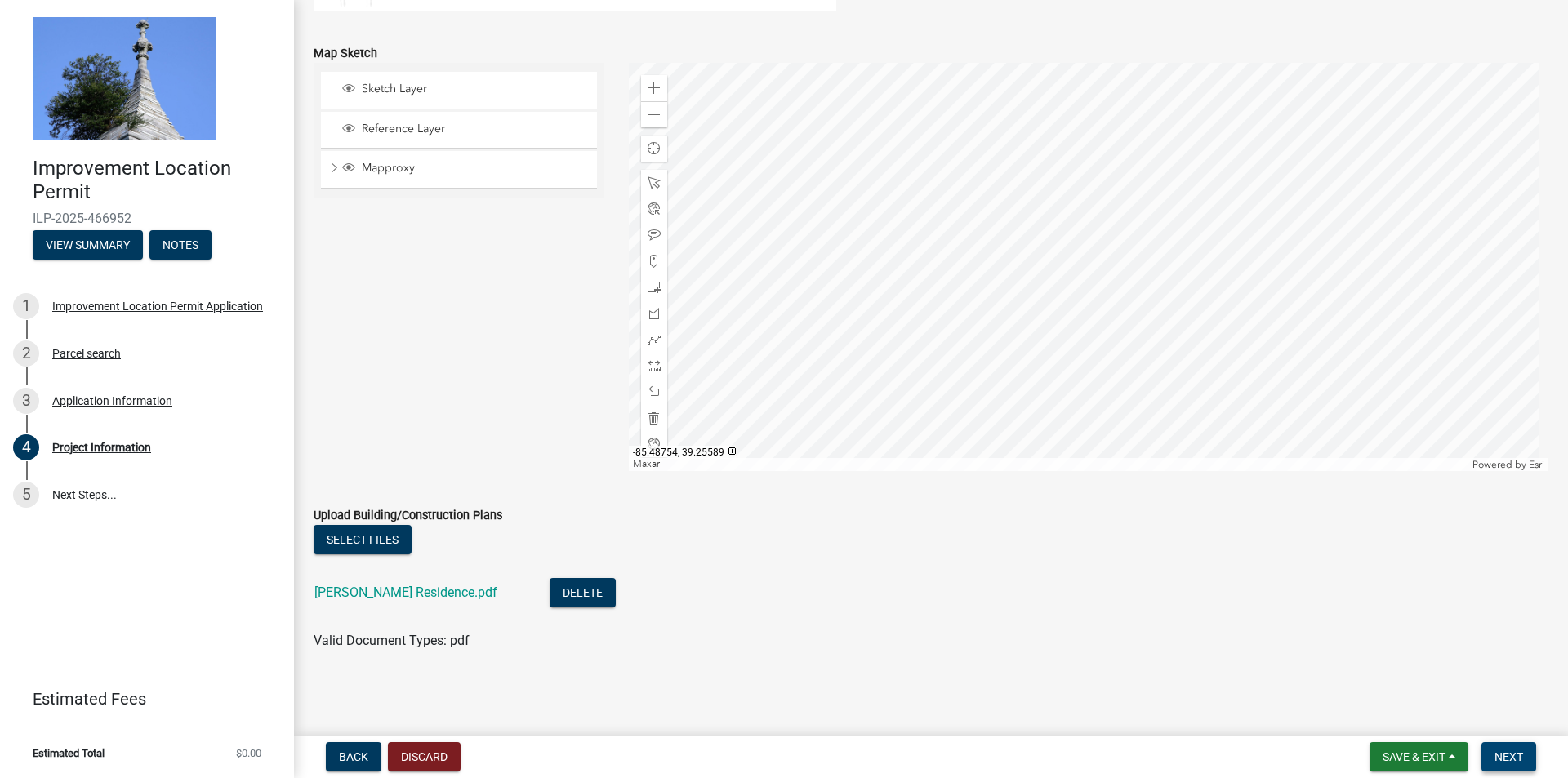
click at [1521, 751] on span "Next" at bounding box center [1508, 757] width 28 height 13
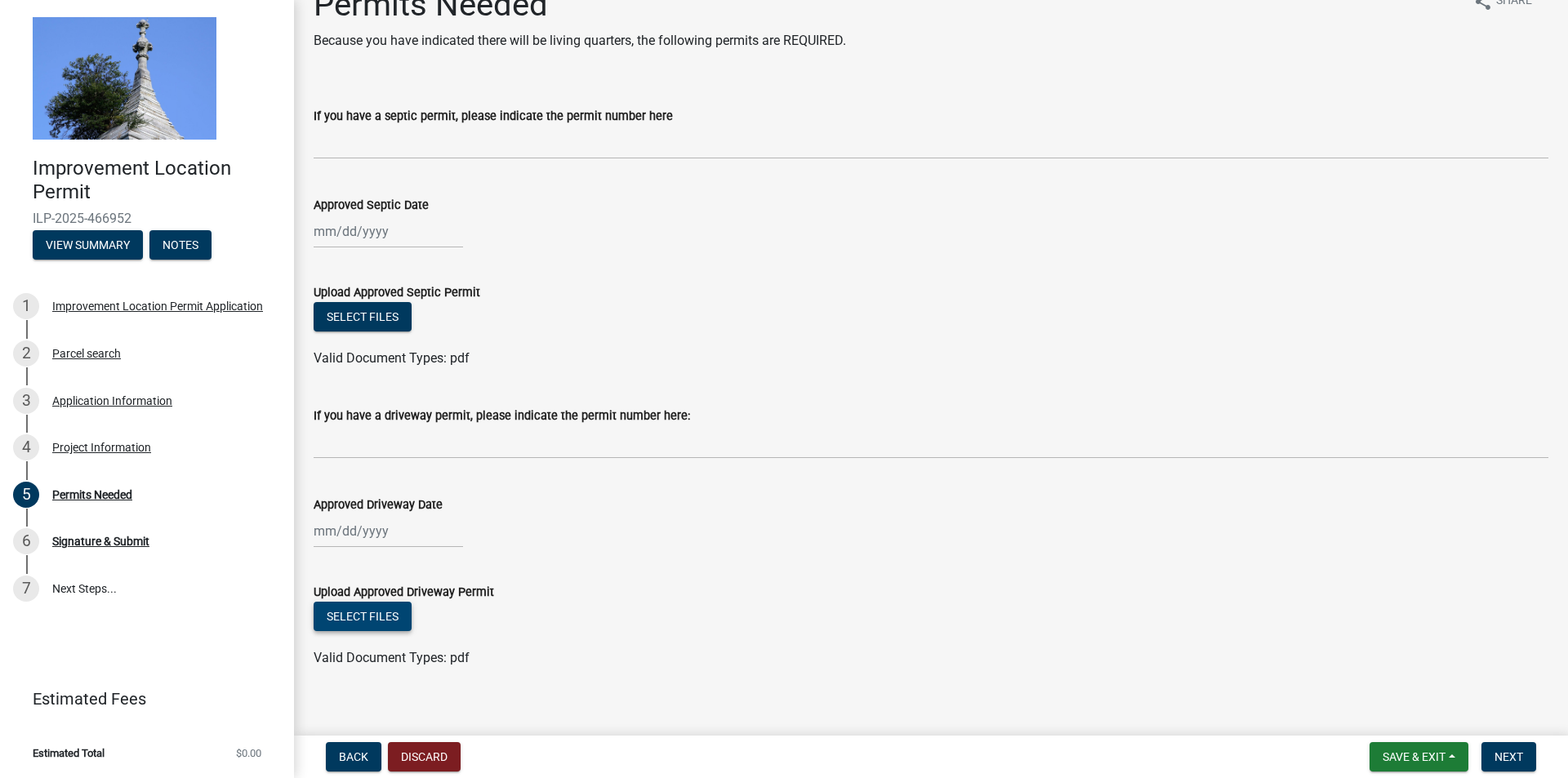
scroll to position [52, 0]
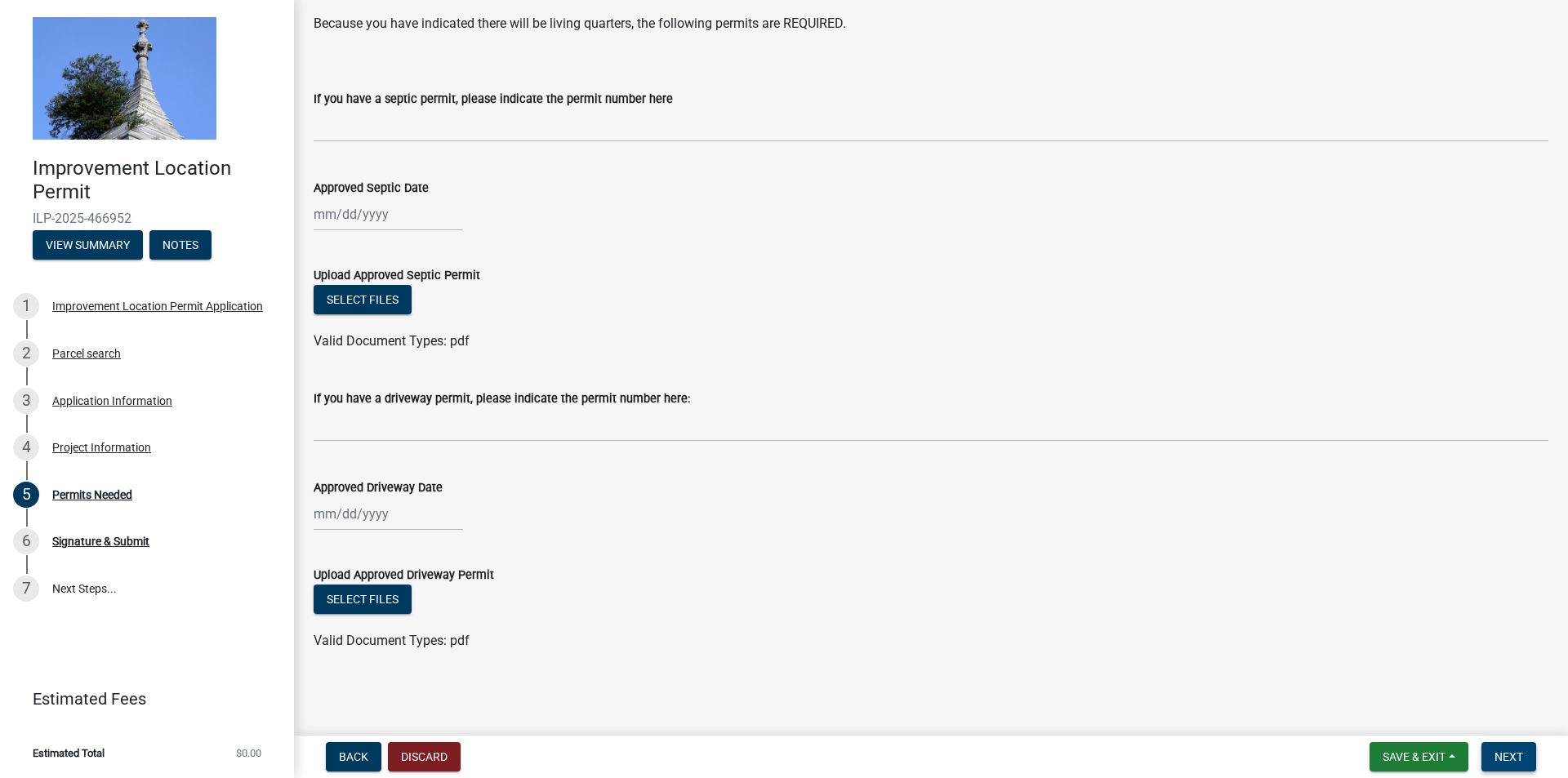
click at [1523, 766] on button "Next" at bounding box center [1509, 756] width 55 height 29
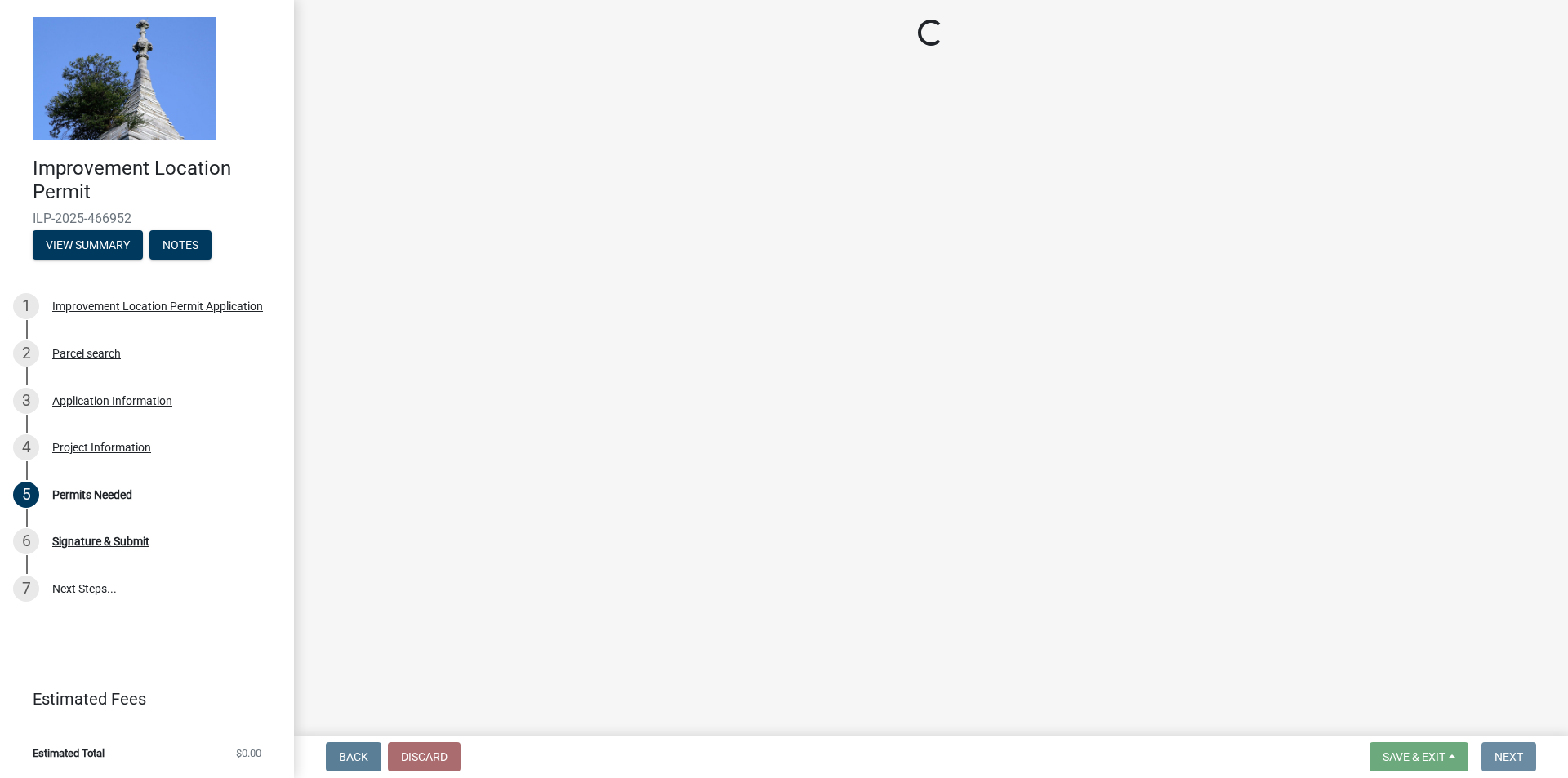
scroll to position [0, 0]
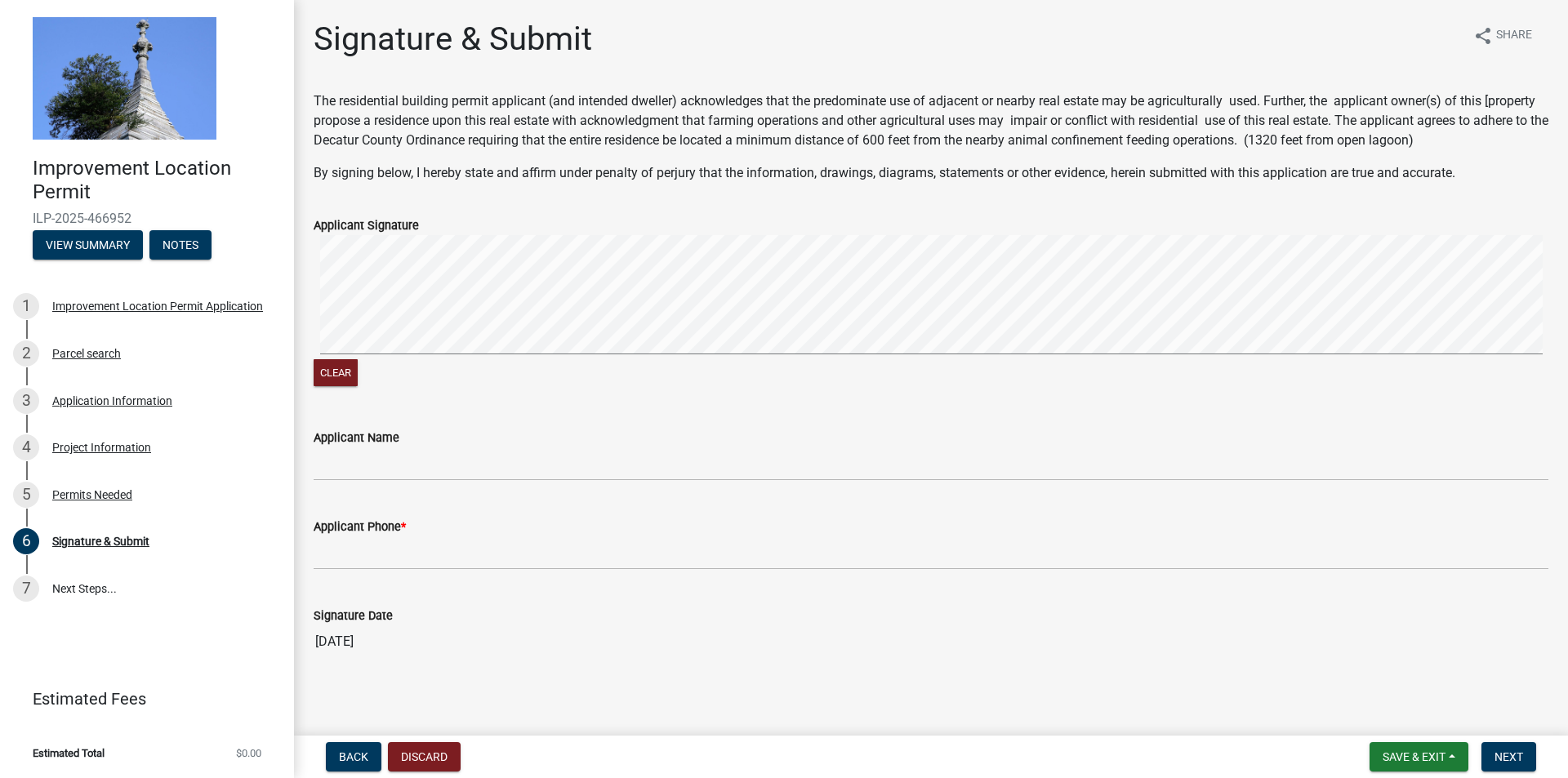
click at [352, 372] on div "Clear" at bounding box center [931, 312] width 1235 height 155
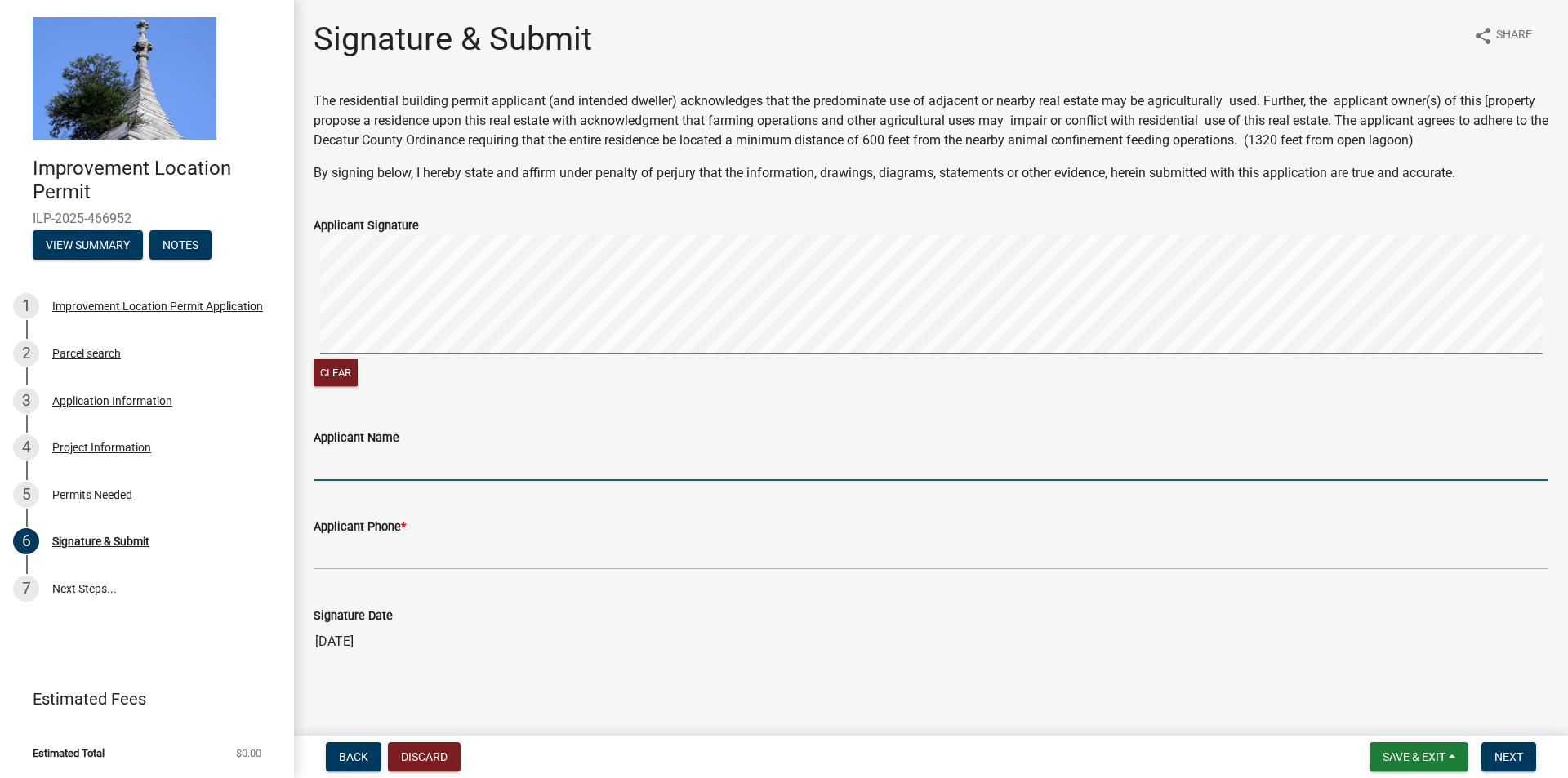
drag, startPoint x: 362, startPoint y: 470, endPoint x: 372, endPoint y: 469, distance: 10.0
click at [362, 471] on input "Applicant Name" at bounding box center [931, 464] width 1235 height 33
type input "[PERSON_NAME]"
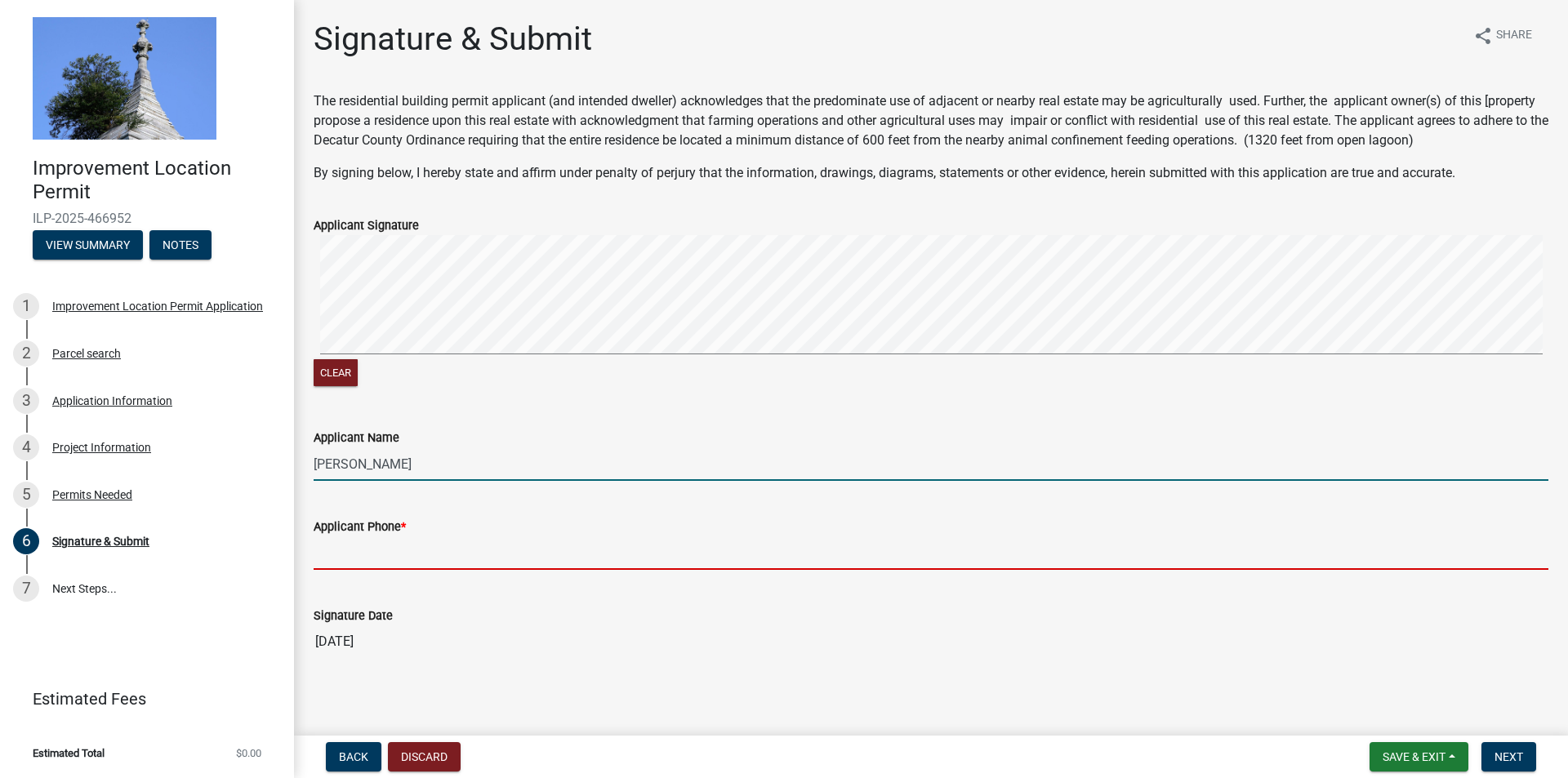
type input "8127170266"
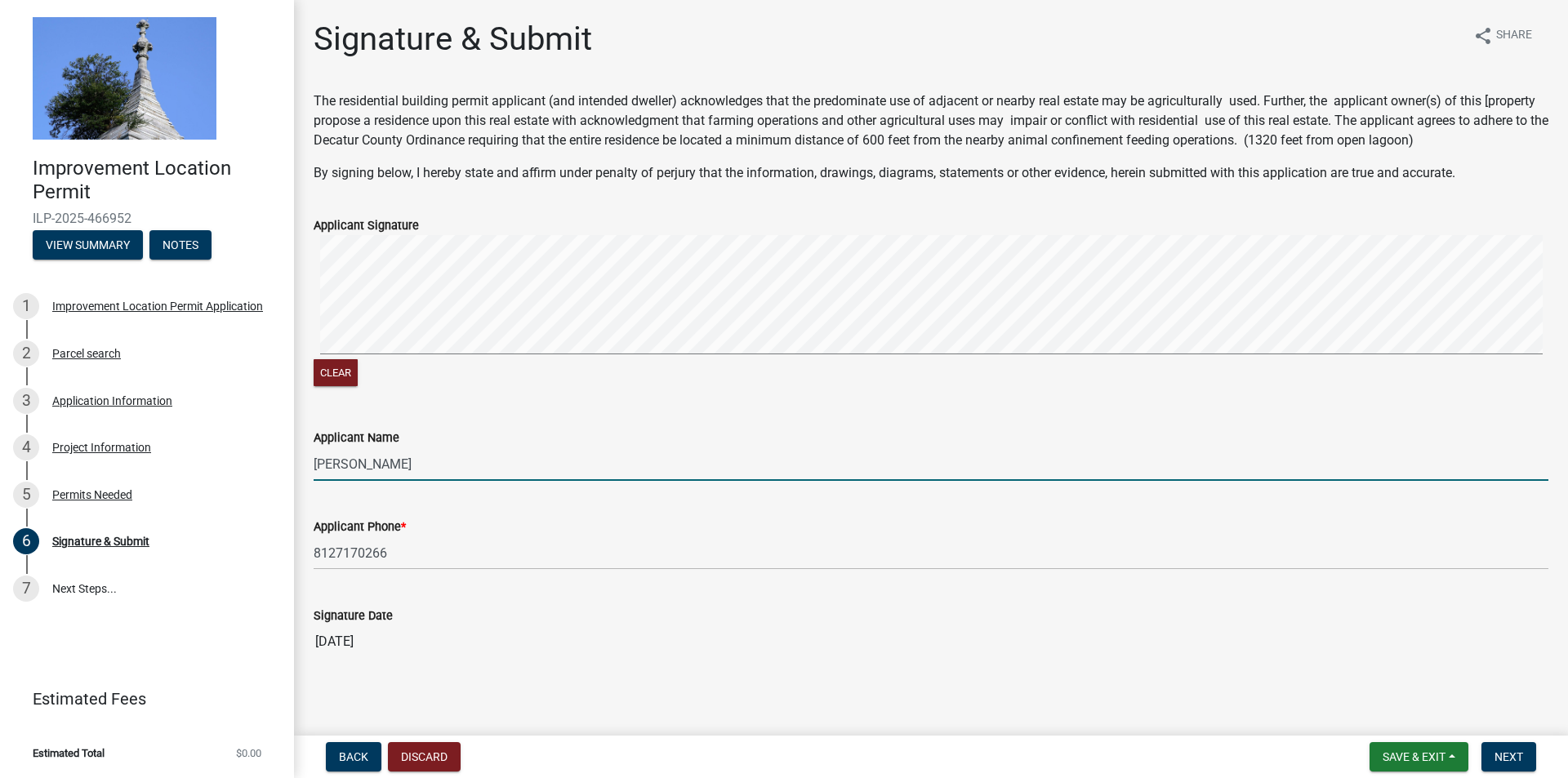
click at [364, 466] on input "[PERSON_NAME]" at bounding box center [931, 464] width 1235 height 33
type input "[PERSON_NAME]"
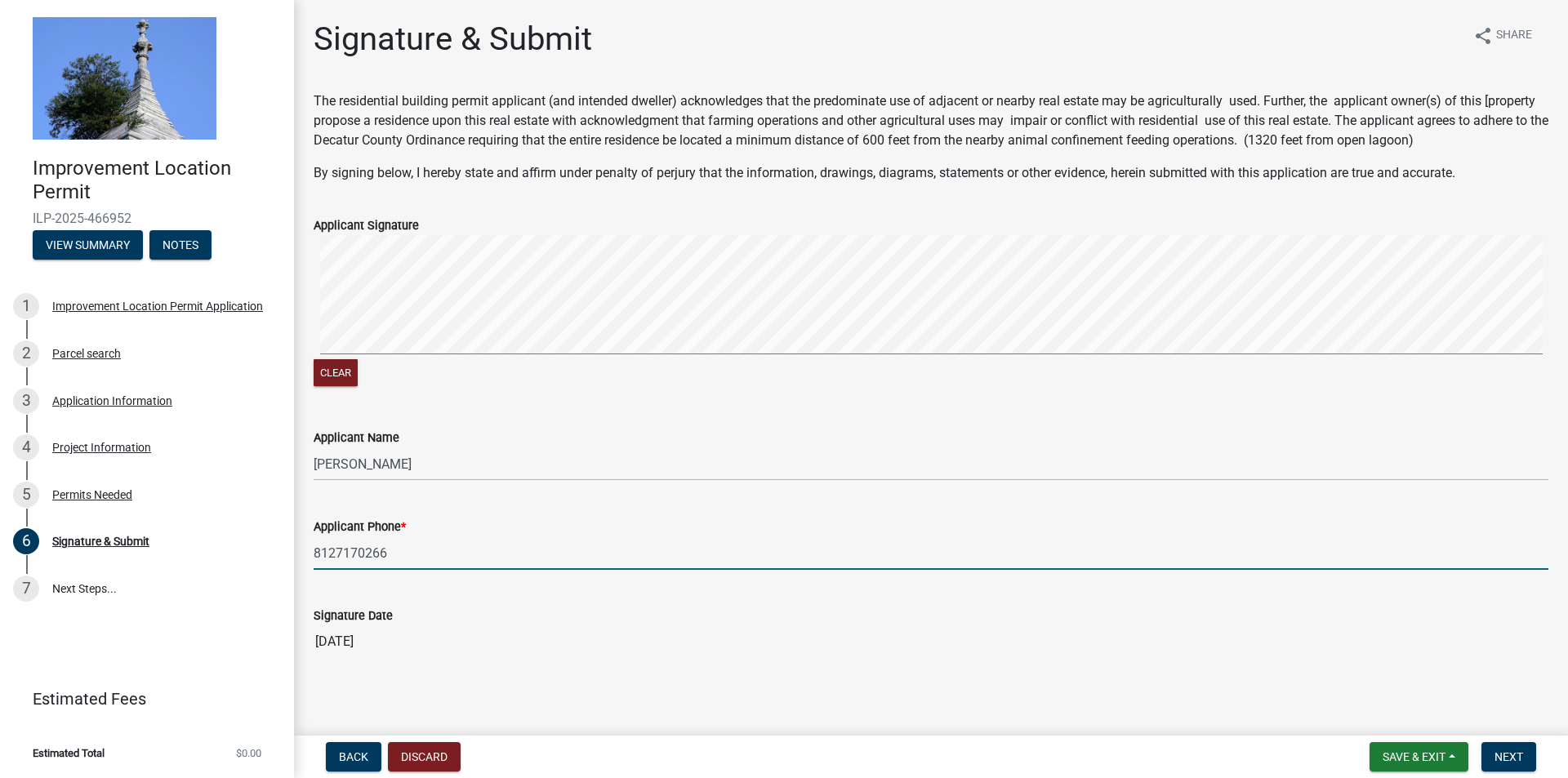
drag, startPoint x: 330, startPoint y: 556, endPoint x: 342, endPoint y: 551, distance: 13.0
click at [332, 555] on input "8127170266" at bounding box center [931, 553] width 1235 height 33
click at [337, 551] on input "8127170266" at bounding box center [931, 553] width 1235 height 33
click at [362, 551] on input "812-7170266" at bounding box center [931, 553] width 1235 height 33
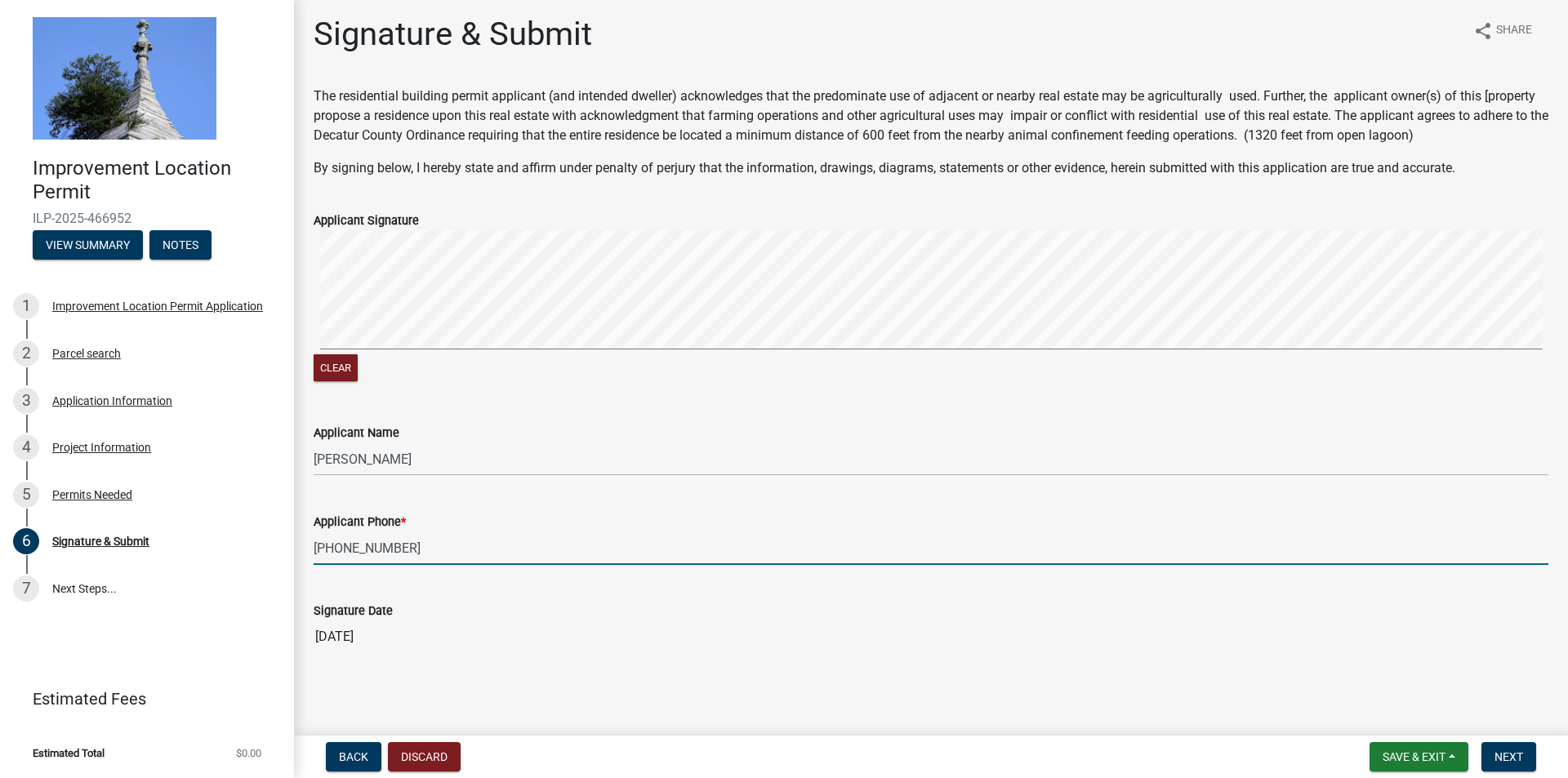
scroll to position [6, 0]
type input "[PHONE_NUMBER]"
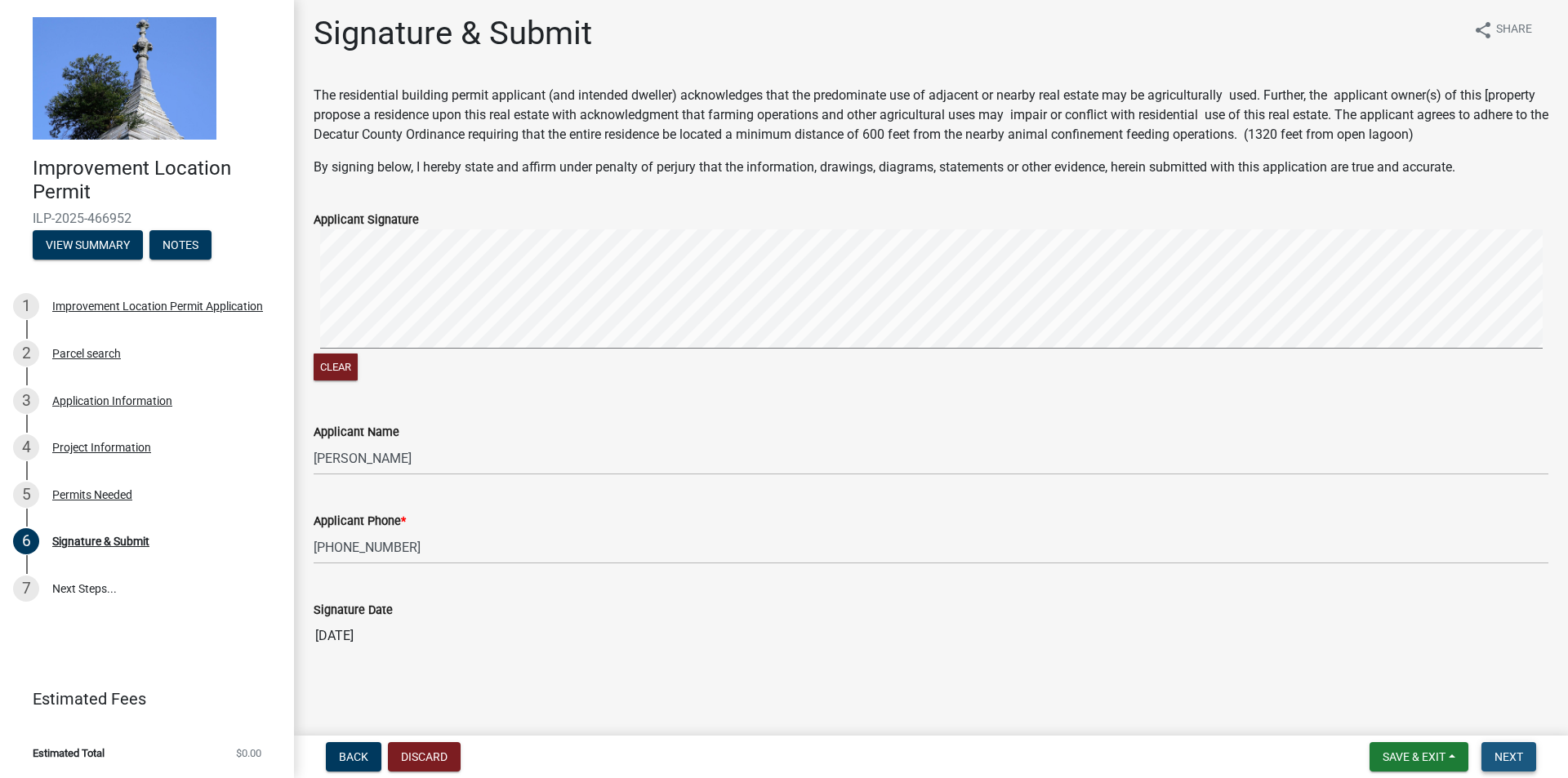
click at [1506, 759] on span "Next" at bounding box center [1508, 757] width 28 height 13
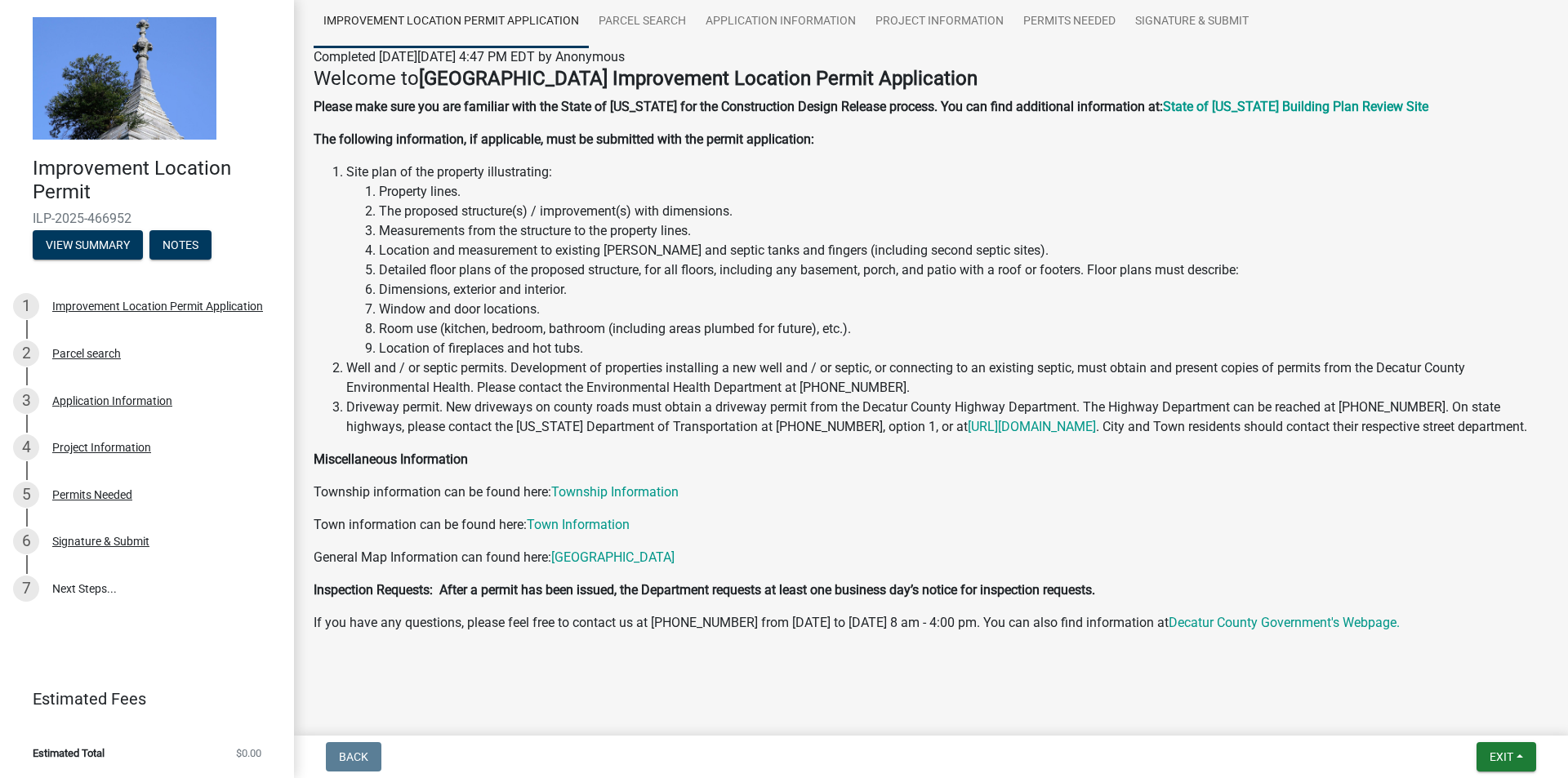
scroll to position [147, 0]
